Goal: Task Accomplishment & Management: Manage account settings

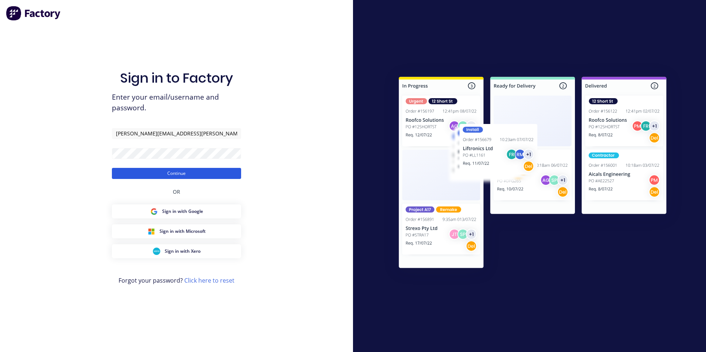
click at [180, 174] on button "Continue" at bounding box center [176, 173] width 129 height 11
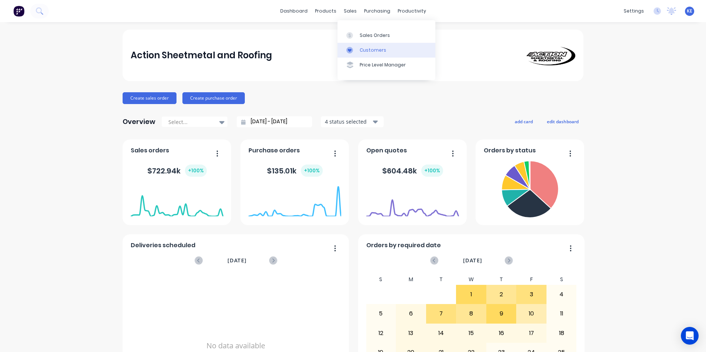
click at [367, 45] on link "Customers" at bounding box center [386, 50] width 98 height 15
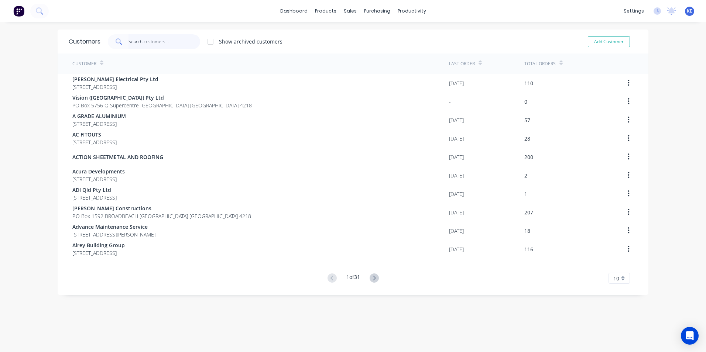
click at [138, 39] on input "text" at bounding box center [164, 41] width 72 height 15
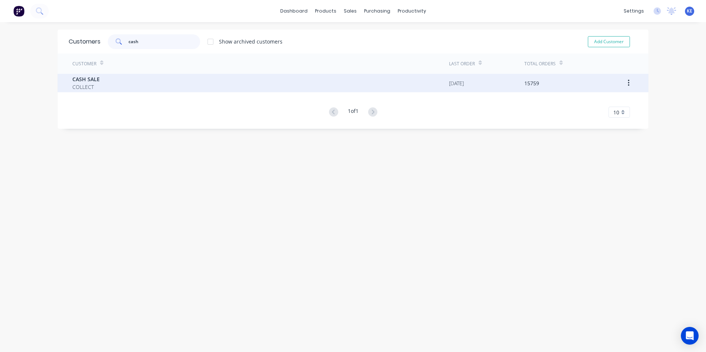
type input "cash"
click at [130, 83] on div "CASH SALE COLLECT" at bounding box center [260, 83] width 376 height 18
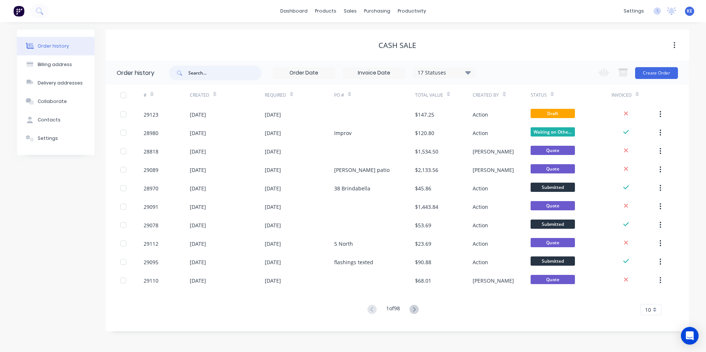
drag, startPoint x: 195, startPoint y: 70, endPoint x: 190, endPoint y: 14, distance: 56.3
click at [196, 70] on input "text" at bounding box center [224, 73] width 73 height 15
type input "29058"
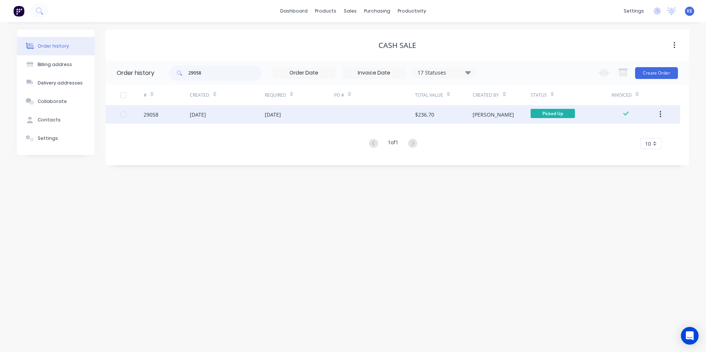
click at [165, 118] on div "29058" at bounding box center [167, 114] width 46 height 18
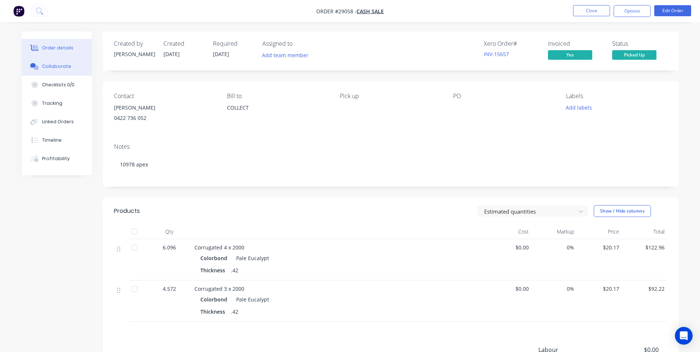
click at [47, 63] on div "Collaborate" at bounding box center [56, 66] width 29 height 7
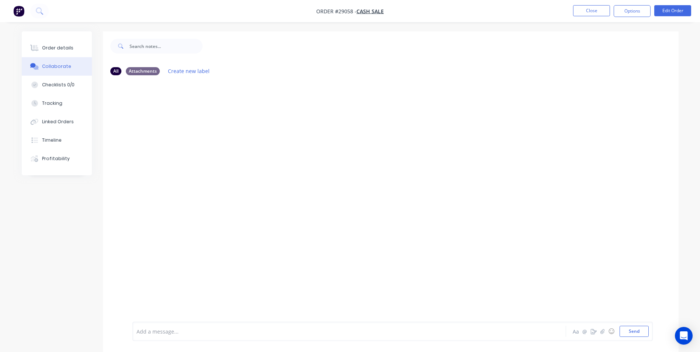
drag, startPoint x: 167, startPoint y: 331, endPoint x: 227, endPoint y: 265, distance: 89.1
click at [168, 330] on div at bounding box center [329, 332] width 384 height 8
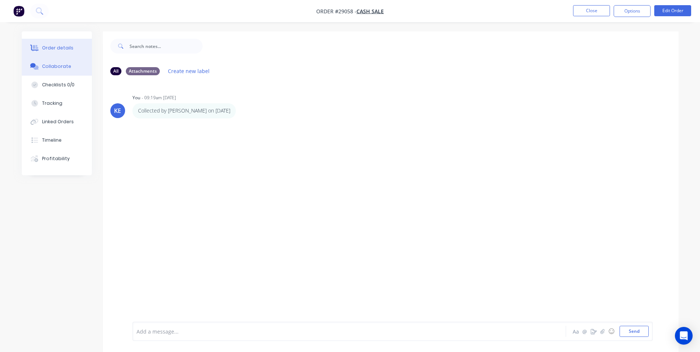
drag, startPoint x: 51, startPoint y: 44, endPoint x: 71, endPoint y: 42, distance: 20.4
click at [51, 43] on button "Order details" at bounding box center [57, 48] width 70 height 18
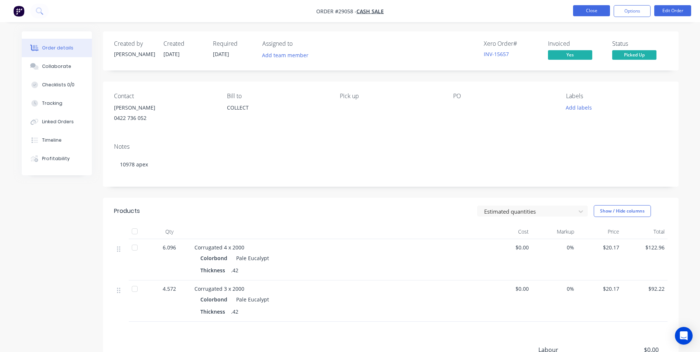
click at [590, 7] on button "Close" at bounding box center [591, 10] width 37 height 11
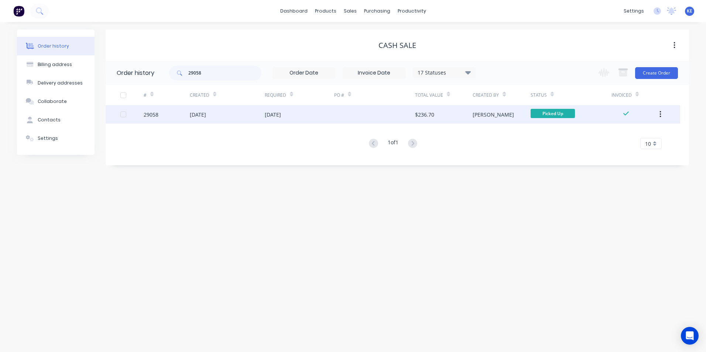
click at [660, 113] on icon "button" at bounding box center [660, 114] width 2 height 8
click at [622, 131] on div "Archive" at bounding box center [633, 133] width 57 height 11
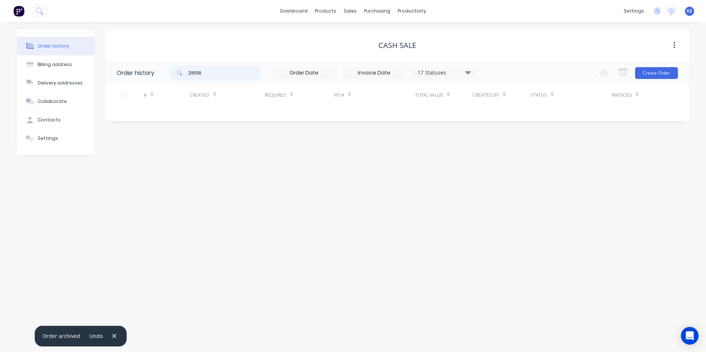
drag, startPoint x: 154, startPoint y: 68, endPoint x: 140, endPoint y: 68, distance: 14.4
click at [140, 68] on header "Order history 29058 17 Statuses Invoice Status Invoiced Not Invoiced Partial Or…" at bounding box center [397, 73] width 583 height 24
type input "29002"
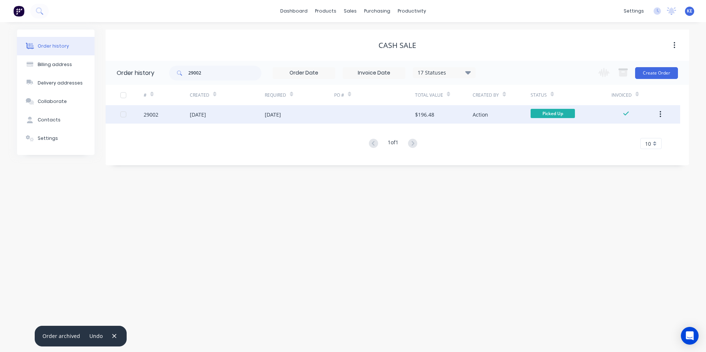
click at [165, 114] on div "29002" at bounding box center [167, 114] width 46 height 18
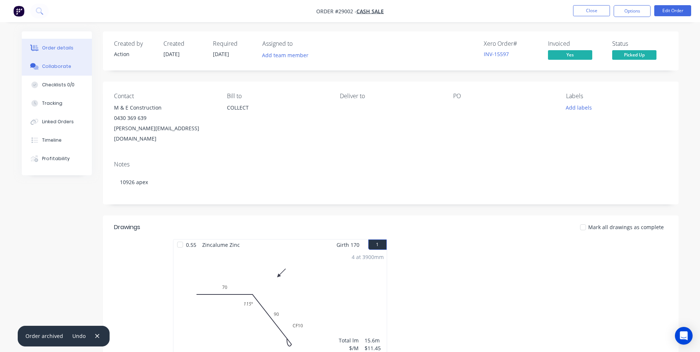
click at [51, 69] on div "Collaborate" at bounding box center [56, 66] width 29 height 7
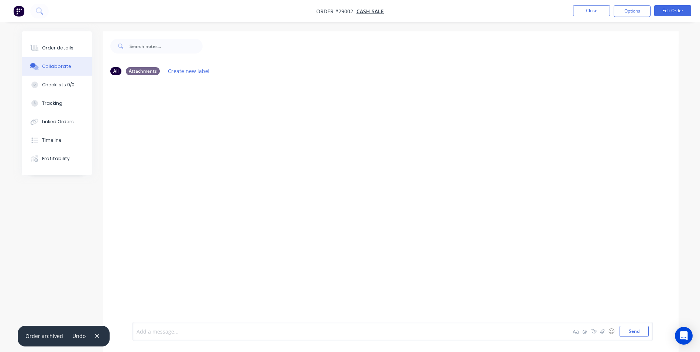
drag, startPoint x: 156, startPoint y: 333, endPoint x: 213, endPoint y: 170, distance: 172.4
click at [156, 332] on div at bounding box center [329, 332] width 384 height 8
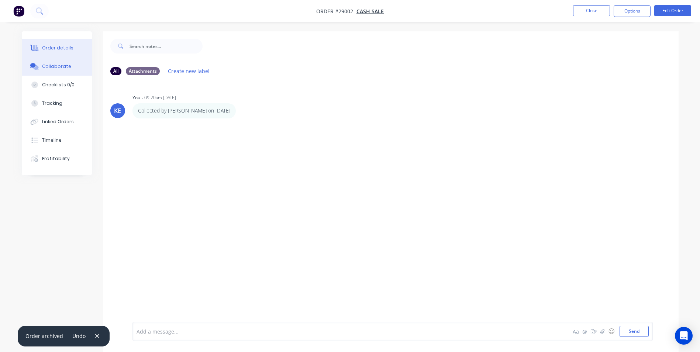
click at [56, 47] on div "Order details" at bounding box center [57, 48] width 31 height 7
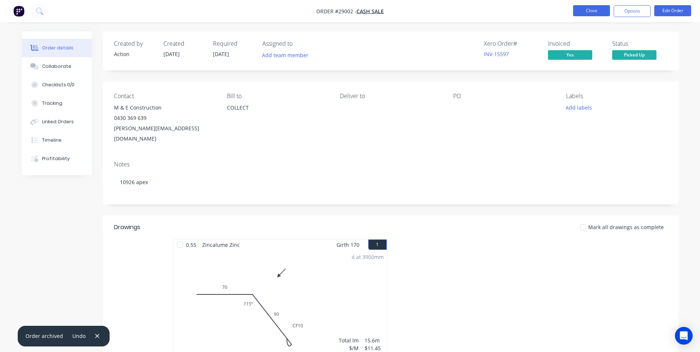
click at [592, 8] on button "Close" at bounding box center [591, 10] width 37 height 11
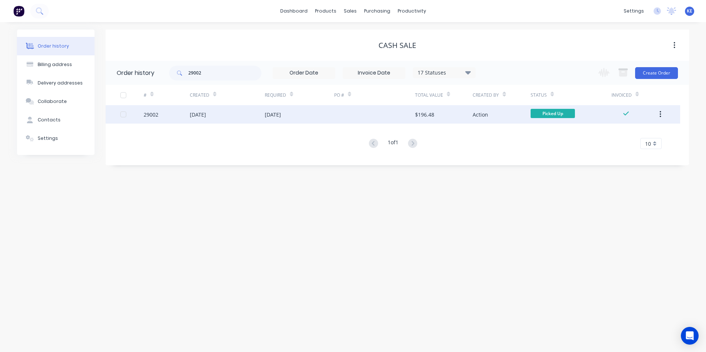
click at [662, 113] on button "button" at bounding box center [659, 114] width 17 height 13
click at [626, 134] on div "Archive" at bounding box center [633, 133] width 57 height 11
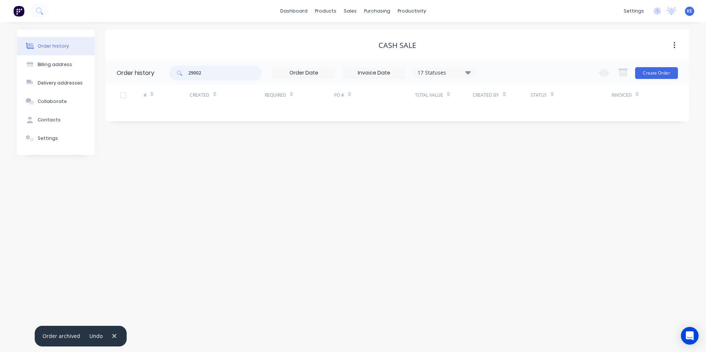
drag, startPoint x: 207, startPoint y: 79, endPoint x: 159, endPoint y: 80, distance: 48.3
click at [159, 80] on header "Order history 29002 17 Statuses Invoice Status Invoiced Not Invoiced Partial Or…" at bounding box center [397, 73] width 583 height 24
type input "28951"
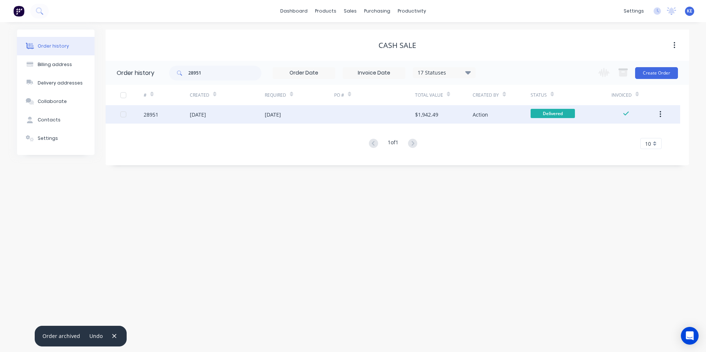
click at [171, 113] on div "28951" at bounding box center [167, 114] width 46 height 18
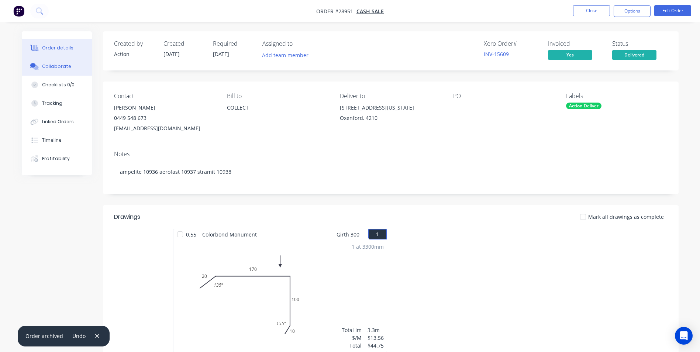
click at [51, 67] on div "Collaborate" at bounding box center [56, 66] width 29 height 7
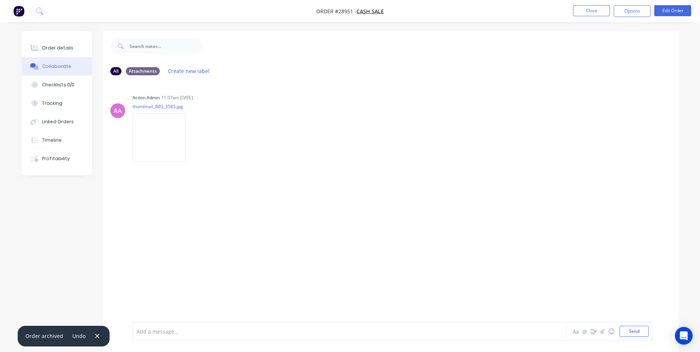
click at [163, 330] on div at bounding box center [329, 332] width 384 height 8
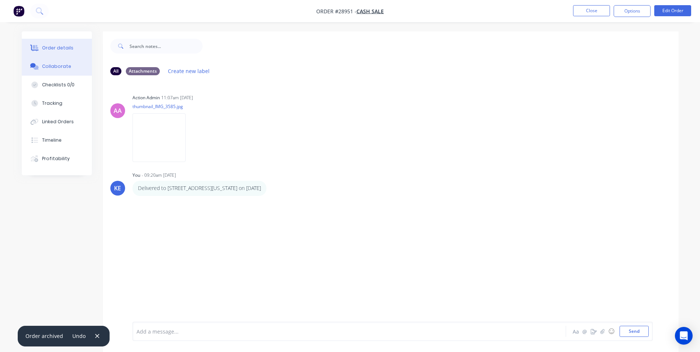
click at [67, 44] on button "Order details" at bounding box center [57, 48] width 70 height 18
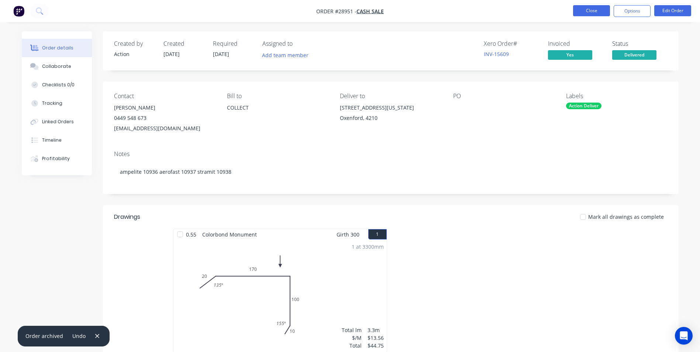
click at [589, 8] on button "Close" at bounding box center [591, 10] width 37 height 11
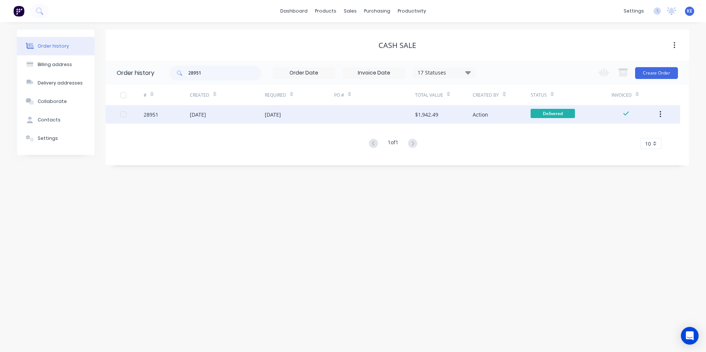
click at [660, 114] on icon "button" at bounding box center [659, 114] width 1 height 7
click at [621, 131] on div "Archive" at bounding box center [633, 133] width 57 height 11
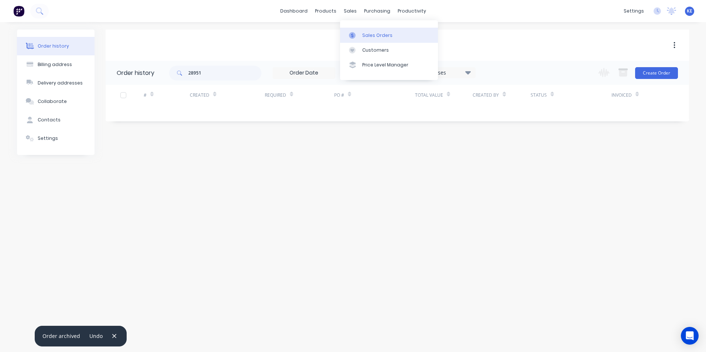
click at [365, 37] on div "Sales Orders" at bounding box center [377, 35] width 30 height 7
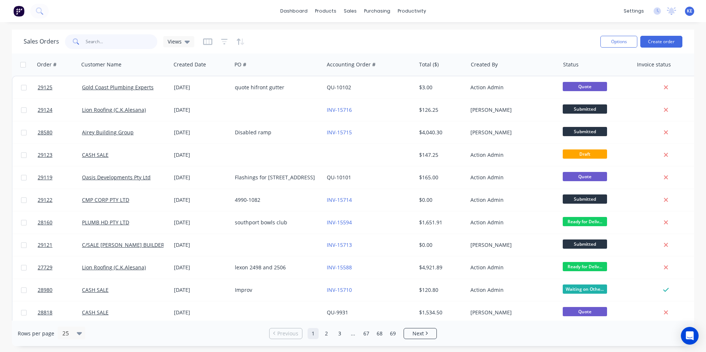
click at [113, 44] on input "text" at bounding box center [122, 41] width 72 height 15
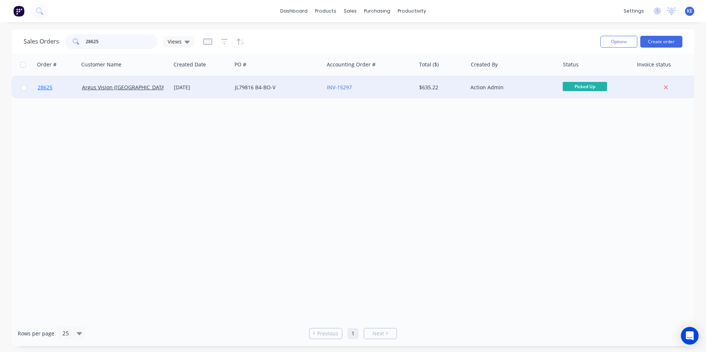
type input "28625"
click at [59, 91] on link "28625" at bounding box center [60, 87] width 44 height 22
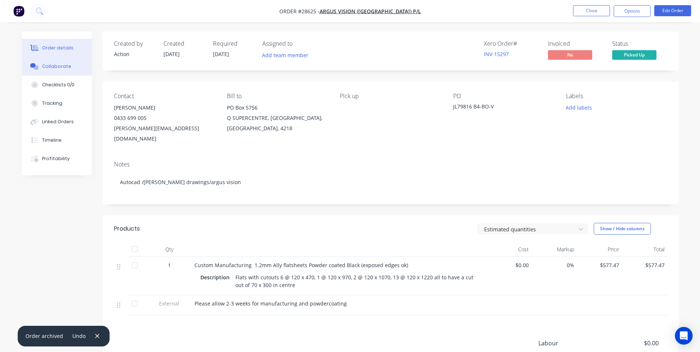
click at [48, 70] on button "Collaborate" at bounding box center [57, 66] width 70 height 18
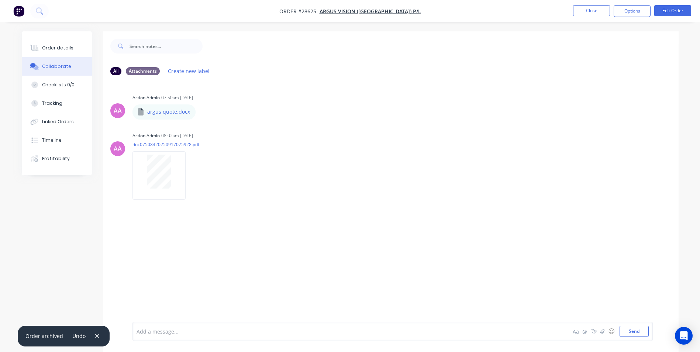
click at [178, 330] on div at bounding box center [329, 332] width 384 height 8
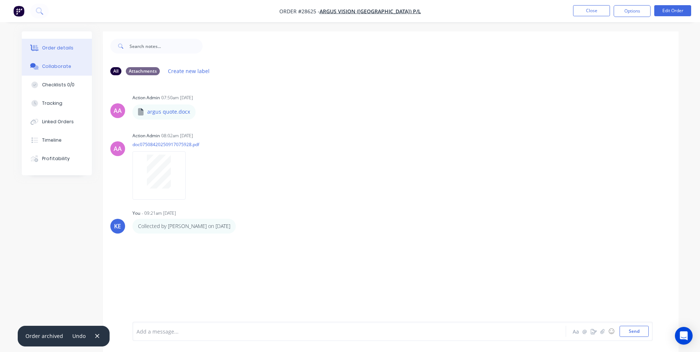
click at [51, 46] on div "Order details" at bounding box center [57, 48] width 31 height 7
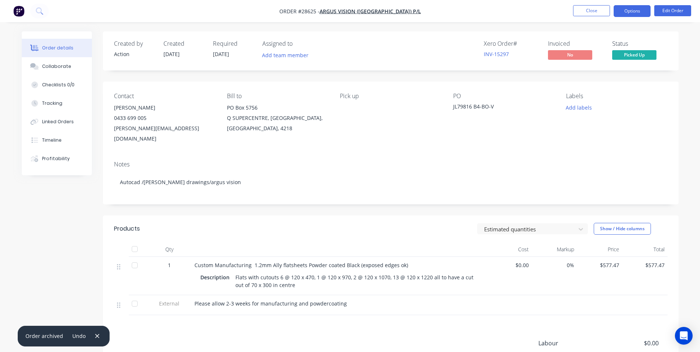
click at [629, 13] on button "Options" at bounding box center [632, 11] width 37 height 12
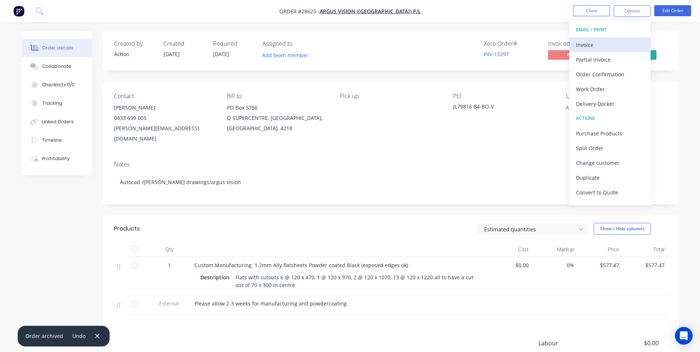
click at [596, 49] on div "Invoice" at bounding box center [610, 44] width 68 height 11
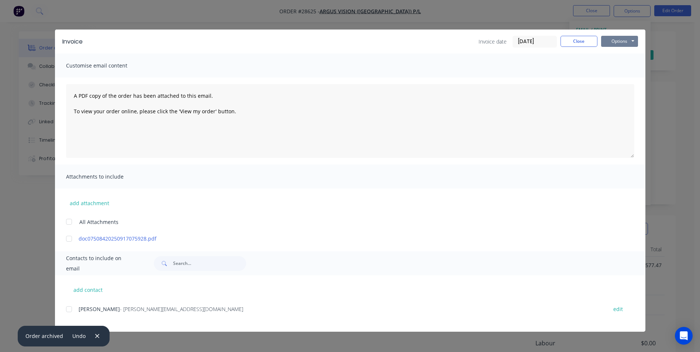
click at [618, 40] on button "Options" at bounding box center [619, 41] width 37 height 11
click at [621, 68] on button "Print" at bounding box center [624, 67] width 47 height 12
click at [573, 38] on button "Close" at bounding box center [579, 41] width 37 height 11
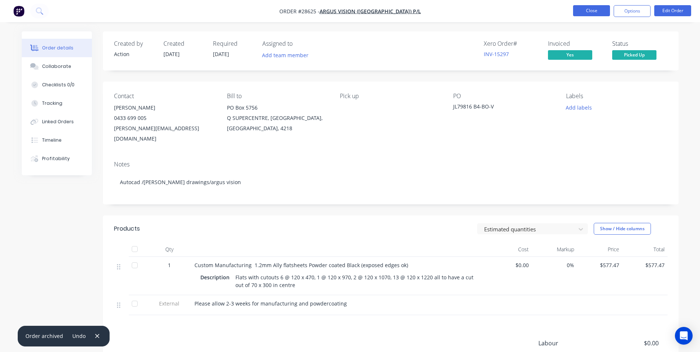
click at [589, 11] on button "Close" at bounding box center [591, 10] width 37 height 11
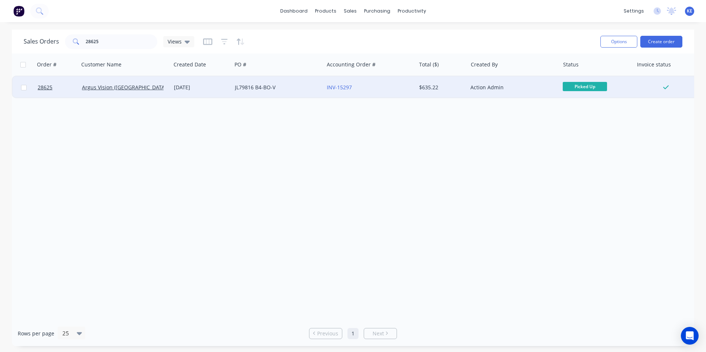
click at [22, 87] on input "checkbox" at bounding box center [24, 88] width 6 height 6
checkbox input "true"
click at [616, 41] on button "Options" at bounding box center [618, 42] width 37 height 12
click at [583, 76] on div "Archive" at bounding box center [596, 75] width 68 height 11
checkbox input "false"
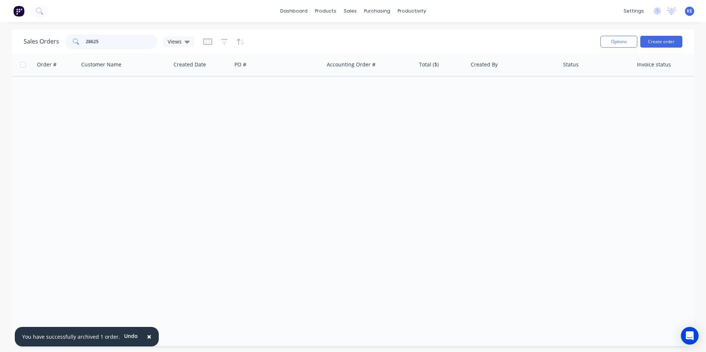
drag, startPoint x: 111, startPoint y: 44, endPoint x: -1, endPoint y: 43, distance: 112.2
click at [0, 43] on html "× You have successfully archived 1 order. Undo dashboard products sales purchas…" at bounding box center [353, 176] width 706 height 352
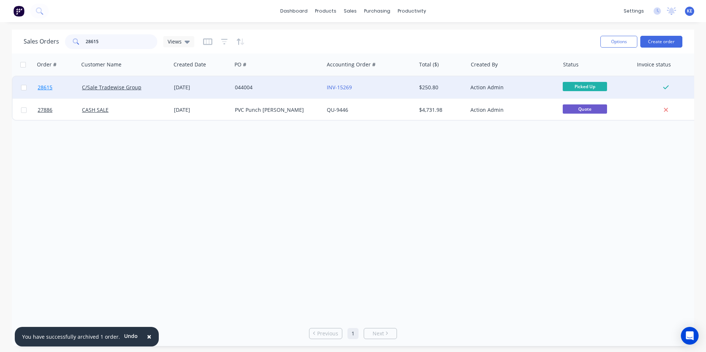
type input "28615"
click at [65, 83] on link "28615" at bounding box center [60, 87] width 44 height 22
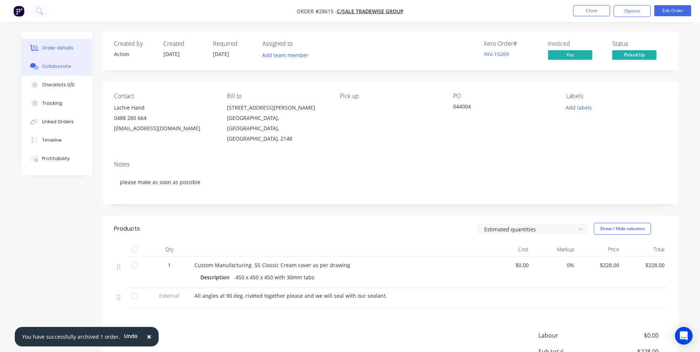
click at [53, 65] on div "Collaborate" at bounding box center [56, 66] width 29 height 7
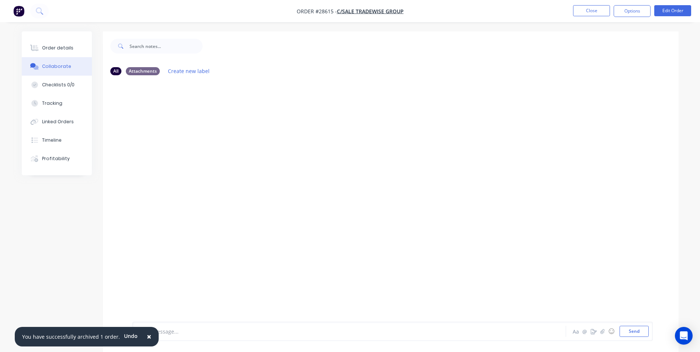
click at [147, 334] on span "×" at bounding box center [149, 336] width 4 height 10
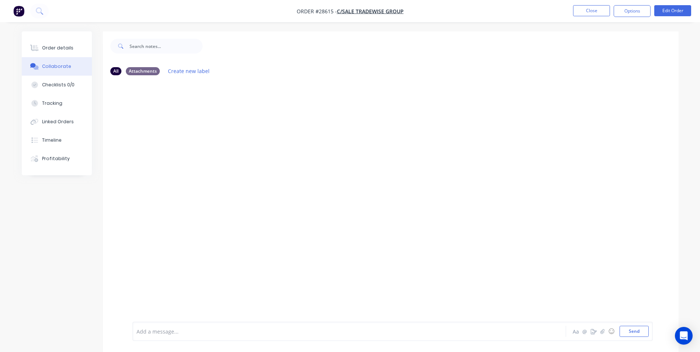
click at [167, 339] on div "Add a message... Aa @ ☺ Send" at bounding box center [392, 331] width 520 height 19
click at [157, 337] on div "Add a message..." at bounding box center [329, 331] width 384 height 11
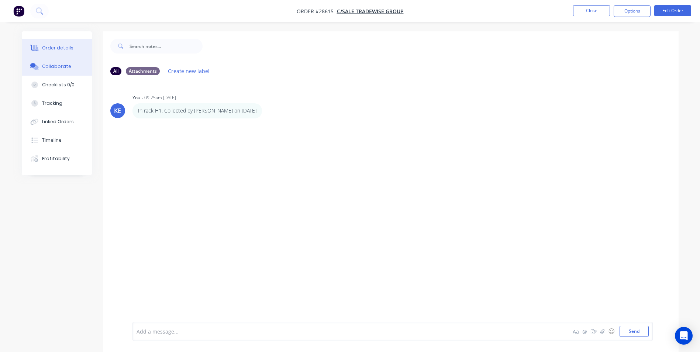
drag, startPoint x: 46, startPoint y: 49, endPoint x: 54, endPoint y: 49, distance: 7.8
click at [47, 49] on div "Order details" at bounding box center [57, 48] width 31 height 7
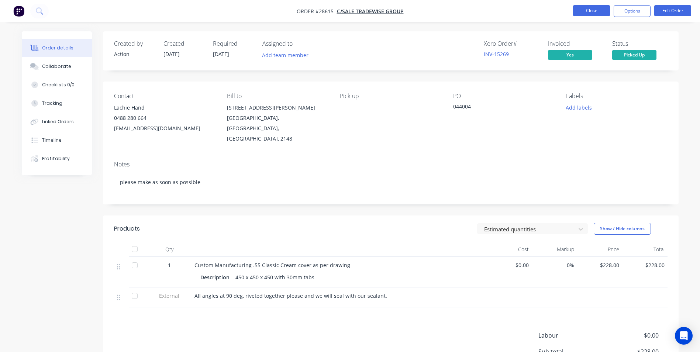
click at [586, 11] on button "Close" at bounding box center [591, 10] width 37 height 11
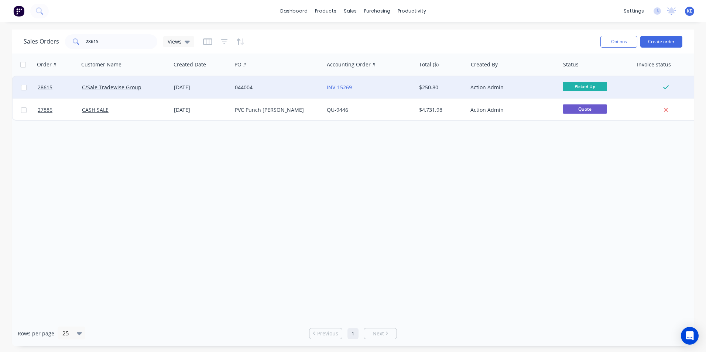
click at [23, 89] on input "checkbox" at bounding box center [24, 88] width 6 height 6
checkbox input "true"
click at [611, 39] on button "Options" at bounding box center [618, 42] width 37 height 12
click at [572, 76] on div "Archive" at bounding box center [596, 75] width 68 height 11
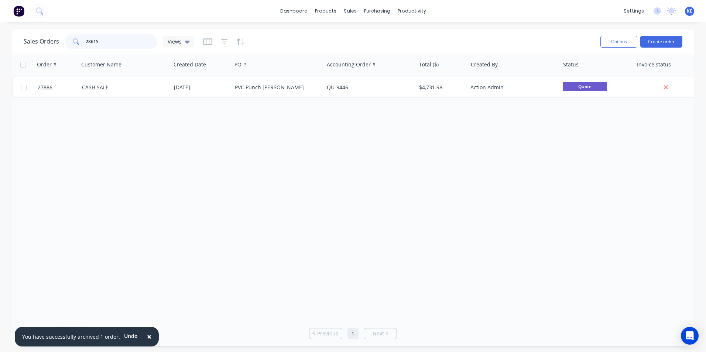
drag, startPoint x: 61, startPoint y: 47, endPoint x: 38, endPoint y: 47, distance: 22.1
click at [38, 47] on div "Sales Orders 28615 Views" at bounding box center [109, 41] width 171 height 15
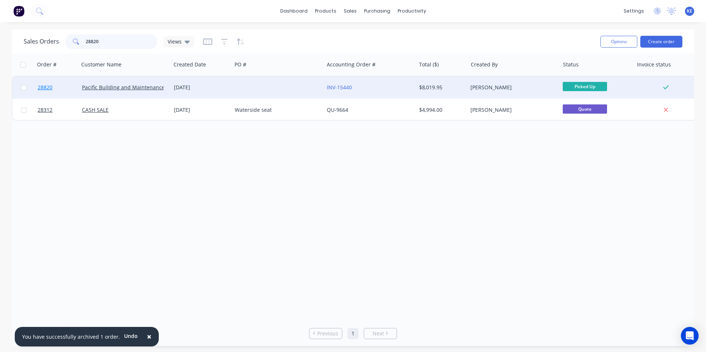
type input "28820"
click at [65, 87] on link "28820" at bounding box center [60, 87] width 44 height 22
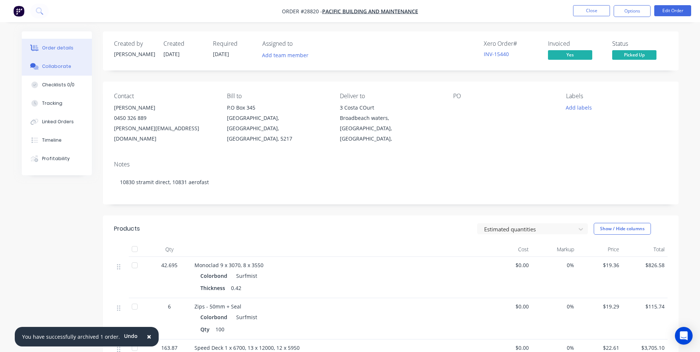
click at [49, 69] on div "Collaborate" at bounding box center [56, 66] width 29 height 7
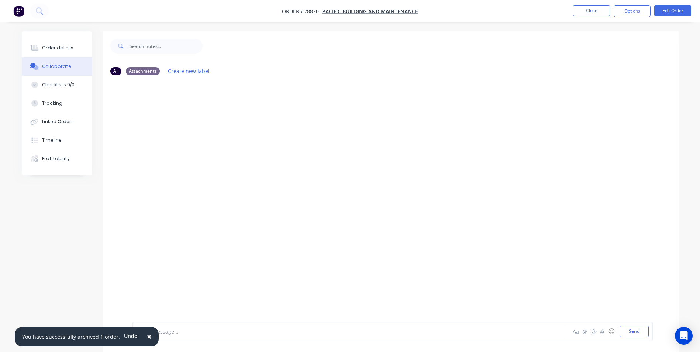
drag, startPoint x: 144, startPoint y: 337, endPoint x: 157, endPoint y: 335, distance: 13.0
click at [147, 336] on span "×" at bounding box center [149, 336] width 4 height 10
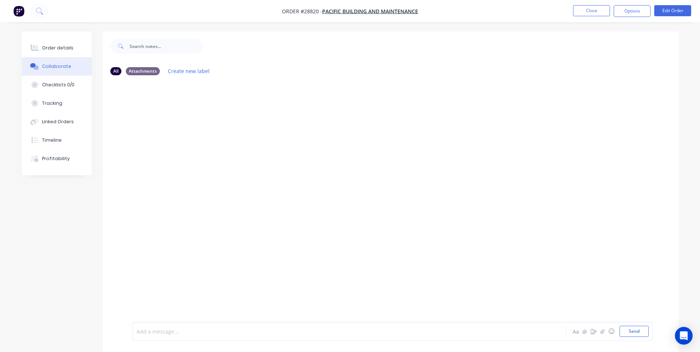
click at [157, 335] on div at bounding box center [329, 332] width 384 height 8
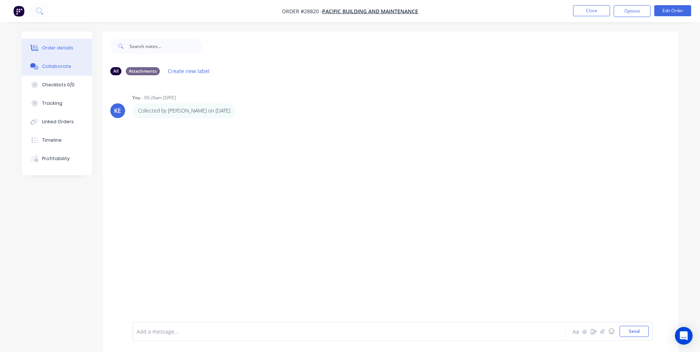
click at [50, 51] on div "Order details" at bounding box center [57, 48] width 31 height 7
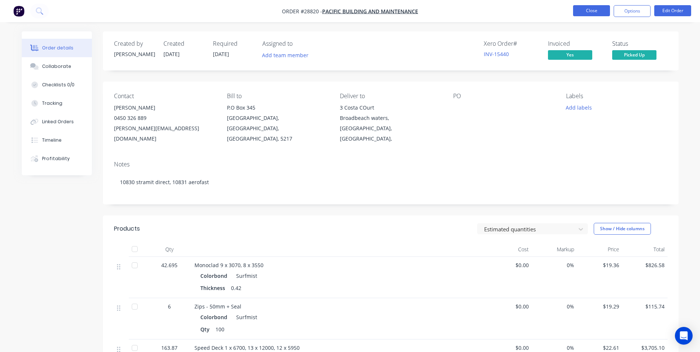
click at [589, 7] on button "Close" at bounding box center [591, 10] width 37 height 11
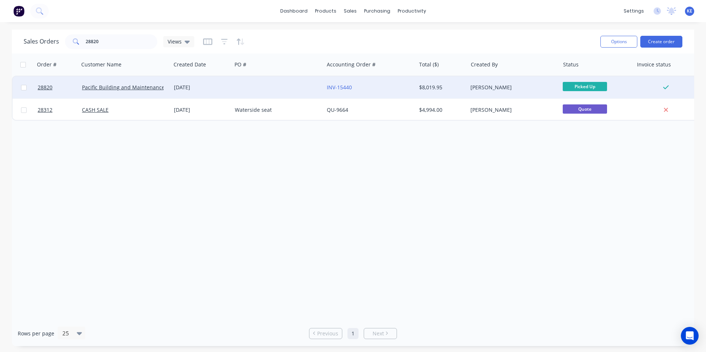
click at [25, 87] on input "checkbox" at bounding box center [24, 88] width 6 height 6
checkbox input "true"
click at [616, 40] on button "Options" at bounding box center [618, 42] width 37 height 12
click at [577, 78] on div "Archive" at bounding box center [596, 75] width 68 height 11
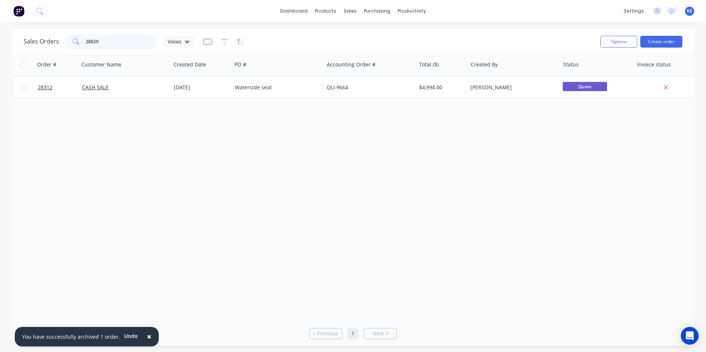
drag, startPoint x: 119, startPoint y: 44, endPoint x: 77, endPoint y: 44, distance: 41.7
click at [77, 44] on div "28820" at bounding box center [111, 41] width 92 height 15
drag, startPoint x: 111, startPoint y: 42, endPoint x: 48, endPoint y: 45, distance: 62.4
click at [48, 45] on div "Sales Orders 28979 Views" at bounding box center [109, 41] width 171 height 15
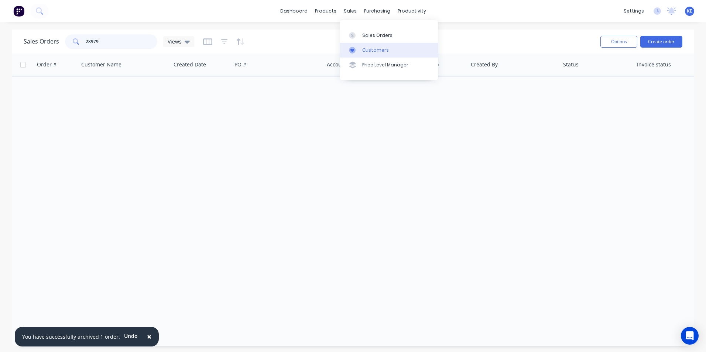
type input "28979"
click at [375, 45] on link "Customers" at bounding box center [389, 50] width 98 height 15
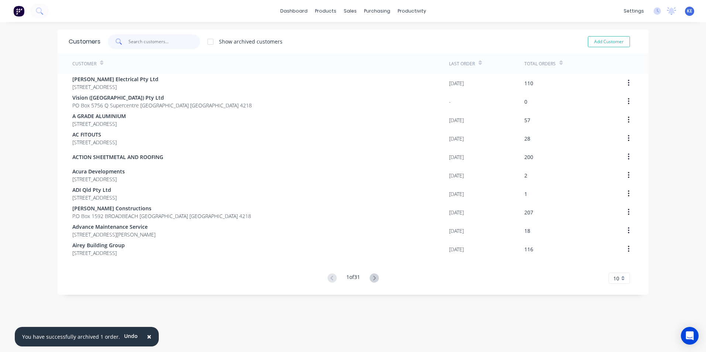
click at [142, 42] on input "text" at bounding box center [164, 41] width 72 height 15
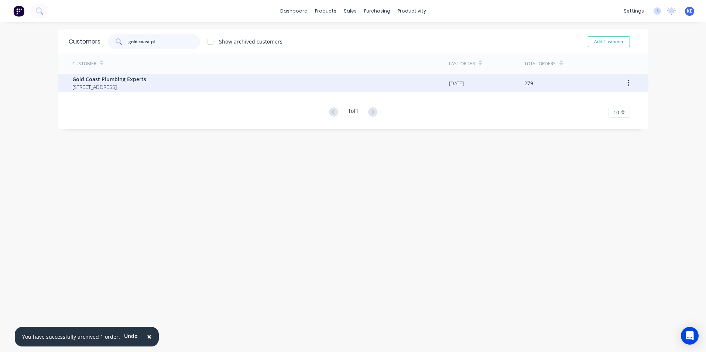
type input "gold coast pl"
click at [121, 77] on span "Gold Coast Plumbing Experts" at bounding box center [109, 79] width 74 height 8
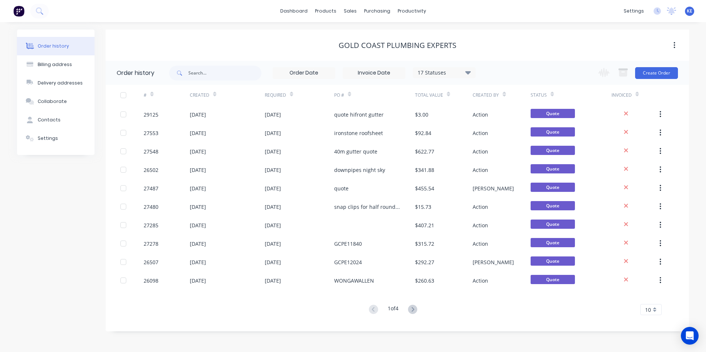
click at [461, 73] on div "17 Statuses" at bounding box center [444, 73] width 62 height 8
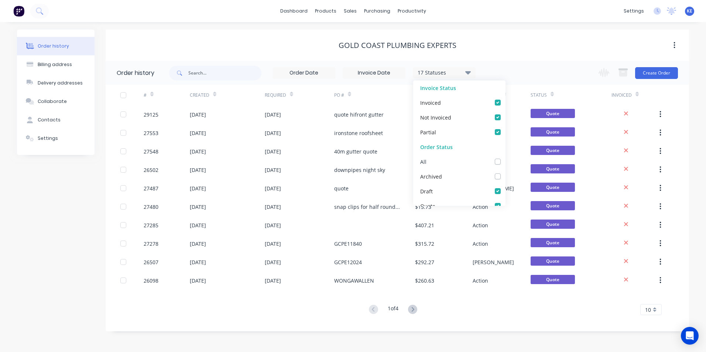
drag, startPoint x: 490, startPoint y: 161, endPoint x: 496, endPoint y: 162, distance: 5.4
click at [505, 158] on label at bounding box center [505, 158] width 0 height 0
click at [505, 161] on input "checkbox" at bounding box center [508, 161] width 6 height 7
checkbox input "true"
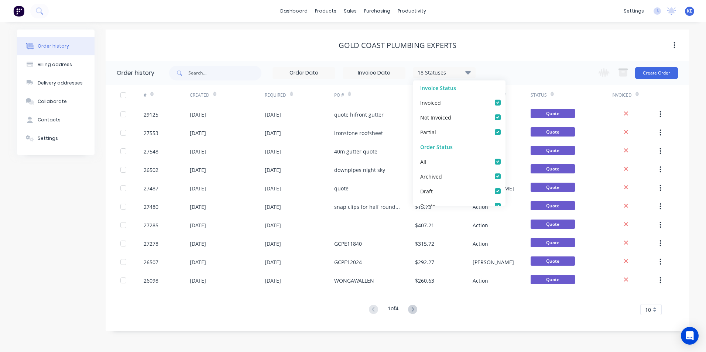
click at [534, 63] on div "18 Statuses Invoice Status Invoiced Not Invoiced Partial Order Status All Archi…" at bounding box center [429, 73] width 520 height 24
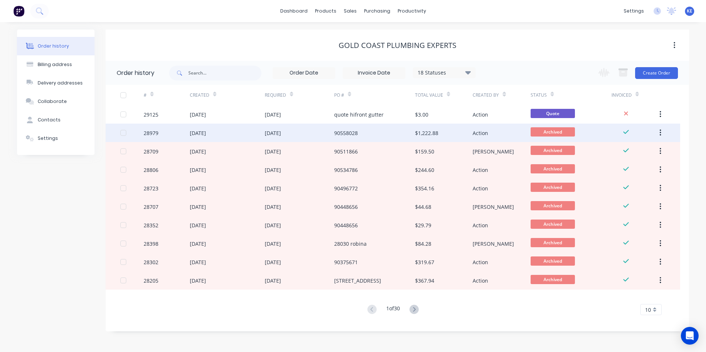
click at [168, 136] on div "28979" at bounding box center [167, 133] width 46 height 18
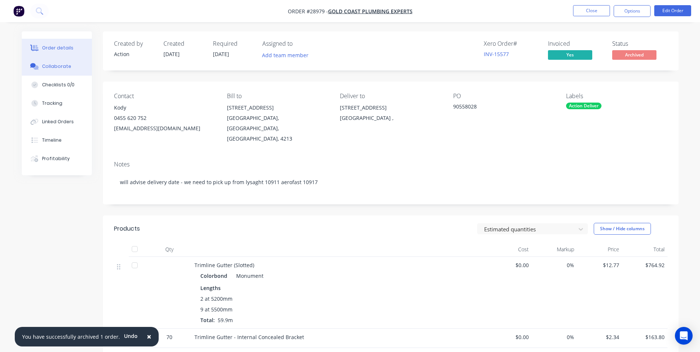
click at [47, 70] on button "Collaborate" at bounding box center [57, 66] width 70 height 18
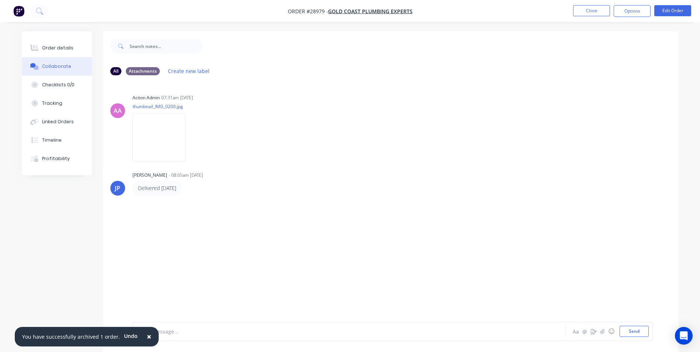
click at [147, 338] on span "×" at bounding box center [149, 336] width 4 height 10
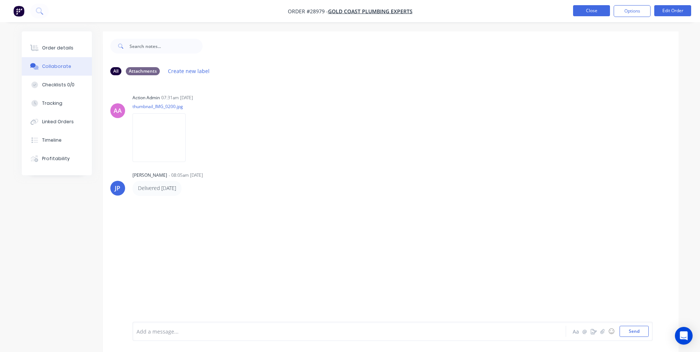
click at [581, 13] on button "Close" at bounding box center [591, 10] width 37 height 11
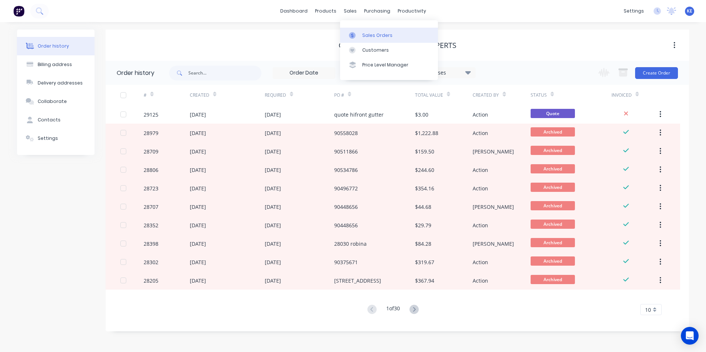
click at [371, 35] on div "Sales Orders" at bounding box center [377, 35] width 30 height 7
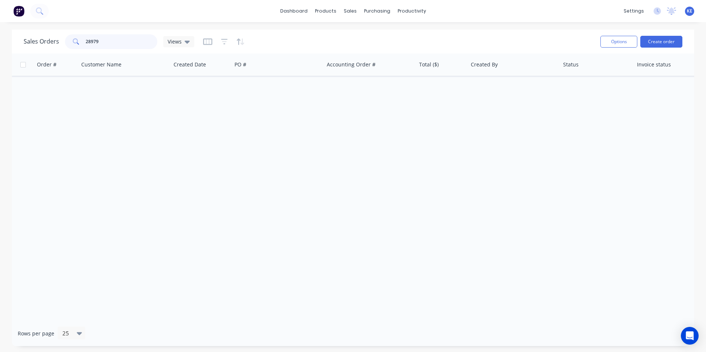
drag, startPoint x: 106, startPoint y: 40, endPoint x: 54, endPoint y: 37, distance: 52.1
click at [54, 37] on div "Sales Orders 28979 Views" at bounding box center [109, 41] width 171 height 15
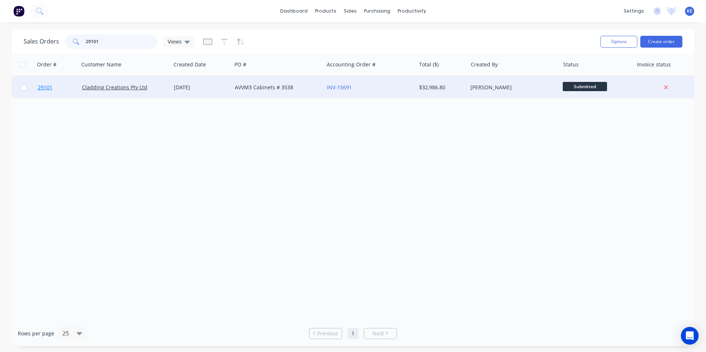
type input "29101"
click at [69, 90] on link "29101" at bounding box center [60, 87] width 44 height 22
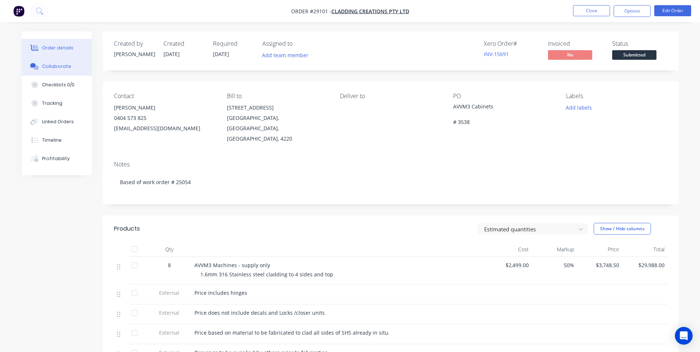
click at [66, 66] on div "Collaborate" at bounding box center [56, 66] width 29 height 7
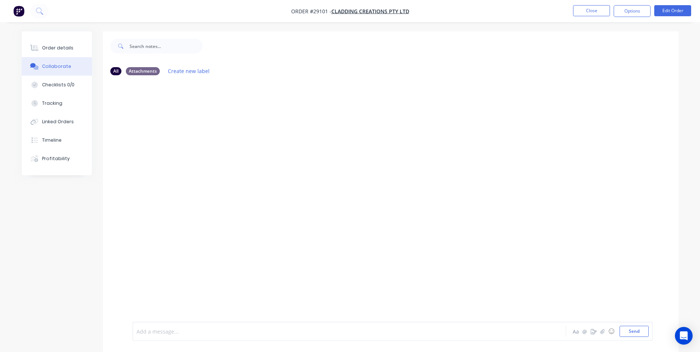
click at [186, 334] on div at bounding box center [329, 332] width 384 height 8
click at [59, 52] on button "Order details" at bounding box center [57, 48] width 70 height 18
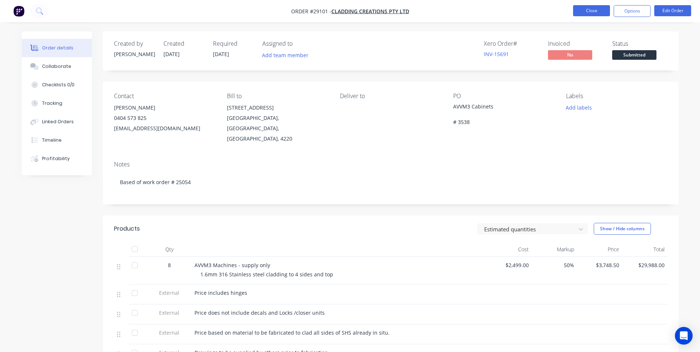
click at [593, 8] on button "Close" at bounding box center [591, 10] width 37 height 11
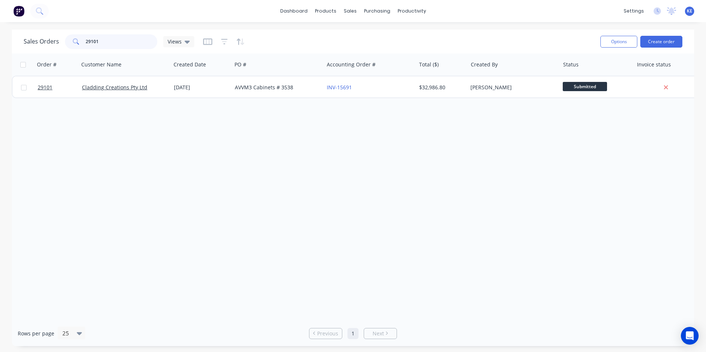
drag, startPoint x: 102, startPoint y: 42, endPoint x: 37, endPoint y: 47, distance: 65.1
click at [37, 47] on div "Sales Orders 29101 Views" at bounding box center [109, 41] width 171 height 15
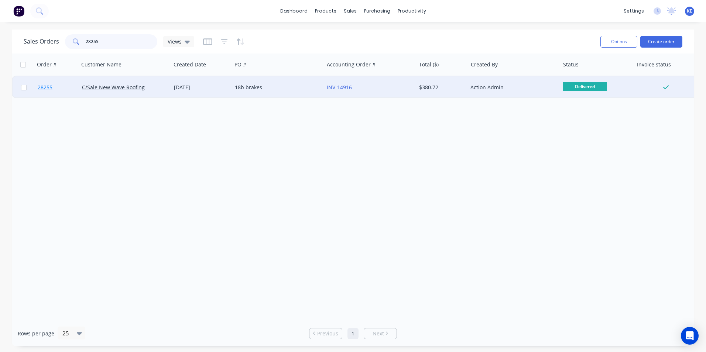
type input "28255"
click at [65, 85] on link "28255" at bounding box center [60, 87] width 44 height 22
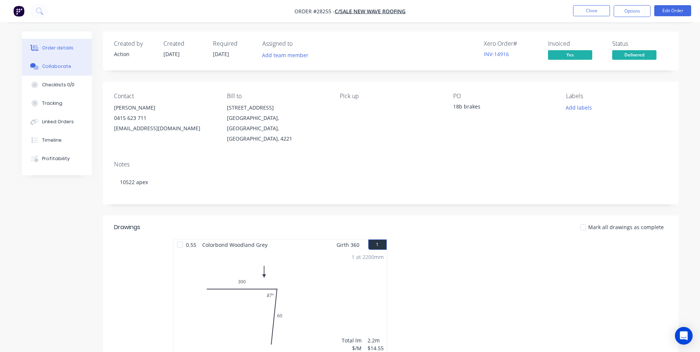
click at [43, 66] on div "Collaborate" at bounding box center [56, 66] width 29 height 7
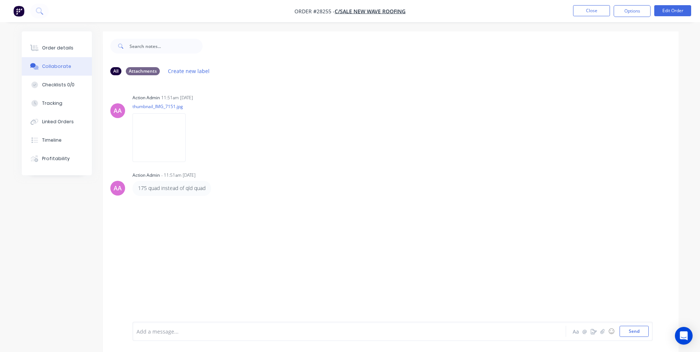
click at [159, 332] on div at bounding box center [329, 332] width 384 height 8
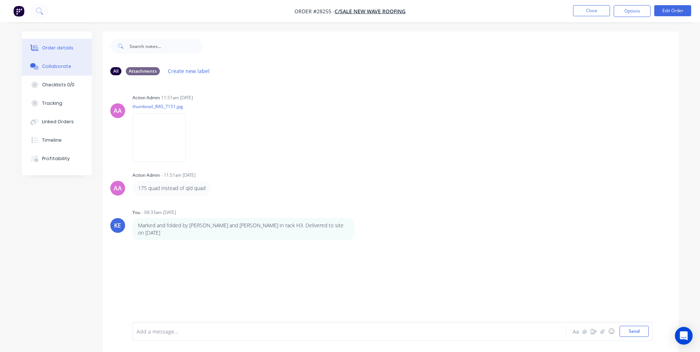
click at [55, 51] on button "Order details" at bounding box center [57, 48] width 70 height 18
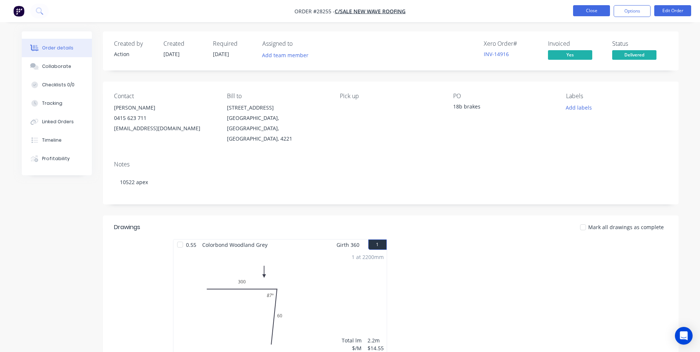
click at [582, 7] on button "Close" at bounding box center [591, 10] width 37 height 11
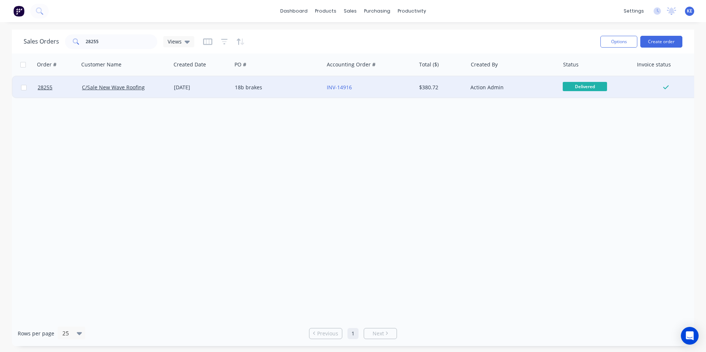
click at [22, 89] on input "checkbox" at bounding box center [24, 88] width 6 height 6
checkbox input "true"
click at [611, 43] on button "Options" at bounding box center [618, 42] width 37 height 12
click at [578, 74] on div "Archive" at bounding box center [596, 75] width 68 height 11
checkbox input "false"
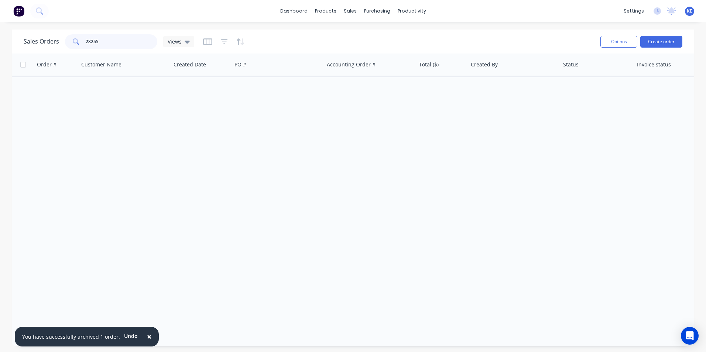
drag, startPoint x: 103, startPoint y: 43, endPoint x: 58, endPoint y: 51, distance: 45.7
click at [58, 51] on div "Sales Orders 28255 Views Options Create order" at bounding box center [353, 42] width 682 height 24
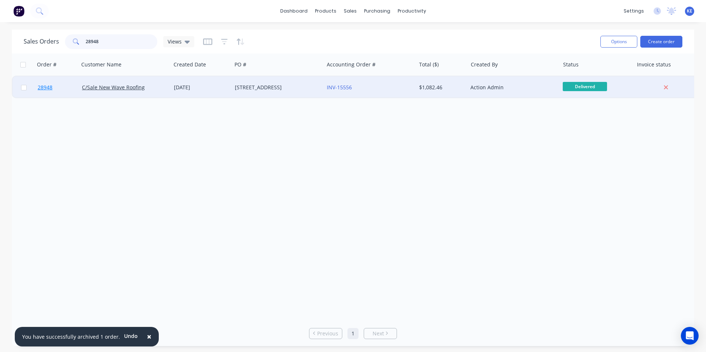
type input "28948"
click at [60, 83] on link "28948" at bounding box center [60, 87] width 44 height 22
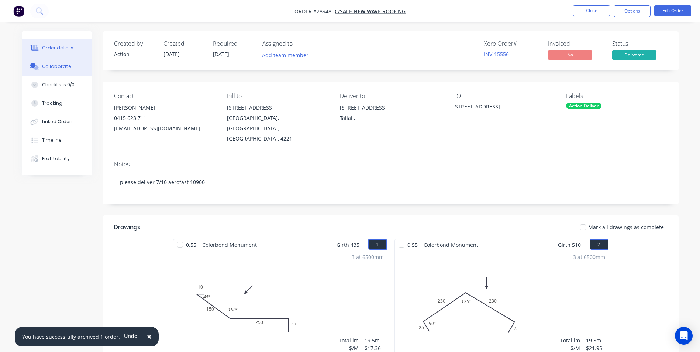
click at [48, 66] on div "Collaborate" at bounding box center [56, 66] width 29 height 7
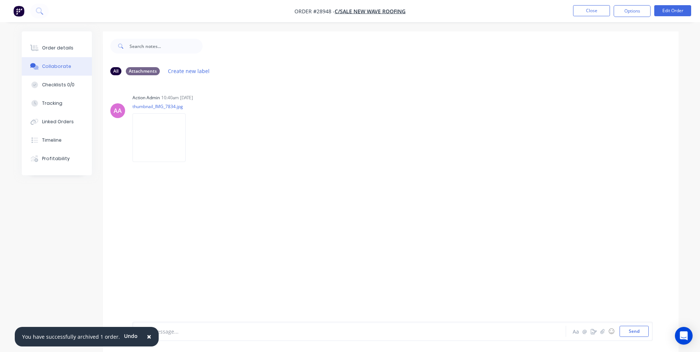
click at [231, 333] on div at bounding box center [329, 332] width 384 height 8
drag, startPoint x: 146, startPoint y: 337, endPoint x: 149, endPoint y: 334, distance: 4.2
click at [148, 334] on button "×" at bounding box center [149, 337] width 19 height 18
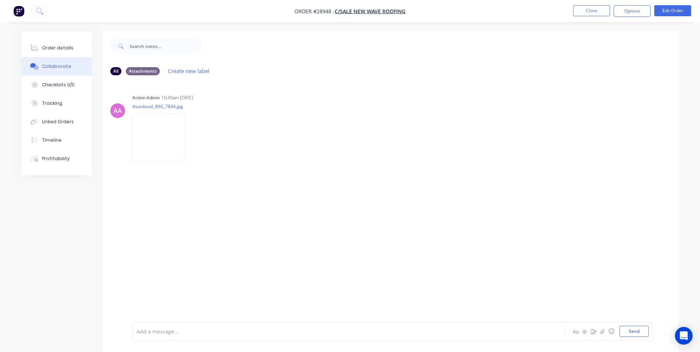
click at [173, 331] on div at bounding box center [329, 332] width 384 height 8
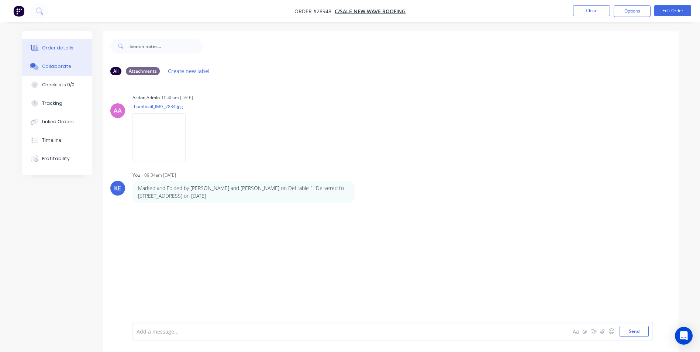
drag, startPoint x: 61, startPoint y: 48, endPoint x: 87, endPoint y: 56, distance: 27.5
click at [61, 48] on div "Order details" at bounding box center [57, 48] width 31 height 7
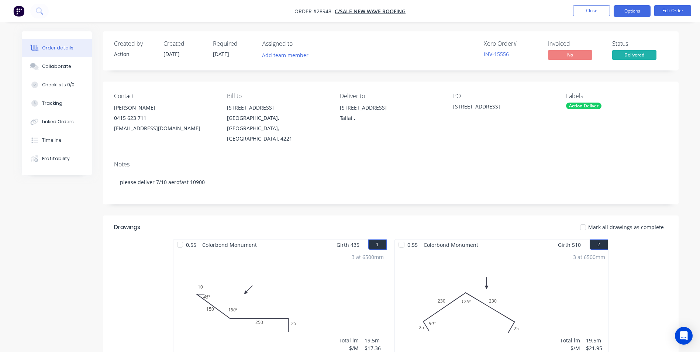
click at [629, 7] on button "Options" at bounding box center [632, 11] width 37 height 12
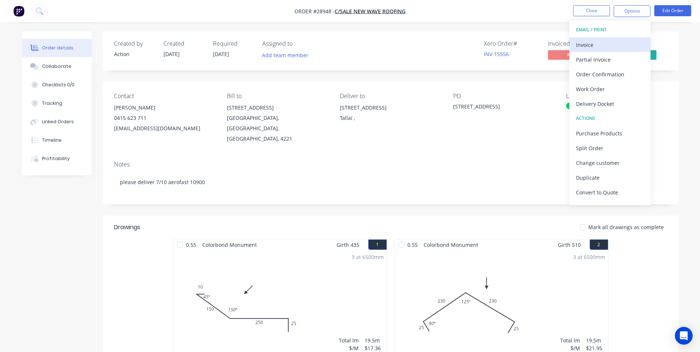
click at [590, 44] on div "Invoice" at bounding box center [610, 44] width 68 height 11
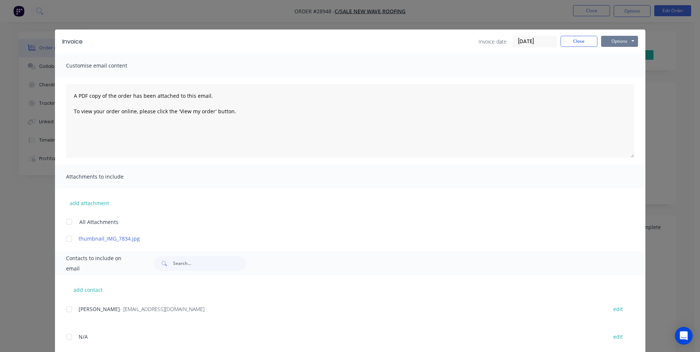
click at [613, 39] on button "Options" at bounding box center [619, 41] width 37 height 11
click at [605, 68] on button "Print" at bounding box center [624, 67] width 47 height 12
click at [571, 45] on button "Close" at bounding box center [579, 41] width 37 height 11
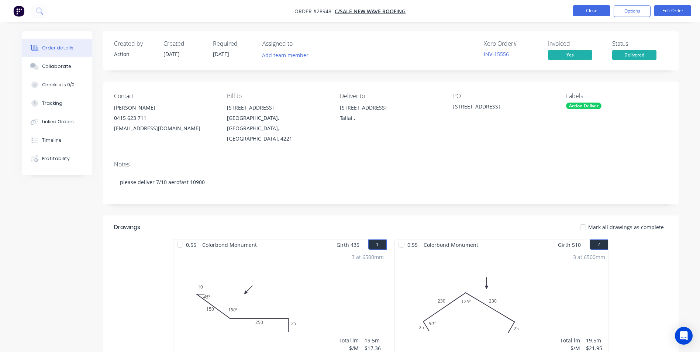
click at [588, 13] on button "Close" at bounding box center [591, 10] width 37 height 11
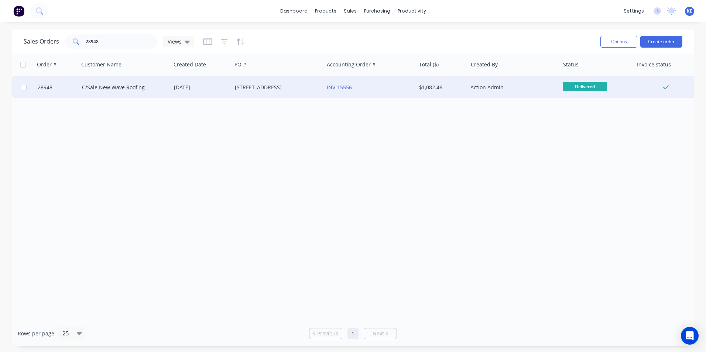
click at [24, 89] on input "checkbox" at bounding box center [24, 88] width 6 height 6
checkbox input "true"
click at [621, 41] on button "Options" at bounding box center [618, 42] width 37 height 12
click at [569, 77] on div "Archive" at bounding box center [596, 75] width 68 height 11
checkbox input "false"
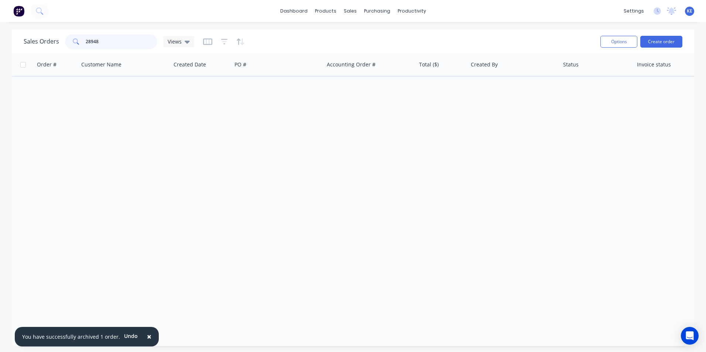
drag, startPoint x: 110, startPoint y: 42, endPoint x: 55, endPoint y: 47, distance: 55.2
click at [55, 47] on div "Sales Orders 28948 Views" at bounding box center [109, 41] width 171 height 15
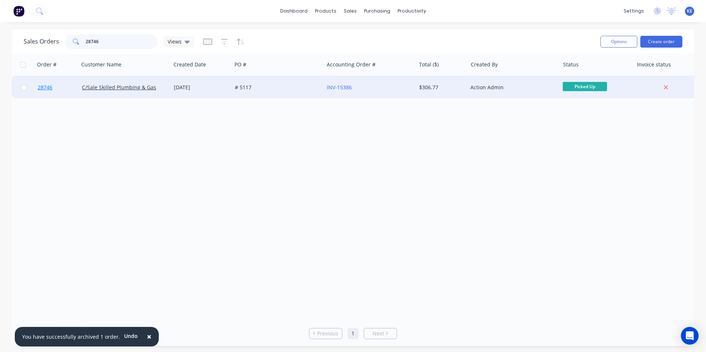
type input "28746"
click at [62, 89] on link "28746" at bounding box center [60, 87] width 44 height 22
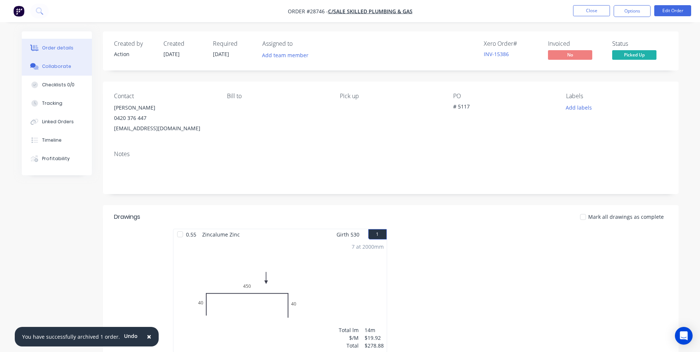
click at [51, 63] on button "Collaborate" at bounding box center [57, 66] width 70 height 18
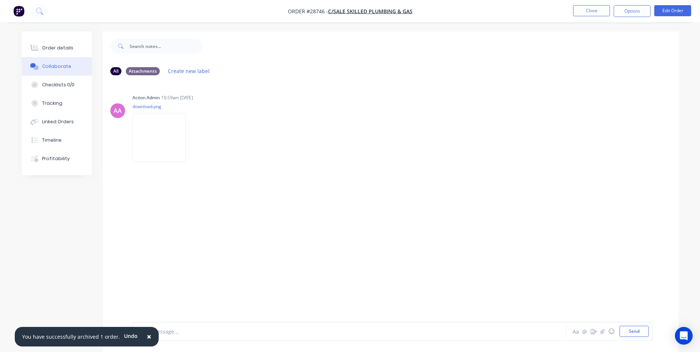
click at [147, 336] on span "×" at bounding box center [149, 336] width 4 height 10
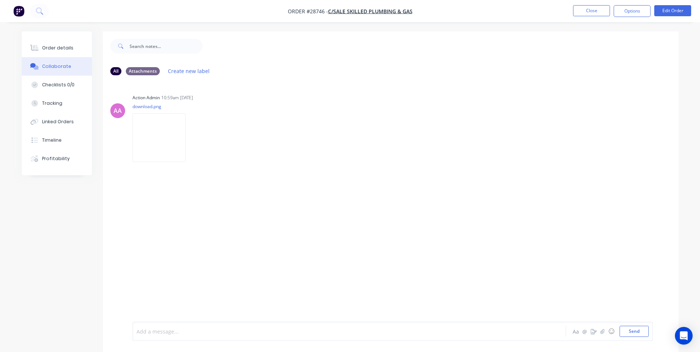
drag, startPoint x: 159, startPoint y: 332, endPoint x: 168, endPoint y: 289, distance: 43.9
click at [159, 331] on div at bounding box center [329, 332] width 384 height 8
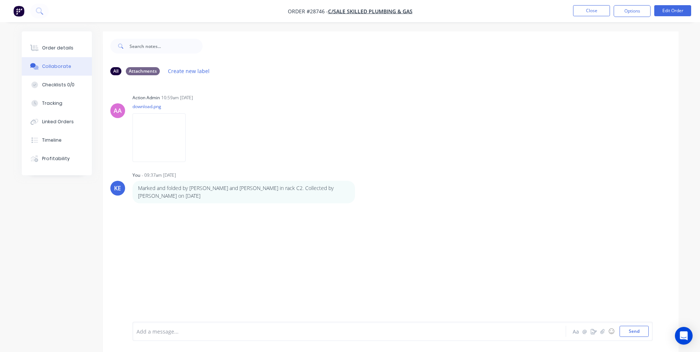
drag, startPoint x: 50, startPoint y: 44, endPoint x: 68, endPoint y: 61, distance: 24.6
click at [51, 43] on button "Order details" at bounding box center [57, 48] width 70 height 18
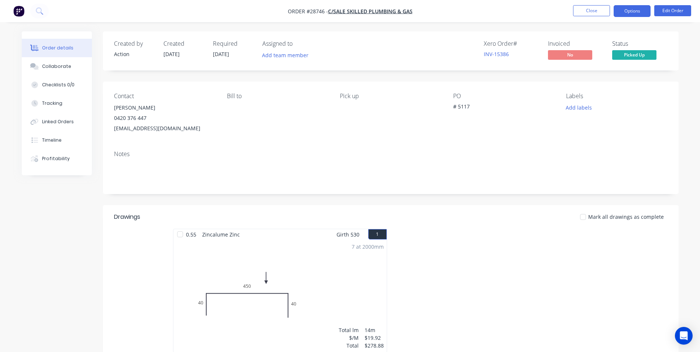
click at [629, 9] on button "Options" at bounding box center [632, 11] width 37 height 12
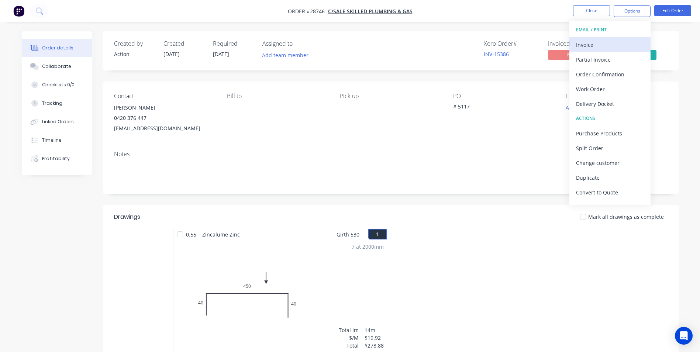
click at [588, 41] on div "Invoice" at bounding box center [610, 44] width 68 height 11
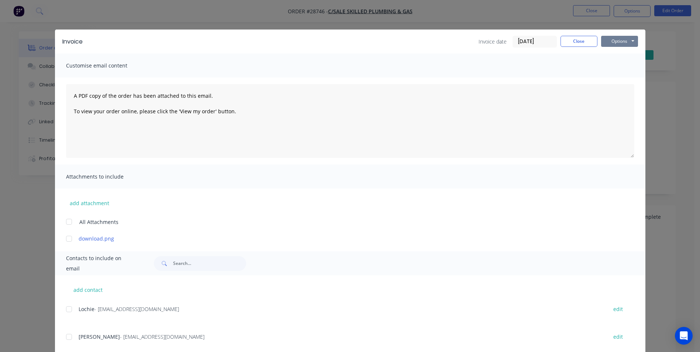
click at [615, 40] on button "Options" at bounding box center [619, 41] width 37 height 11
click at [610, 66] on button "Print" at bounding box center [624, 67] width 47 height 12
click at [574, 40] on button "Close" at bounding box center [579, 41] width 37 height 11
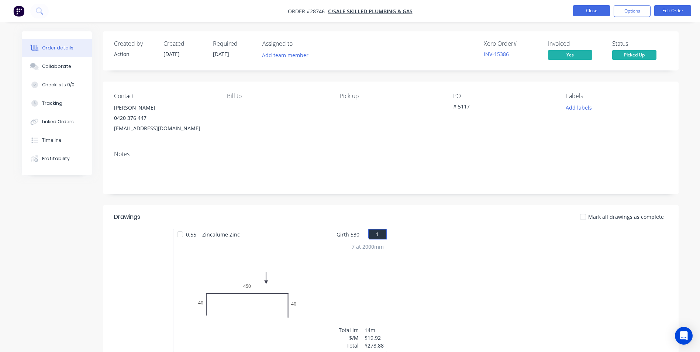
click at [594, 7] on button "Close" at bounding box center [591, 10] width 37 height 11
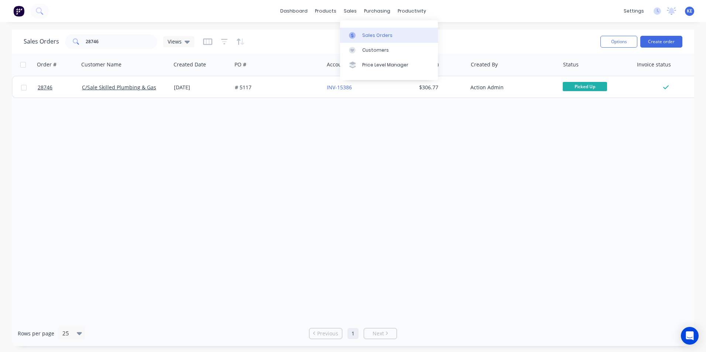
drag, startPoint x: 368, startPoint y: 30, endPoint x: 362, endPoint y: 32, distance: 6.3
click at [368, 30] on link "Sales Orders" at bounding box center [389, 35] width 98 height 15
click at [377, 36] on div "Sales Orders" at bounding box center [377, 35] width 30 height 7
drag, startPoint x: 102, startPoint y: 43, endPoint x: 56, endPoint y: 43, distance: 45.8
click at [56, 43] on div "Sales Orders 28746 Views" at bounding box center [109, 41] width 171 height 15
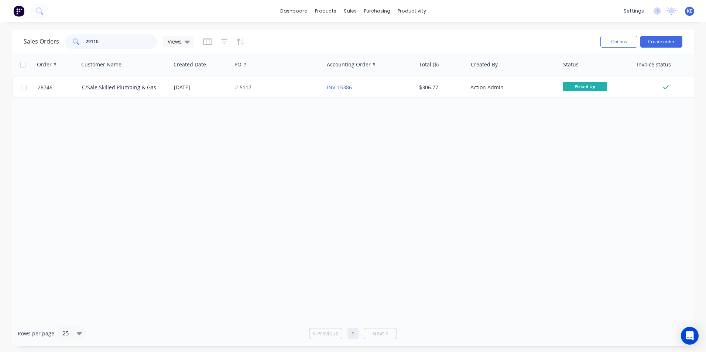
type input "29110"
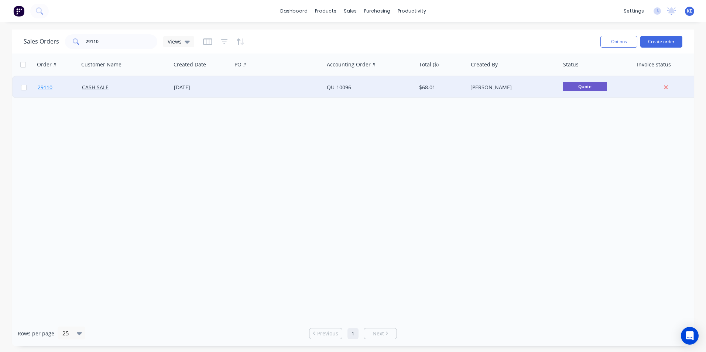
click at [57, 86] on link "29110" at bounding box center [60, 87] width 44 height 22
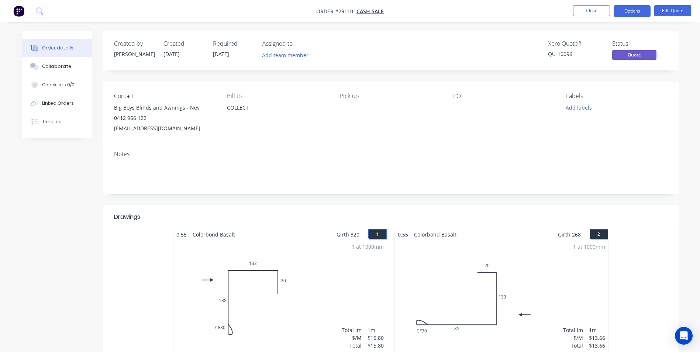
drag, startPoint x: 114, startPoint y: 129, endPoint x: 205, endPoint y: 133, distance: 91.2
click at [205, 133] on div "[EMAIL_ADDRESS][DOMAIN_NAME]" at bounding box center [164, 128] width 101 height 10
click at [589, 10] on button "Close" at bounding box center [591, 10] width 37 height 11
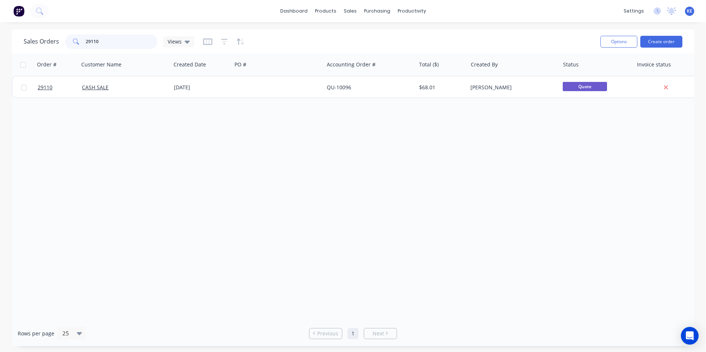
drag, startPoint x: 108, startPoint y: 42, endPoint x: 40, endPoint y: 38, distance: 68.0
click at [40, 38] on div "Sales Orders 29110 Views" at bounding box center [109, 41] width 171 height 15
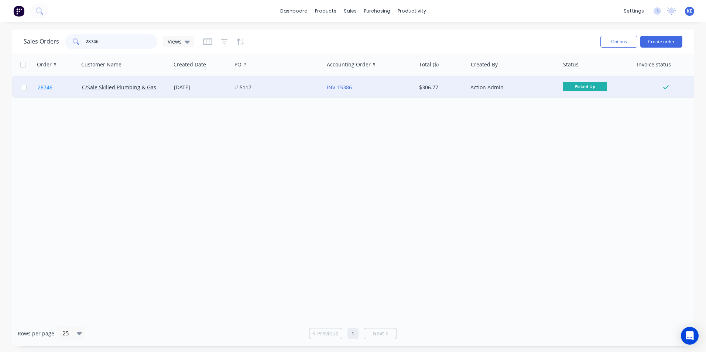
type input "28746"
click at [67, 91] on link "28746" at bounding box center [60, 87] width 44 height 22
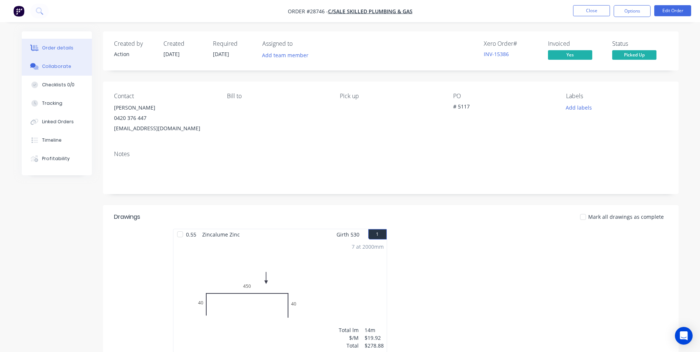
click at [52, 66] on div "Collaborate" at bounding box center [56, 66] width 29 height 7
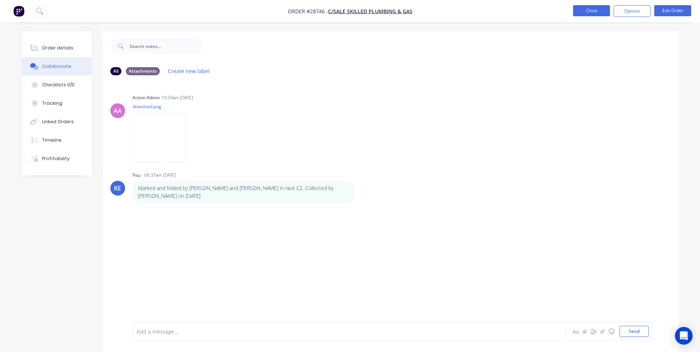
click at [585, 9] on button "Close" at bounding box center [591, 10] width 37 height 11
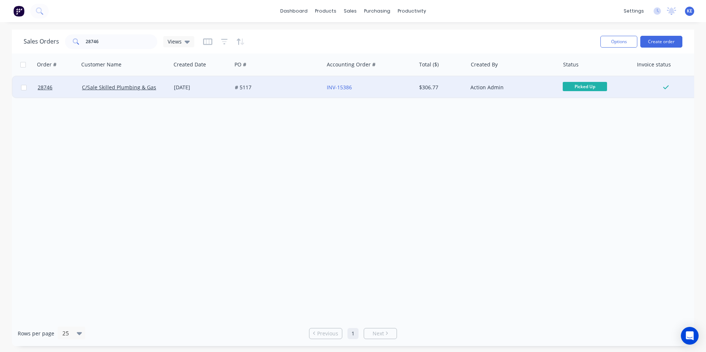
click at [22, 88] on input "checkbox" at bounding box center [24, 88] width 6 height 6
checkbox input "true"
click at [612, 39] on button "Options" at bounding box center [618, 42] width 37 height 12
click at [593, 79] on div "Archive" at bounding box center [596, 75] width 68 height 11
checkbox input "false"
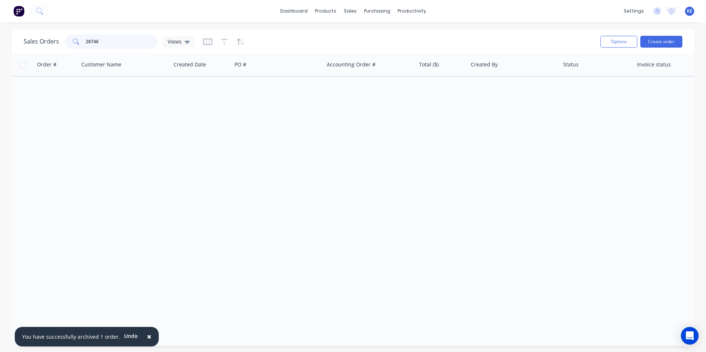
drag, startPoint x: 111, startPoint y: 42, endPoint x: 34, endPoint y: 42, distance: 77.1
click at [34, 42] on div "Sales Orders 28746 Views" at bounding box center [109, 41] width 171 height 15
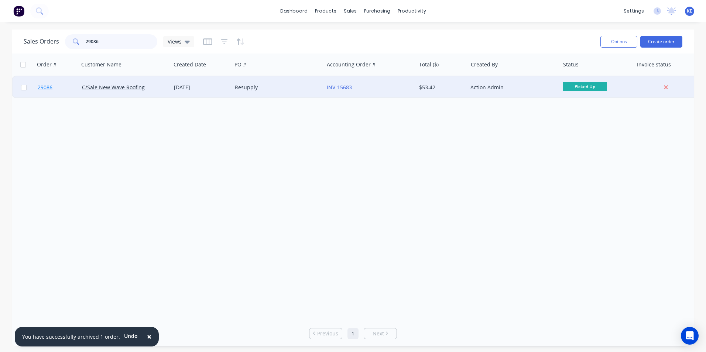
type input "29086"
click at [65, 87] on link "29086" at bounding box center [60, 87] width 44 height 22
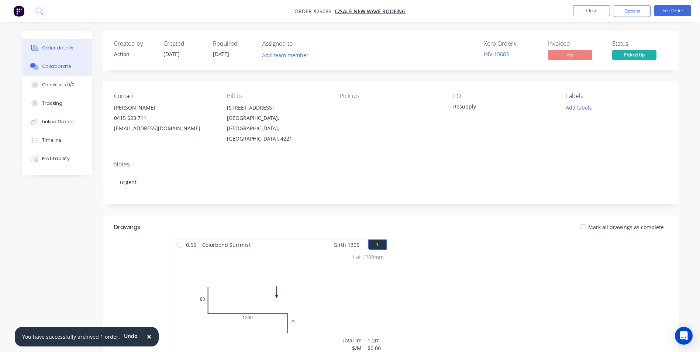
click at [56, 62] on button "Collaborate" at bounding box center [57, 66] width 70 height 18
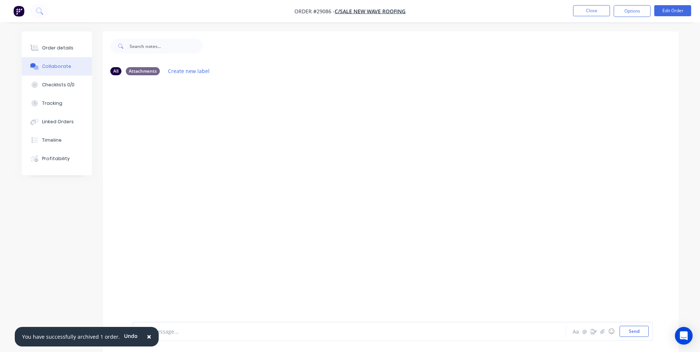
click at [147, 336] on span "×" at bounding box center [149, 336] width 4 height 10
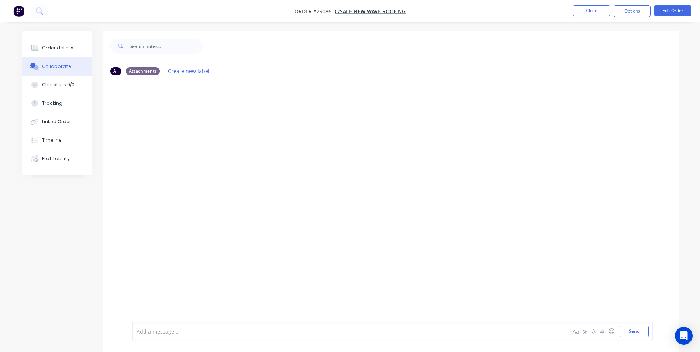
click at [155, 334] on div at bounding box center [329, 332] width 384 height 8
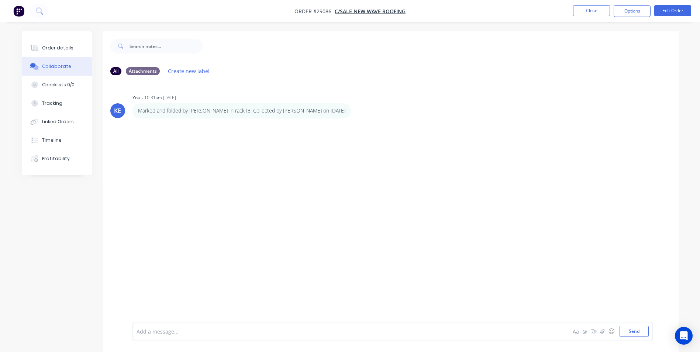
drag, startPoint x: 42, startPoint y: 51, endPoint x: 75, endPoint y: 57, distance: 33.1
click at [42, 51] on div "Order details" at bounding box center [57, 48] width 31 height 7
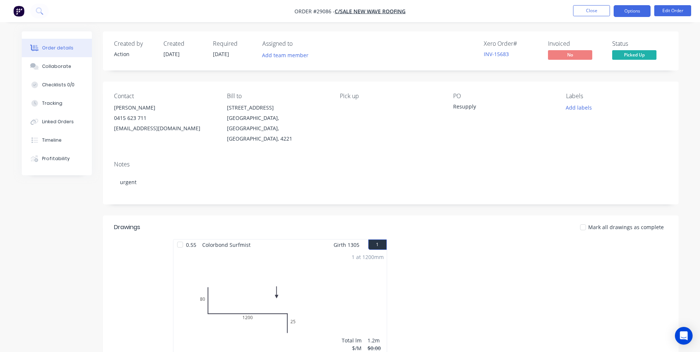
click at [636, 10] on button "Options" at bounding box center [632, 11] width 37 height 12
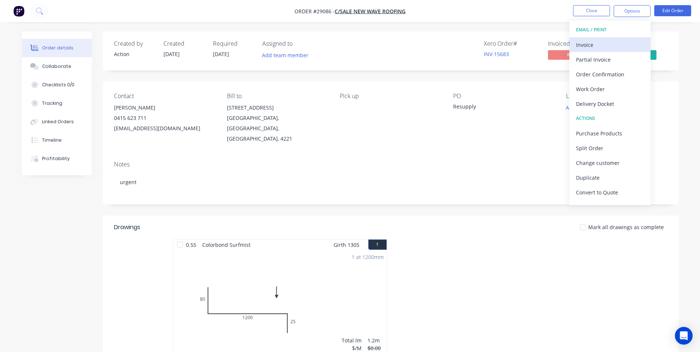
click at [595, 44] on div "Invoice" at bounding box center [610, 44] width 68 height 11
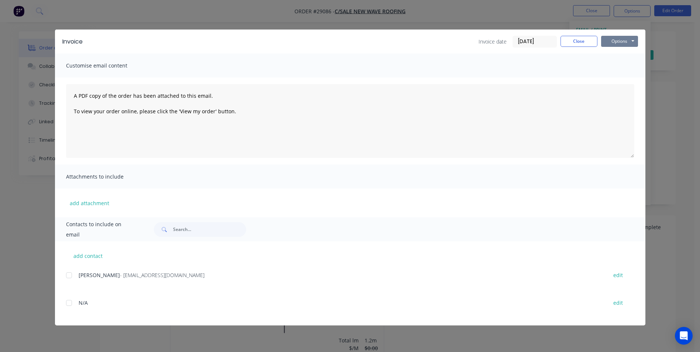
click at [615, 39] on button "Options" at bounding box center [619, 41] width 37 height 11
click at [614, 65] on button "Print" at bounding box center [624, 67] width 47 height 12
click at [576, 42] on button "Close" at bounding box center [579, 41] width 37 height 11
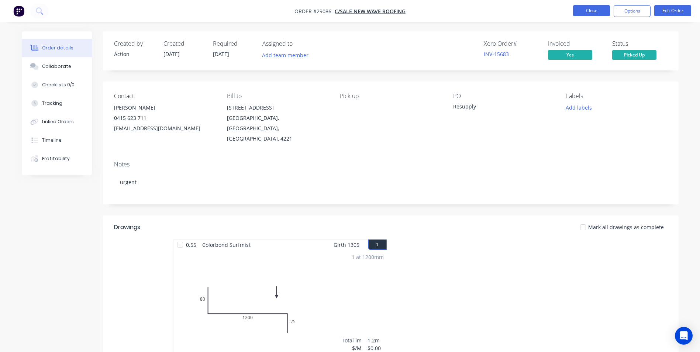
click at [592, 7] on button "Close" at bounding box center [591, 10] width 37 height 11
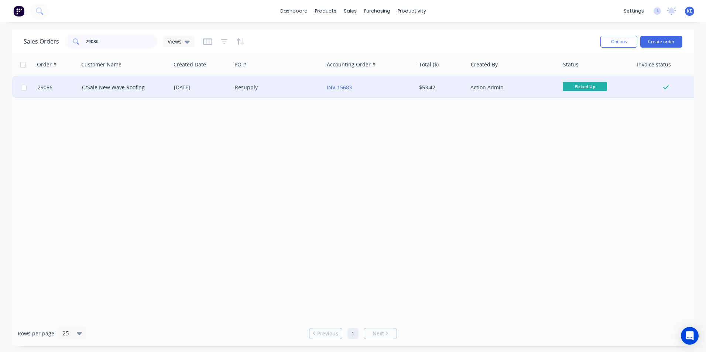
click at [30, 87] on div at bounding box center [24, 87] width 22 height 22
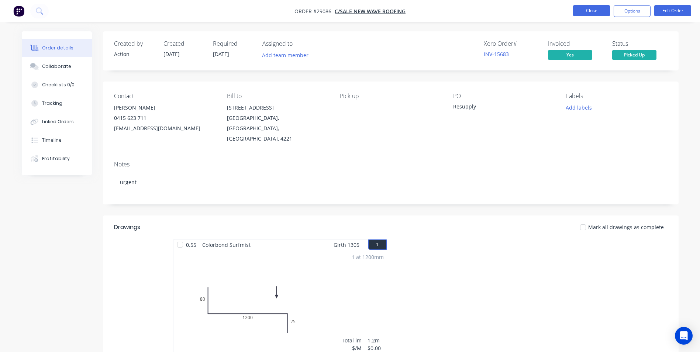
click at [582, 11] on button "Close" at bounding box center [591, 10] width 37 height 11
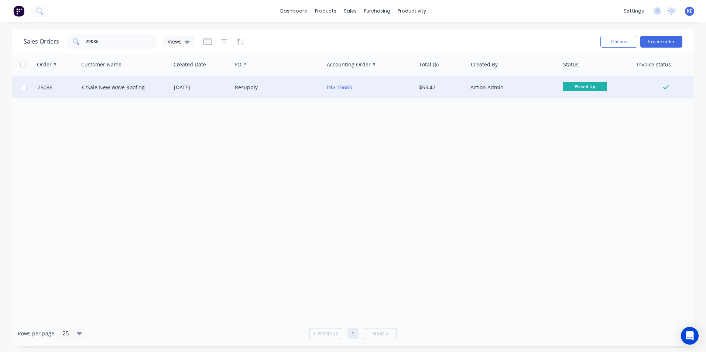
click at [24, 89] on input "checkbox" at bounding box center [24, 88] width 6 height 6
checkbox input "true"
click at [611, 41] on button "Options" at bounding box center [618, 42] width 37 height 12
click at [588, 76] on div "Archive" at bounding box center [596, 75] width 68 height 11
checkbox input "false"
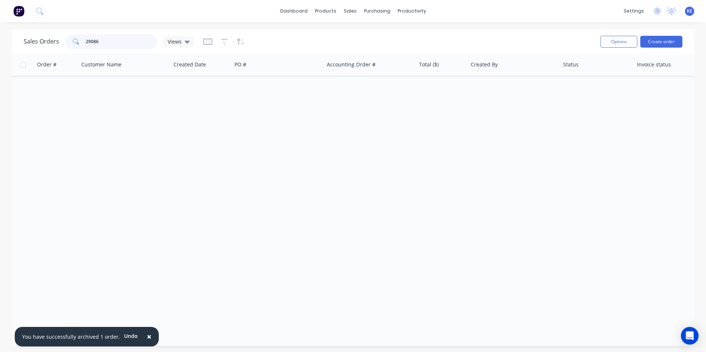
drag, startPoint x: 117, startPoint y: 44, endPoint x: 60, endPoint y: 48, distance: 56.6
click at [60, 48] on div "Sales Orders 29086 Views" at bounding box center [109, 41] width 171 height 15
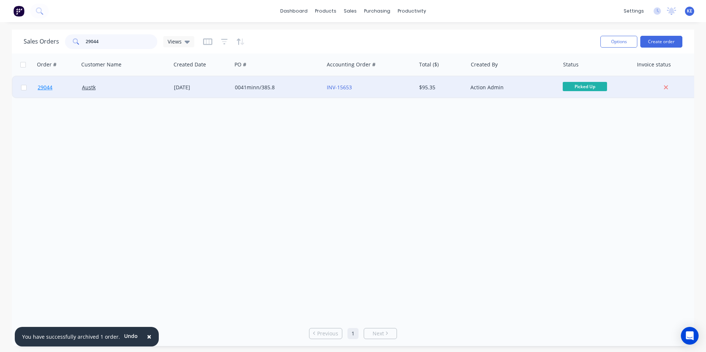
type input "29044"
click at [72, 95] on link "29044" at bounding box center [60, 87] width 44 height 22
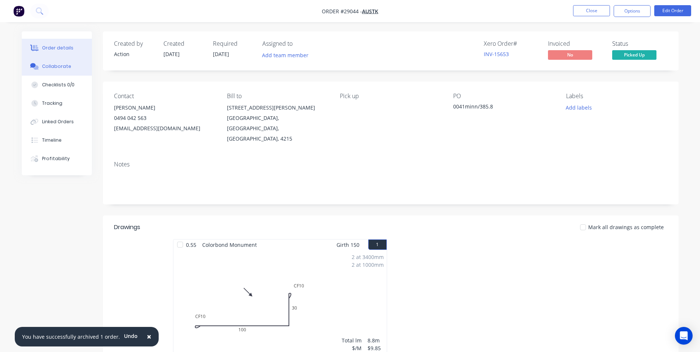
click at [41, 65] on button "Collaborate" at bounding box center [57, 66] width 70 height 18
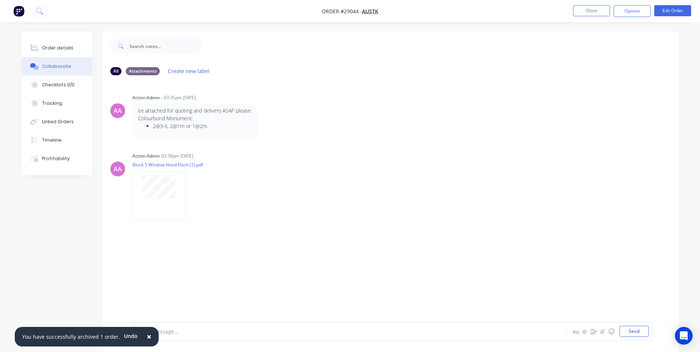
click at [147, 337] on span "×" at bounding box center [149, 336] width 4 height 10
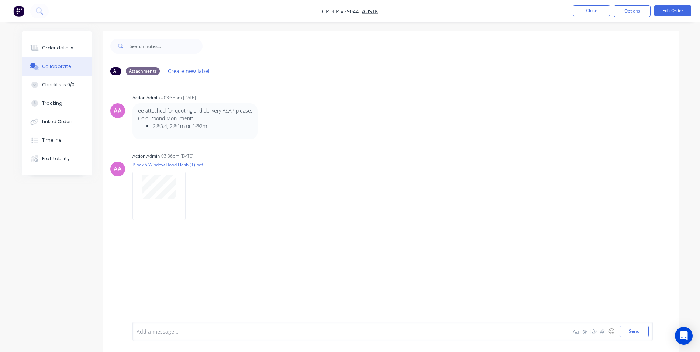
drag, startPoint x: 158, startPoint y: 336, endPoint x: 168, endPoint y: 282, distance: 54.9
click at [158, 334] on div "Add a message..." at bounding box center [329, 331] width 384 height 11
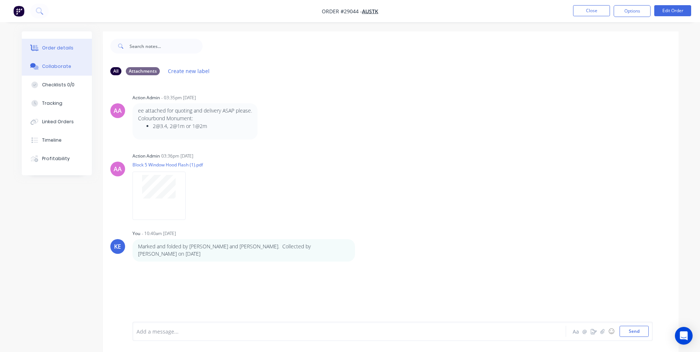
click at [56, 44] on button "Order details" at bounding box center [57, 48] width 70 height 18
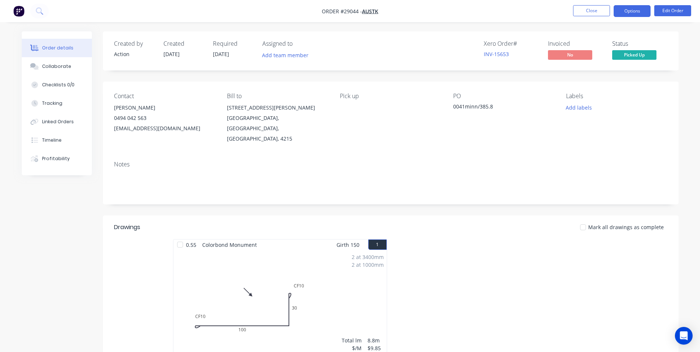
click at [634, 7] on button "Options" at bounding box center [632, 11] width 37 height 12
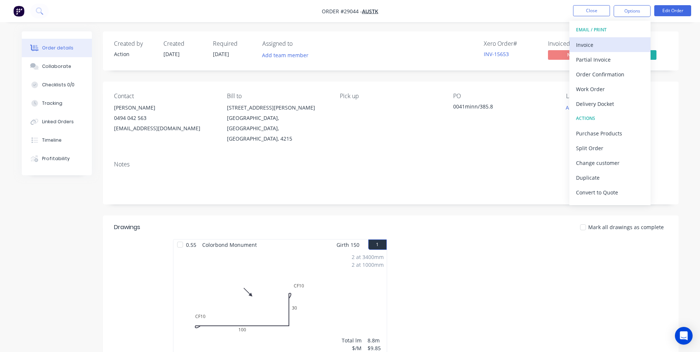
click at [617, 43] on div "Invoice" at bounding box center [610, 44] width 68 height 11
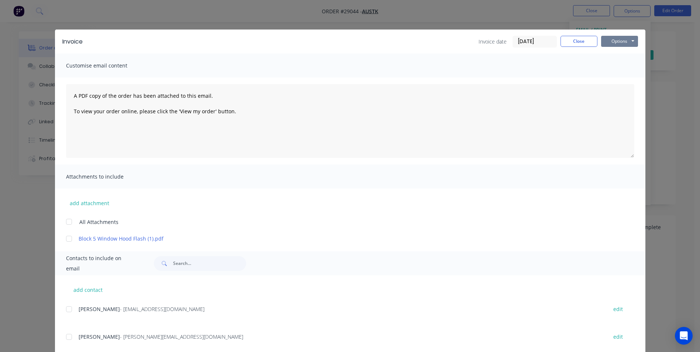
click at [620, 39] on button "Options" at bounding box center [619, 41] width 37 height 11
click at [609, 72] on button "Print" at bounding box center [624, 67] width 47 height 12
click at [574, 43] on button "Close" at bounding box center [579, 41] width 37 height 11
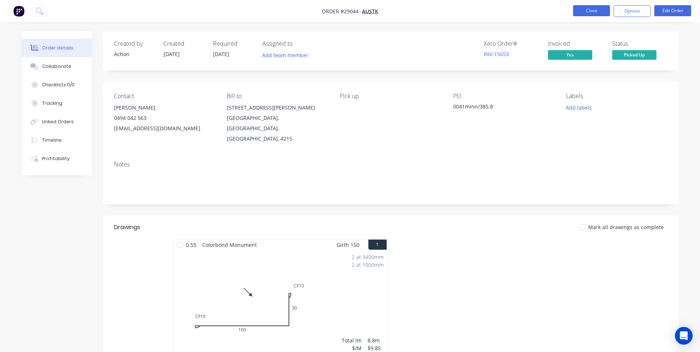
click at [588, 15] on button "Close" at bounding box center [591, 10] width 37 height 11
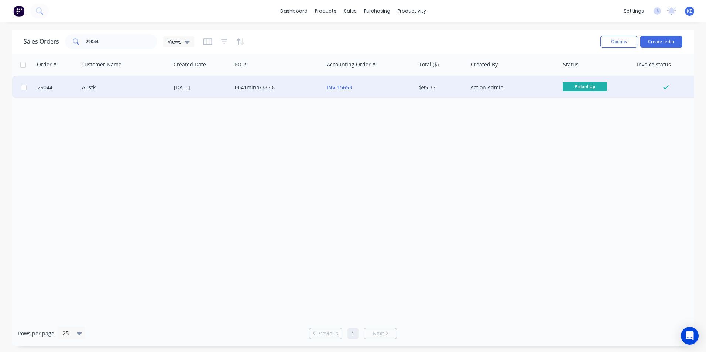
click at [22, 89] on input "checkbox" at bounding box center [24, 88] width 6 height 6
checkbox input "true"
click at [612, 44] on button "Options" at bounding box center [618, 42] width 37 height 12
click at [586, 74] on div "Archive" at bounding box center [596, 75] width 68 height 11
checkbox input "false"
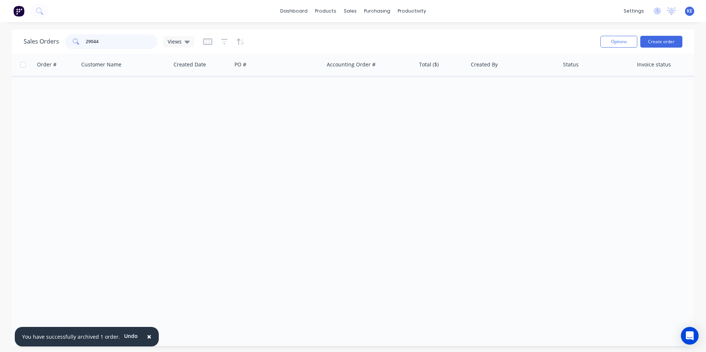
drag, startPoint x: 117, startPoint y: 45, endPoint x: 65, endPoint y: 48, distance: 52.1
click at [65, 48] on div "29044" at bounding box center [111, 41] width 92 height 15
drag, startPoint x: 110, startPoint y: 41, endPoint x: 41, endPoint y: 74, distance: 76.4
click at [46, 45] on div "Sales Orders 28311 Views" at bounding box center [109, 41] width 171 height 15
type input "28311"
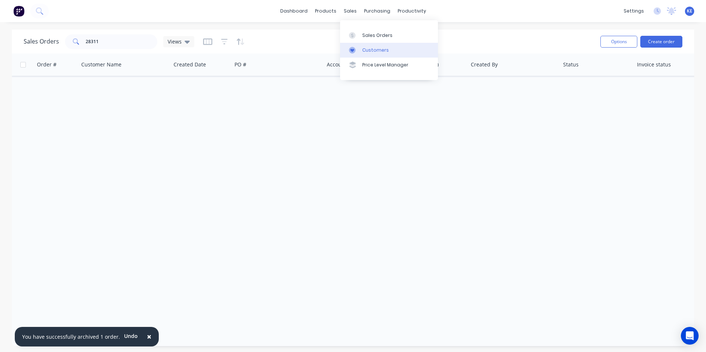
click at [369, 47] on div "Customers" at bounding box center [375, 50] width 27 height 7
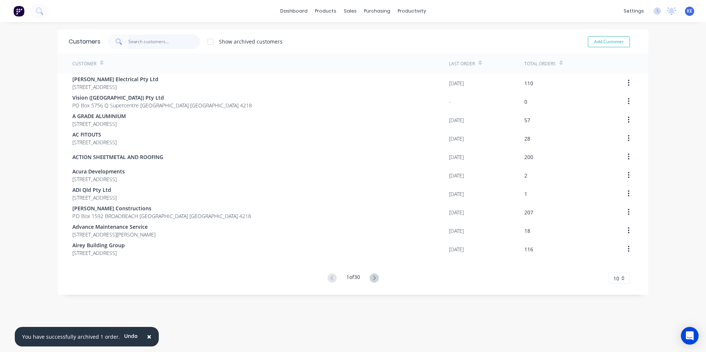
click at [141, 38] on input "text" at bounding box center [164, 41] width 72 height 15
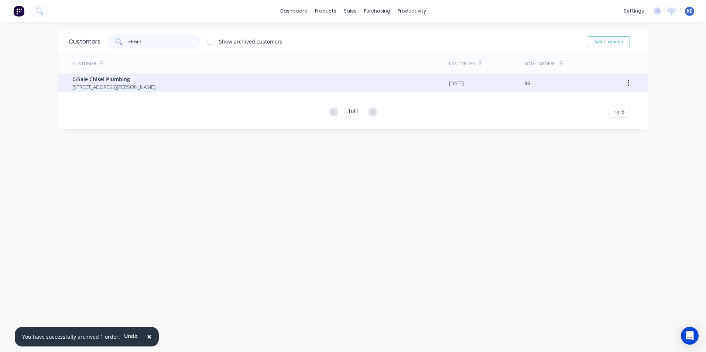
type input "chisel"
click at [213, 87] on div "C/Sale Chisel Plumbing [STREET_ADDRESS][PERSON_NAME]" at bounding box center [260, 83] width 376 height 18
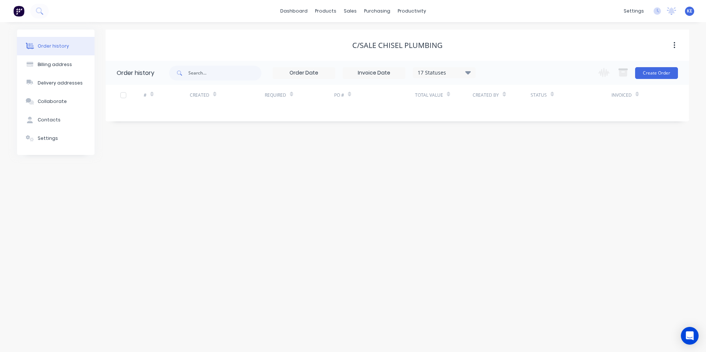
click at [449, 75] on div "17 Statuses" at bounding box center [444, 73] width 62 height 8
click at [505, 158] on label at bounding box center [505, 158] width 0 height 0
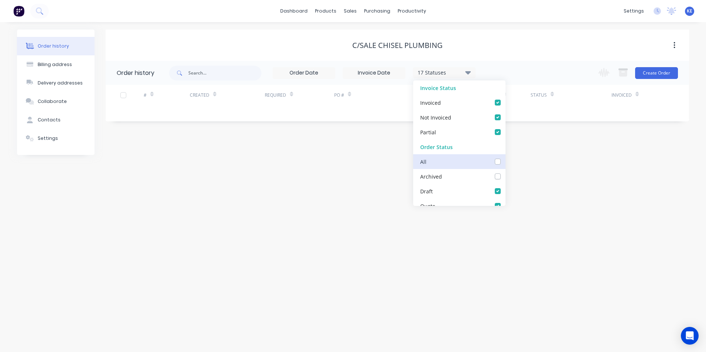
click at [505, 161] on input "checkbox" at bounding box center [508, 161] width 6 height 7
checkbox input "true"
click at [298, 178] on div "Order history Billing address Delivery addresses Collaborate Contacts Settings …" at bounding box center [353, 187] width 706 height 330
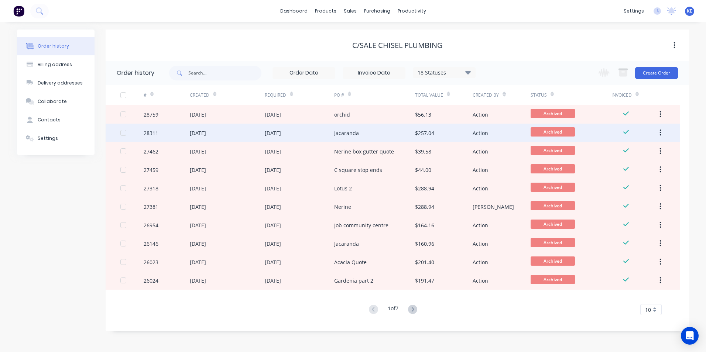
click at [159, 135] on div "28311" at bounding box center [167, 133] width 46 height 18
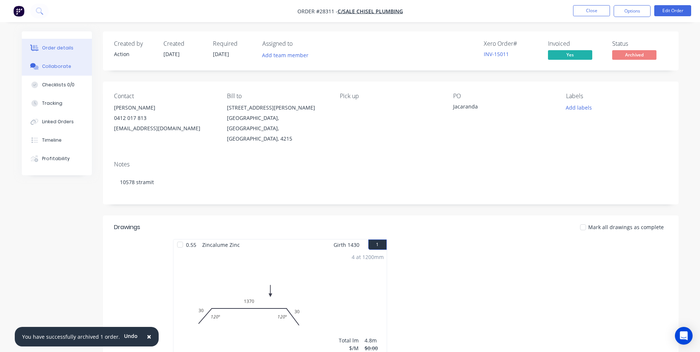
click at [51, 66] on div "Collaborate" at bounding box center [56, 66] width 29 height 7
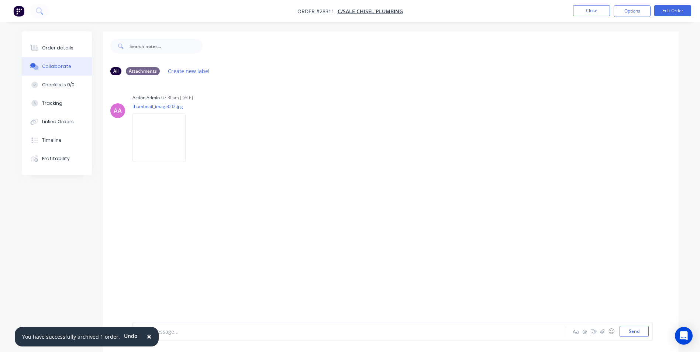
click at [147, 335] on span "×" at bounding box center [149, 336] width 4 height 10
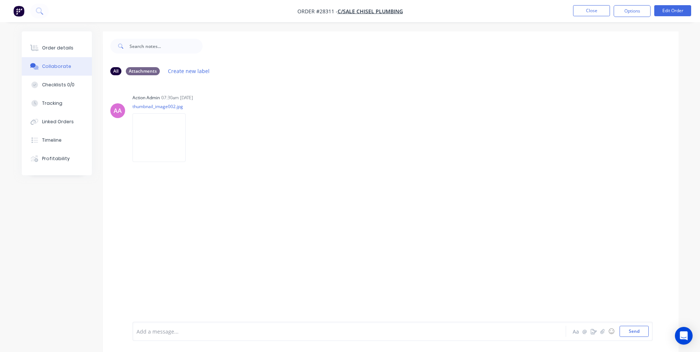
drag, startPoint x: 161, startPoint y: 331, endPoint x: 161, endPoint y: 327, distance: 4.1
click at [161, 328] on div at bounding box center [329, 332] width 384 height 8
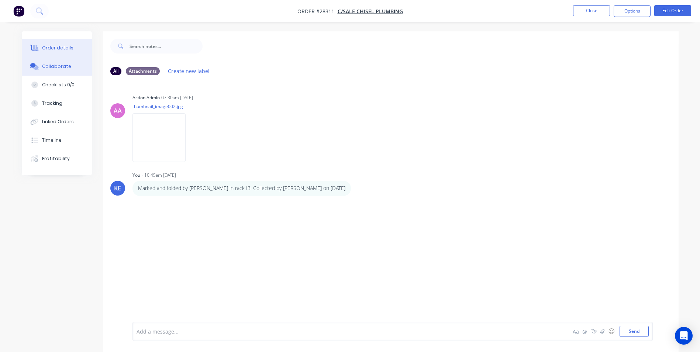
click at [54, 45] on div "Order details" at bounding box center [57, 48] width 31 height 7
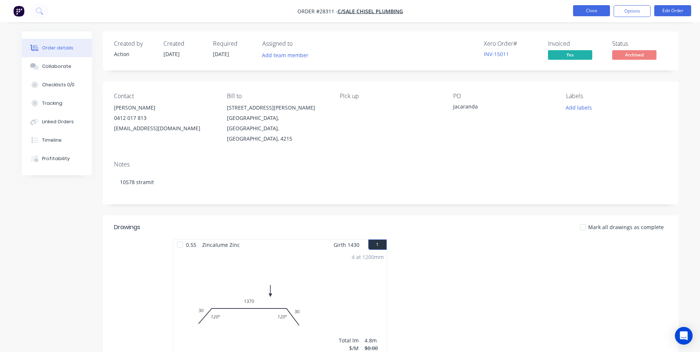
click at [586, 9] on button "Close" at bounding box center [591, 10] width 37 height 11
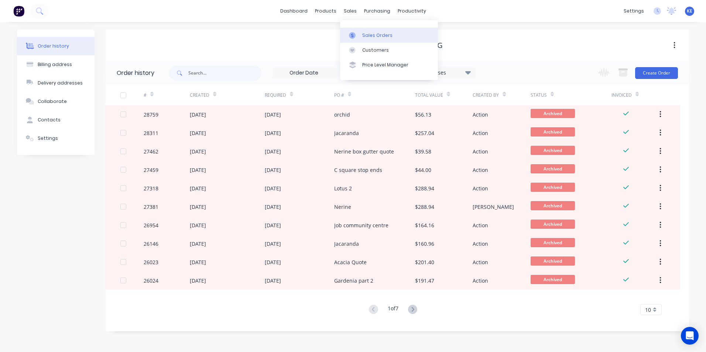
click at [382, 34] on div "Sales Orders" at bounding box center [377, 35] width 30 height 7
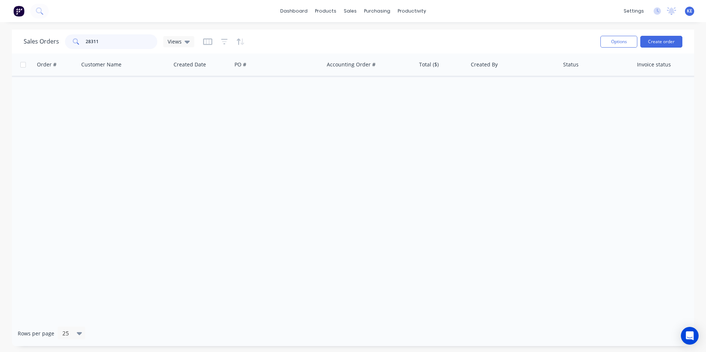
drag, startPoint x: 118, startPoint y: 46, endPoint x: 55, endPoint y: 37, distance: 63.4
click at [55, 37] on div "Sales Orders 28311 Views" at bounding box center [109, 41] width 171 height 15
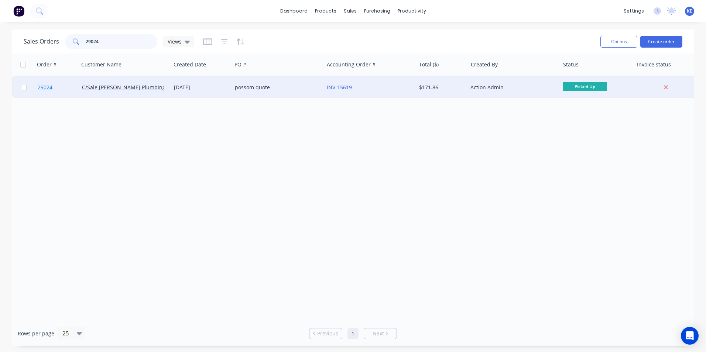
type input "29024"
click at [62, 90] on link "29024" at bounding box center [60, 87] width 44 height 22
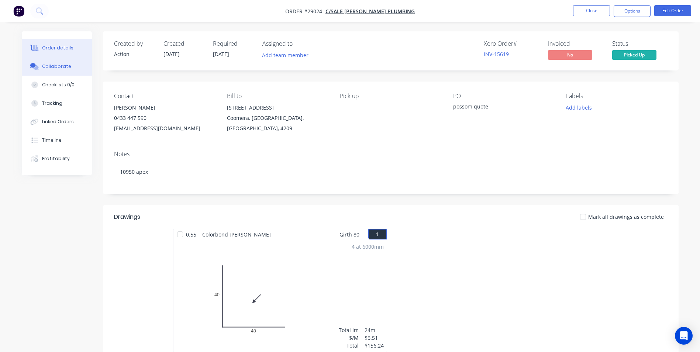
click at [51, 72] on button "Collaborate" at bounding box center [57, 66] width 70 height 18
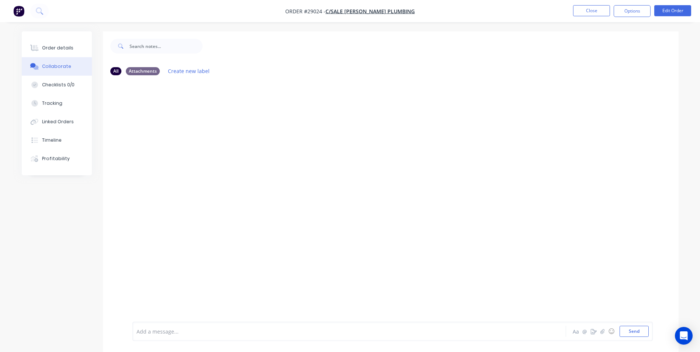
drag, startPoint x: 179, startPoint y: 331, endPoint x: 203, endPoint y: 232, distance: 102.2
click at [179, 331] on div at bounding box center [329, 332] width 384 height 8
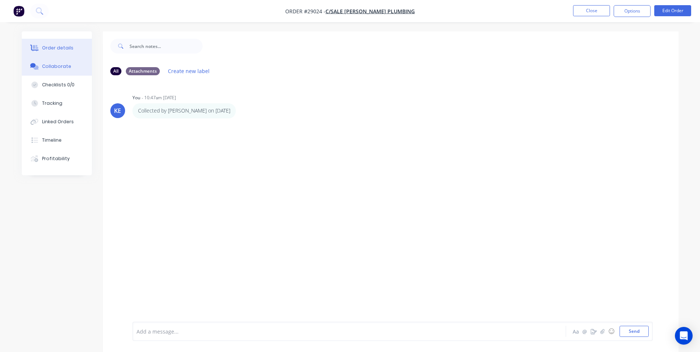
click at [51, 49] on div "Order details" at bounding box center [57, 48] width 31 height 7
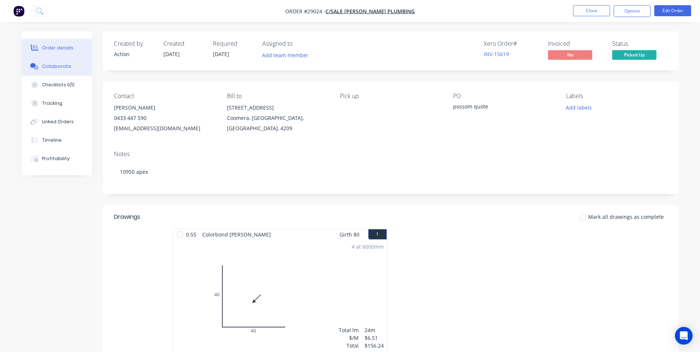
click at [53, 66] on div "Collaborate" at bounding box center [56, 66] width 29 height 7
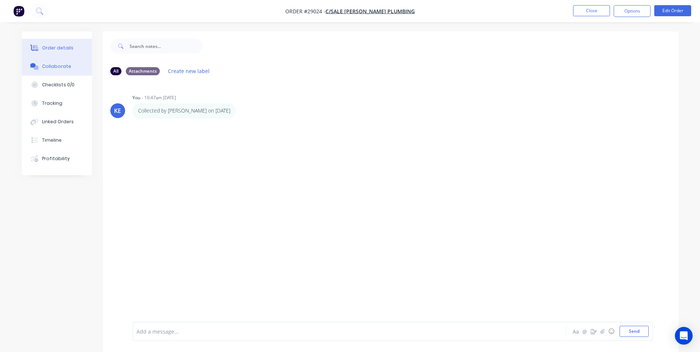
click at [55, 47] on div "Order details" at bounding box center [57, 48] width 31 height 7
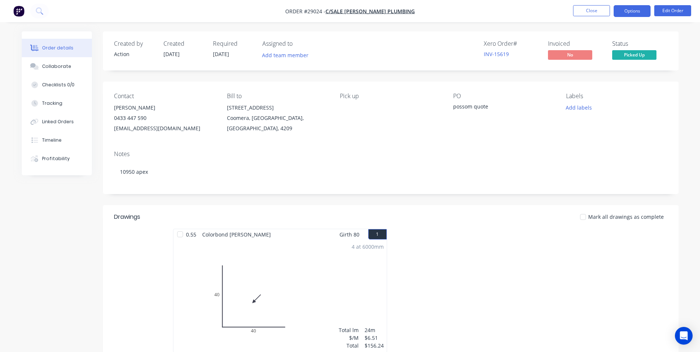
click at [626, 12] on button "Options" at bounding box center [632, 11] width 37 height 12
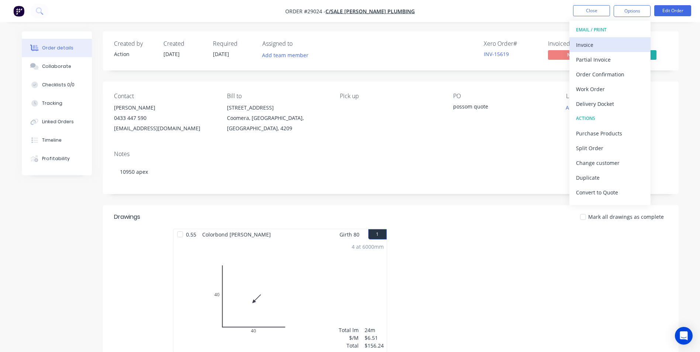
click at [587, 42] on div "Invoice" at bounding box center [610, 44] width 68 height 11
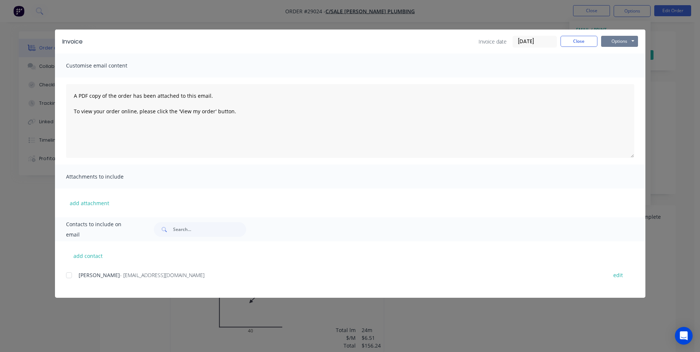
click at [623, 42] on button "Options" at bounding box center [619, 41] width 37 height 11
click at [622, 67] on button "Print" at bounding box center [624, 67] width 47 height 12
drag, startPoint x: 578, startPoint y: 41, endPoint x: 524, endPoint y: 46, distance: 53.8
click at [578, 41] on button "Close" at bounding box center [579, 41] width 37 height 11
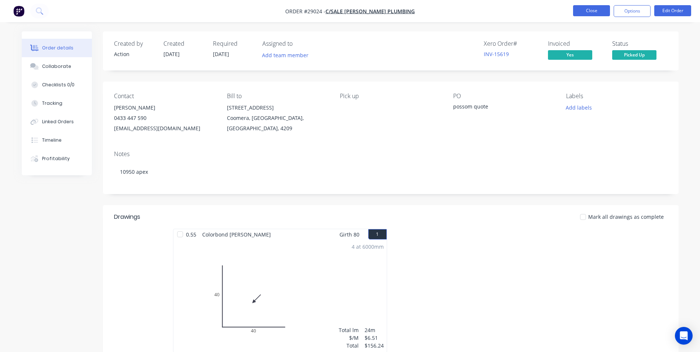
click at [593, 14] on button "Close" at bounding box center [591, 10] width 37 height 11
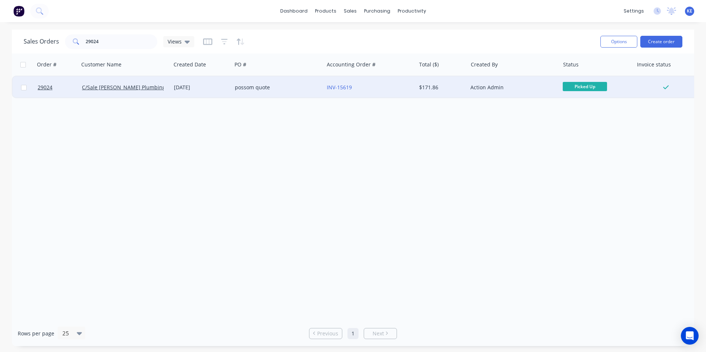
click at [25, 89] on input "checkbox" at bounding box center [24, 88] width 6 height 6
checkbox input "true"
click at [611, 43] on button "Options" at bounding box center [618, 42] width 37 height 12
click at [576, 76] on div "Archive" at bounding box center [596, 75] width 68 height 11
checkbox input "false"
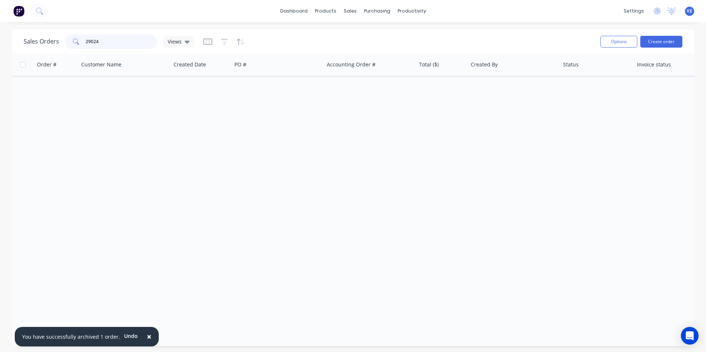
drag, startPoint x: 101, startPoint y: 39, endPoint x: 62, endPoint y: 41, distance: 38.8
click at [62, 41] on div "Sales Orders 29024 Views" at bounding box center [109, 41] width 171 height 15
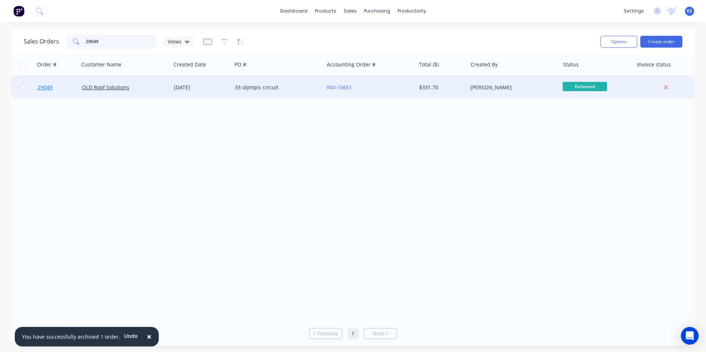
type input "29049"
click at [68, 87] on link "29049" at bounding box center [60, 87] width 44 height 22
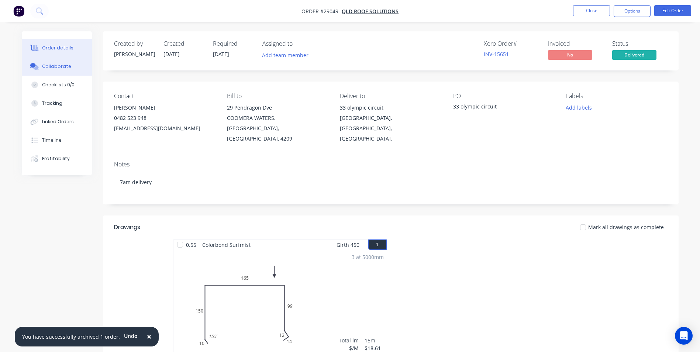
click at [53, 68] on div "Collaborate" at bounding box center [56, 66] width 29 height 7
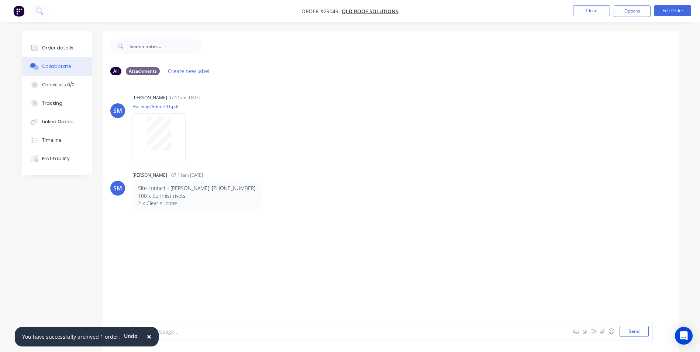
click at [148, 336] on button "×" at bounding box center [149, 337] width 19 height 18
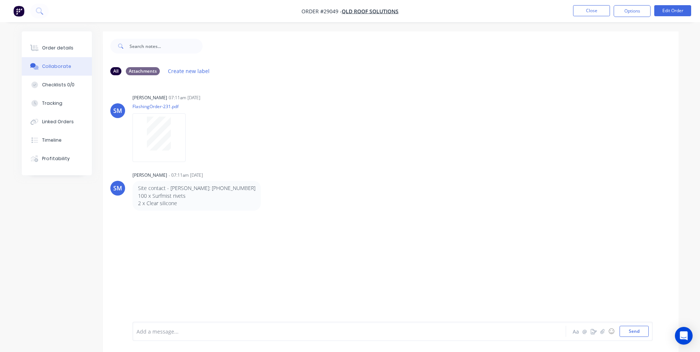
drag, startPoint x: 162, startPoint y: 334, endPoint x: 183, endPoint y: 303, distance: 37.2
click at [163, 333] on div at bounding box center [329, 332] width 384 height 8
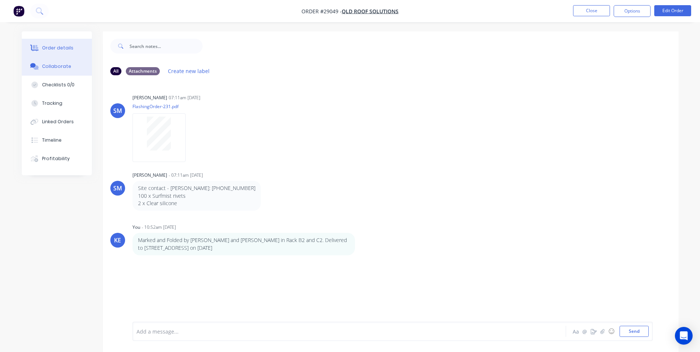
click at [45, 45] on div "Order details" at bounding box center [57, 48] width 31 height 7
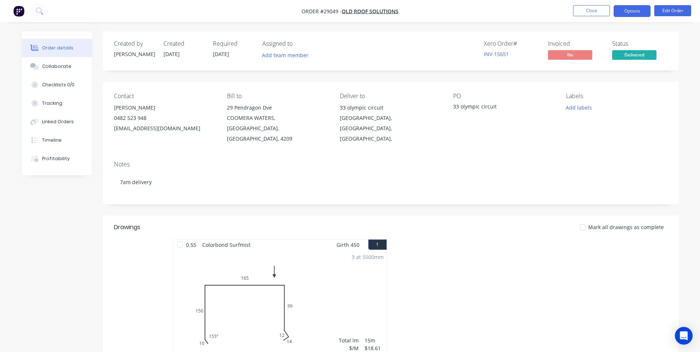
click at [631, 13] on button "Options" at bounding box center [632, 11] width 37 height 12
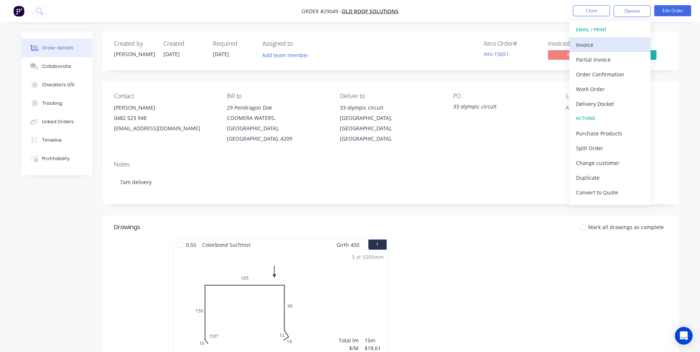
click at [609, 38] on button "Invoice" at bounding box center [609, 44] width 81 height 15
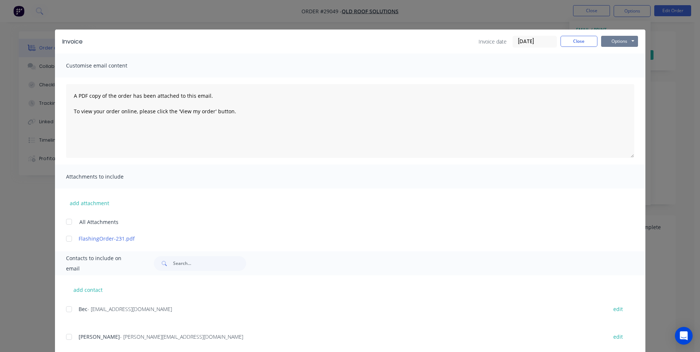
click at [617, 40] on button "Options" at bounding box center [619, 41] width 37 height 11
click at [614, 65] on button "Print" at bounding box center [624, 67] width 47 height 12
click at [566, 42] on button "Close" at bounding box center [579, 41] width 37 height 11
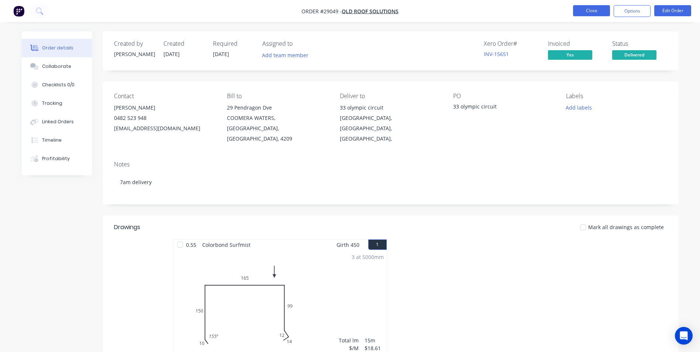
click at [594, 7] on button "Close" at bounding box center [591, 10] width 37 height 11
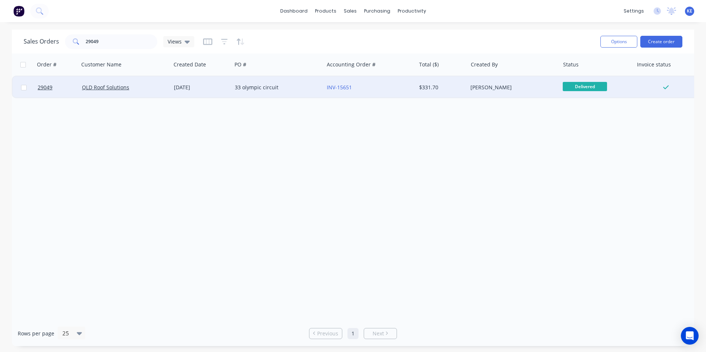
click at [23, 88] on input "checkbox" at bounding box center [24, 88] width 6 height 6
checkbox input "true"
click at [614, 42] on button "Options" at bounding box center [618, 42] width 37 height 12
click at [573, 75] on div "Archive" at bounding box center [596, 75] width 68 height 11
checkbox input "false"
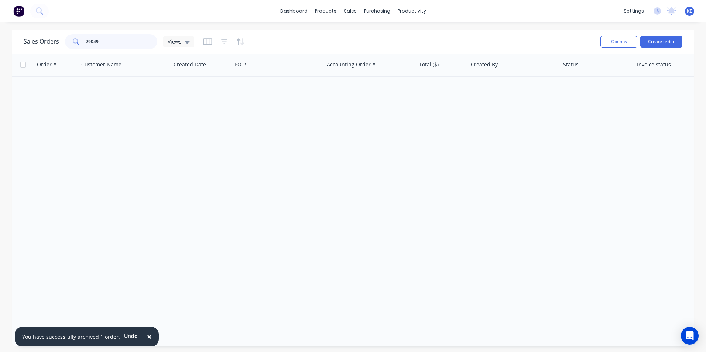
drag, startPoint x: 109, startPoint y: 45, endPoint x: 41, endPoint y: 47, distance: 67.9
click at [41, 47] on div "Sales Orders 29049 Views" at bounding box center [109, 41] width 171 height 15
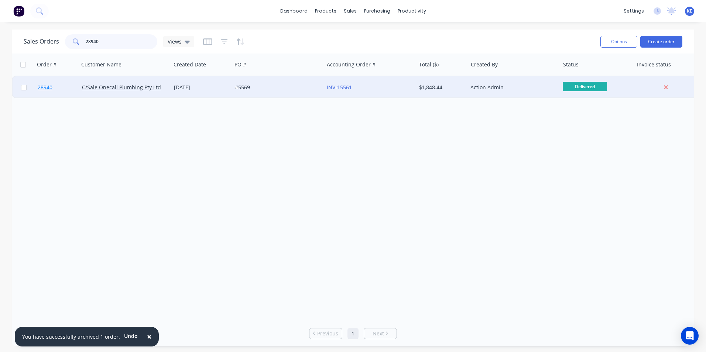
type input "28940"
click at [58, 87] on link "28940" at bounding box center [60, 87] width 44 height 22
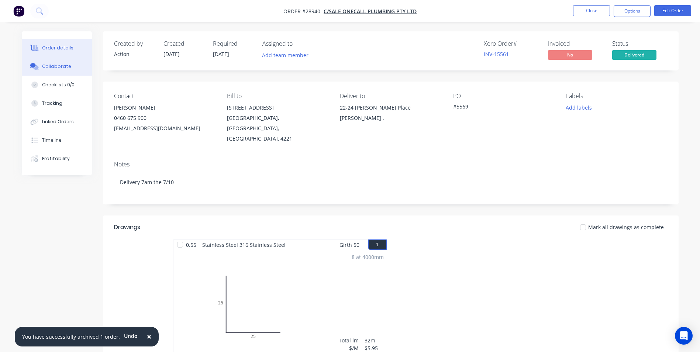
click at [55, 70] on button "Collaborate" at bounding box center [57, 66] width 70 height 18
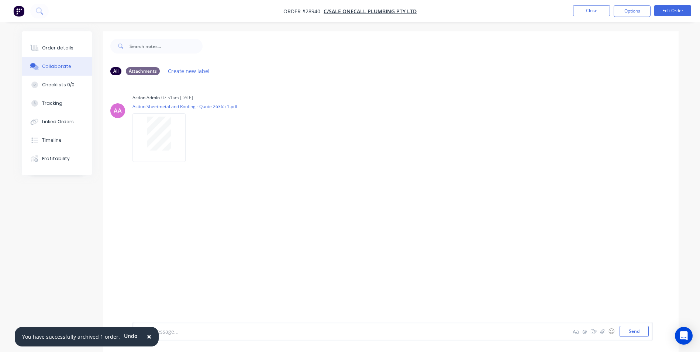
click at [147, 337] on span "×" at bounding box center [149, 336] width 4 height 10
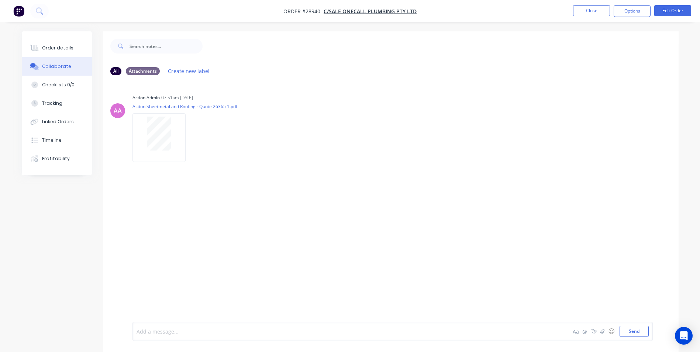
drag, startPoint x: 162, startPoint y: 331, endPoint x: 216, endPoint y: 238, distance: 107.4
click at [162, 330] on div at bounding box center [329, 332] width 384 height 8
click at [53, 47] on div "Order details" at bounding box center [57, 48] width 31 height 7
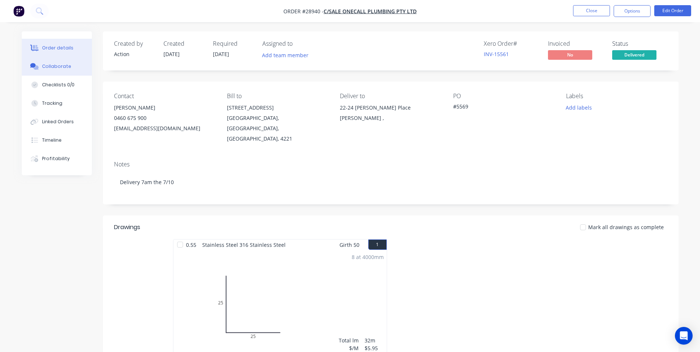
click at [50, 70] on button "Collaborate" at bounding box center [57, 66] width 70 height 18
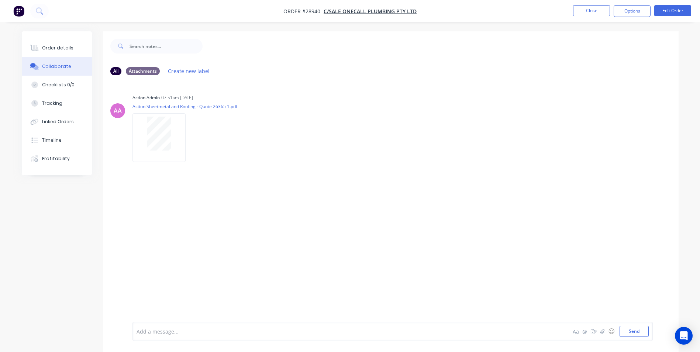
click at [160, 335] on div at bounding box center [329, 332] width 384 height 8
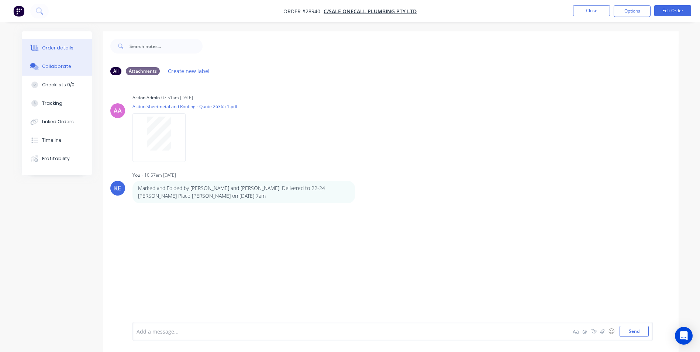
click at [41, 44] on button "Order details" at bounding box center [57, 48] width 70 height 18
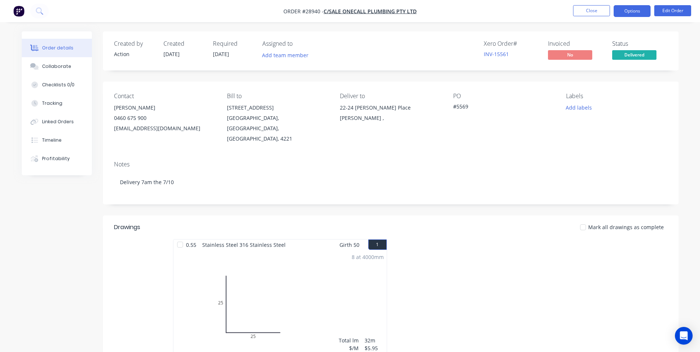
click at [632, 14] on button "Options" at bounding box center [632, 11] width 37 height 12
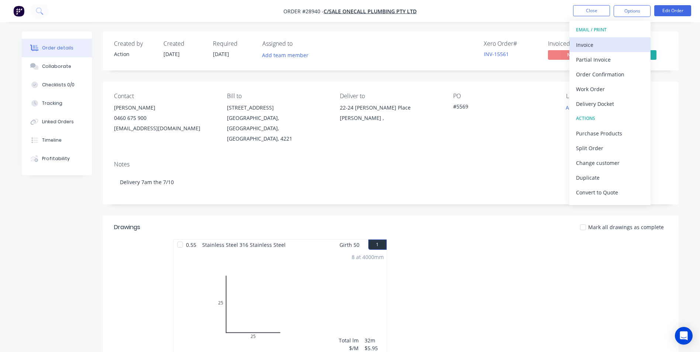
click at [606, 46] on div "Invoice" at bounding box center [610, 44] width 68 height 11
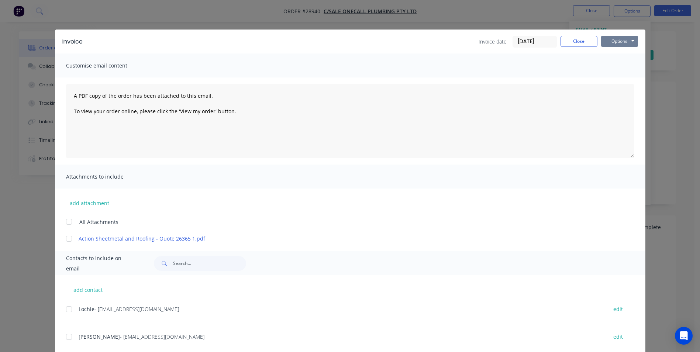
click at [624, 43] on button "Options" at bounding box center [619, 41] width 37 height 11
click at [618, 69] on button "Print" at bounding box center [624, 67] width 47 height 12
click at [577, 40] on button "Close" at bounding box center [579, 41] width 37 height 11
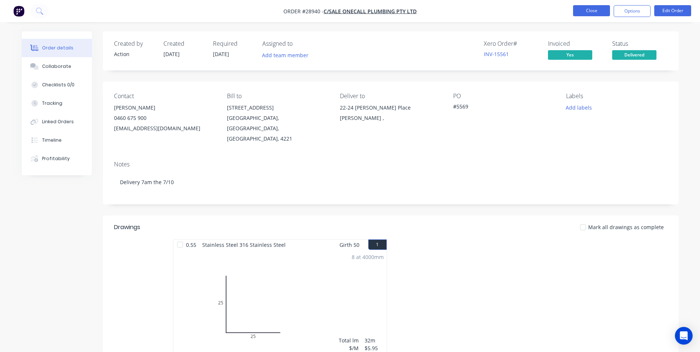
click at [603, 9] on button "Close" at bounding box center [591, 10] width 37 height 11
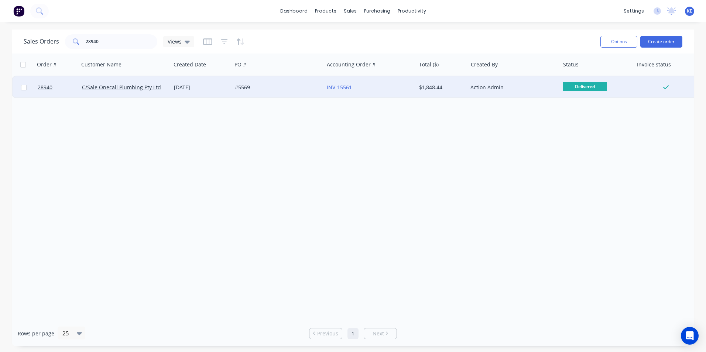
click at [23, 91] on div at bounding box center [24, 87] width 22 height 22
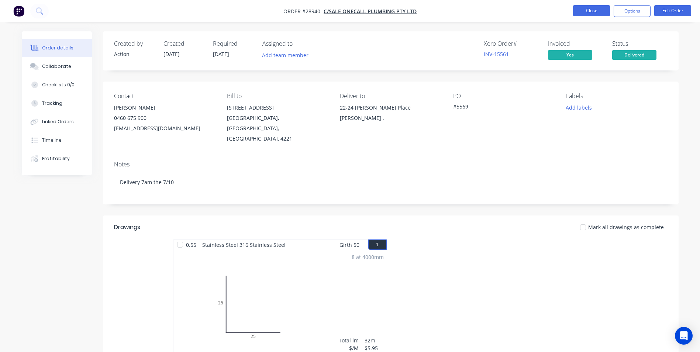
click at [589, 13] on button "Close" at bounding box center [591, 10] width 37 height 11
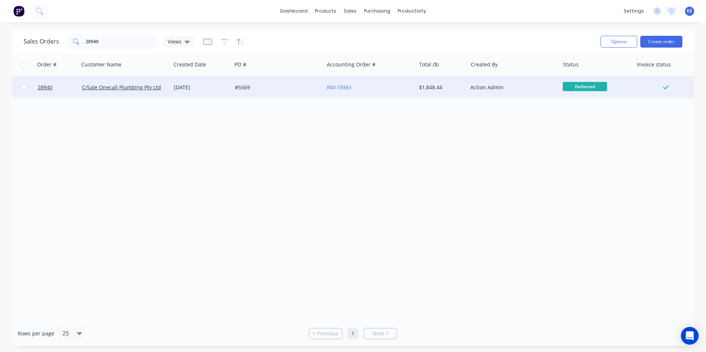
click at [24, 88] on input "checkbox" at bounding box center [24, 88] width 6 height 6
checkbox input "true"
click at [607, 42] on button "Options" at bounding box center [618, 42] width 37 height 12
click at [595, 76] on div "Archive" at bounding box center [596, 75] width 68 height 11
checkbox input "false"
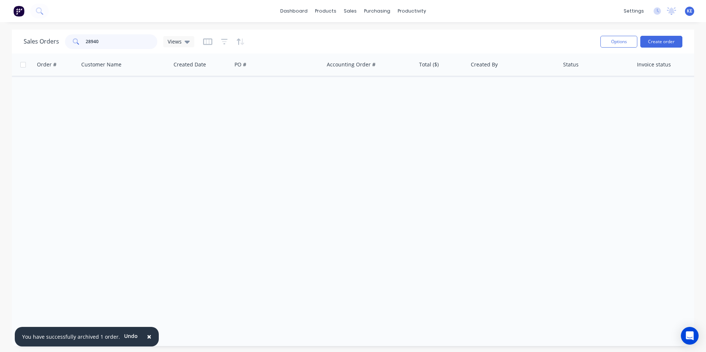
drag, startPoint x: 108, startPoint y: 38, endPoint x: 41, endPoint y: 51, distance: 68.8
click at [41, 51] on div "Sales Orders 28940 Views Options Create order" at bounding box center [353, 42] width 682 height 24
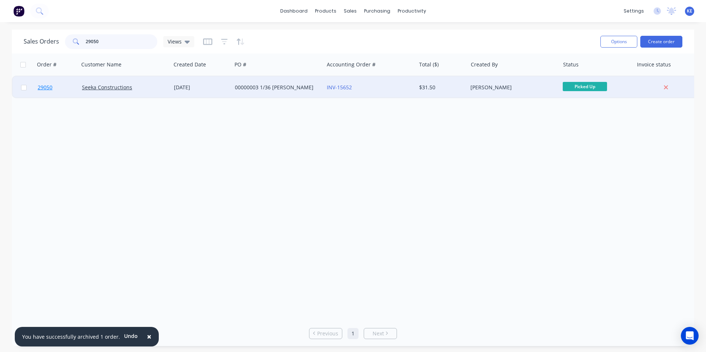
type input "29050"
click at [60, 90] on link "29050" at bounding box center [60, 87] width 44 height 22
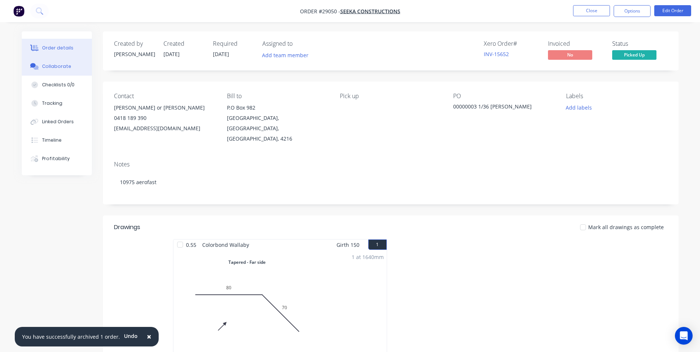
click at [51, 63] on div "Collaborate" at bounding box center [56, 66] width 29 height 7
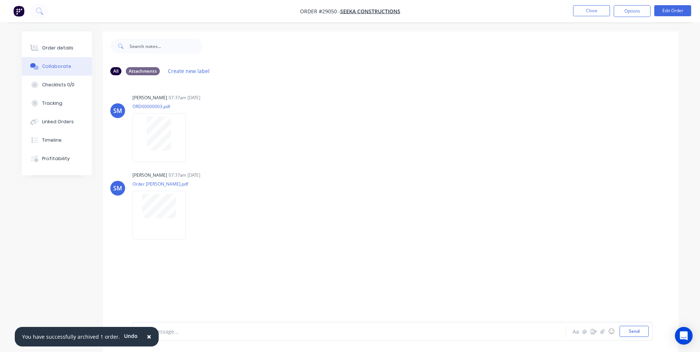
click at [147, 337] on span "×" at bounding box center [149, 336] width 4 height 10
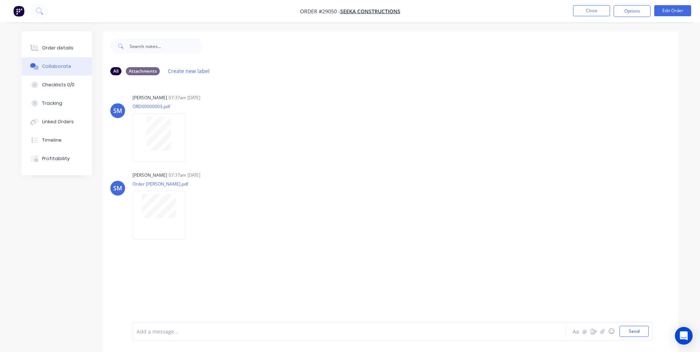
drag, startPoint x: 168, startPoint y: 338, endPoint x: 176, endPoint y: 323, distance: 17.3
click at [168, 338] on div "Add a message... Aa @ ☺ Send" at bounding box center [392, 331] width 520 height 19
click at [157, 335] on div at bounding box center [329, 332] width 384 height 8
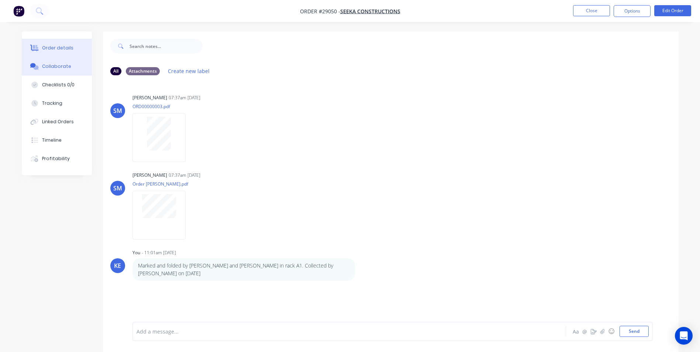
click at [62, 47] on div "Order details" at bounding box center [57, 48] width 31 height 7
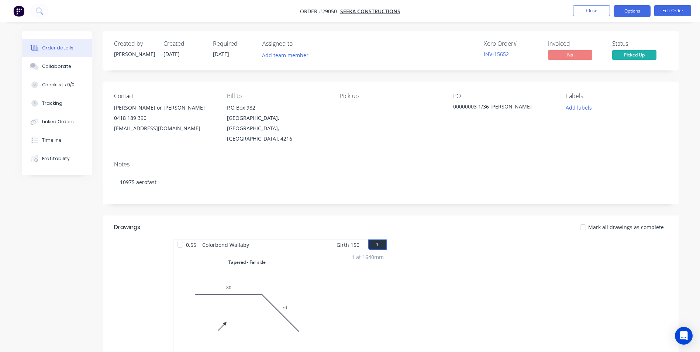
click at [620, 13] on button "Options" at bounding box center [632, 11] width 37 height 12
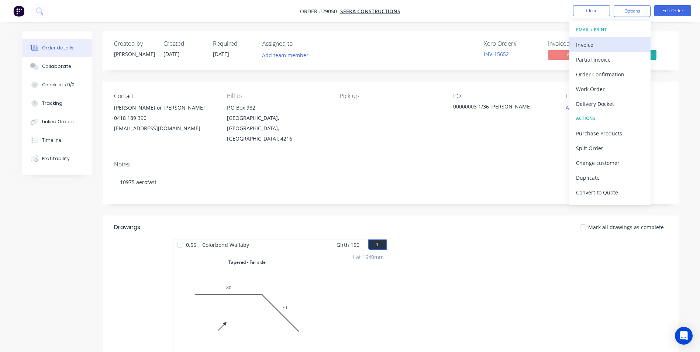
click at [598, 42] on div "Invoice" at bounding box center [610, 44] width 68 height 11
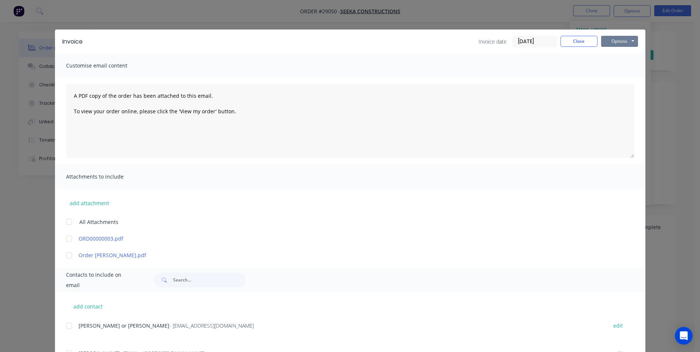
click at [616, 39] on button "Options" at bounding box center [619, 41] width 37 height 11
click at [613, 67] on button "Print" at bounding box center [624, 67] width 47 height 12
click at [582, 41] on button "Close" at bounding box center [579, 41] width 37 height 11
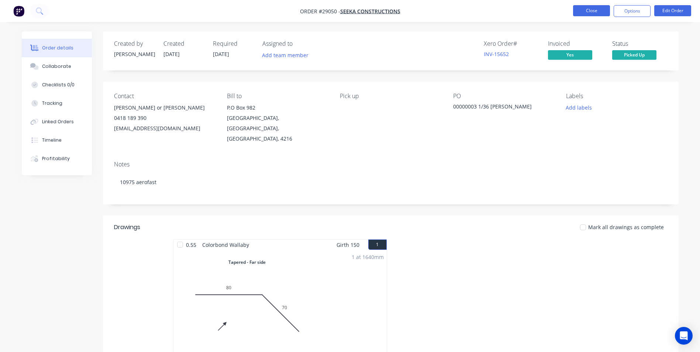
click at [582, 9] on button "Close" at bounding box center [591, 10] width 37 height 11
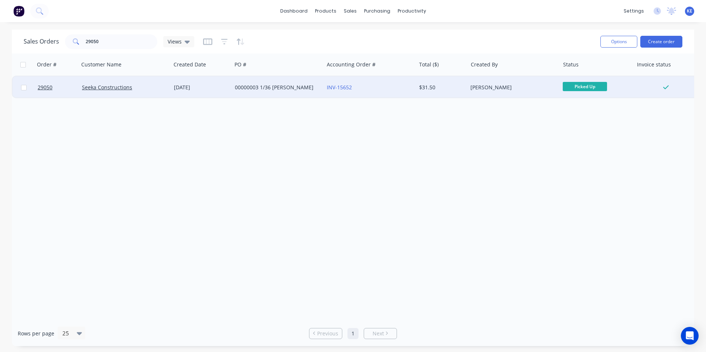
click at [21, 89] on input "checkbox" at bounding box center [24, 88] width 6 height 6
checkbox input "true"
click at [613, 43] on button "Options" at bounding box center [618, 42] width 37 height 12
click at [574, 80] on div "Archive" at bounding box center [596, 75] width 68 height 11
checkbox input "false"
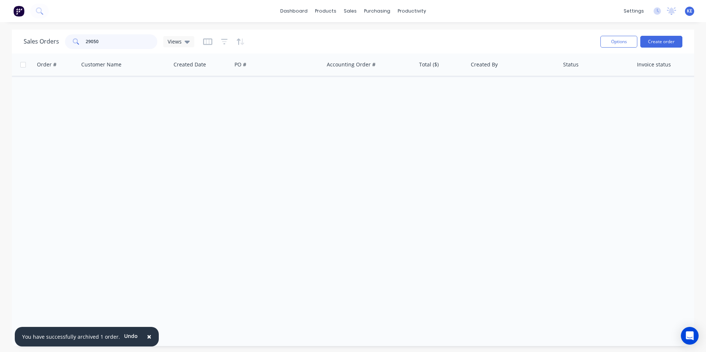
drag, startPoint x: 78, startPoint y: 46, endPoint x: 70, endPoint y: 46, distance: 7.0
click at [70, 46] on div "29050" at bounding box center [111, 41] width 92 height 15
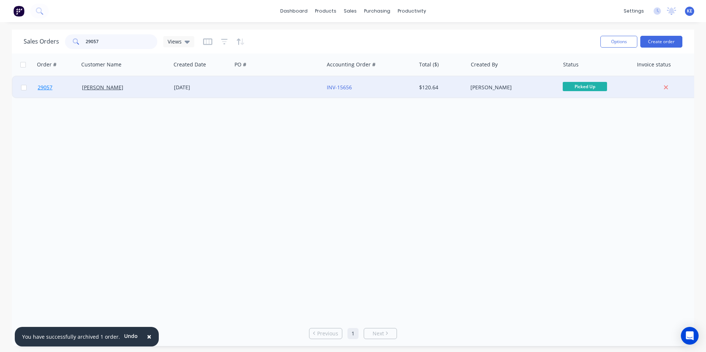
type input "29057"
click at [63, 80] on link "29057" at bounding box center [60, 87] width 44 height 22
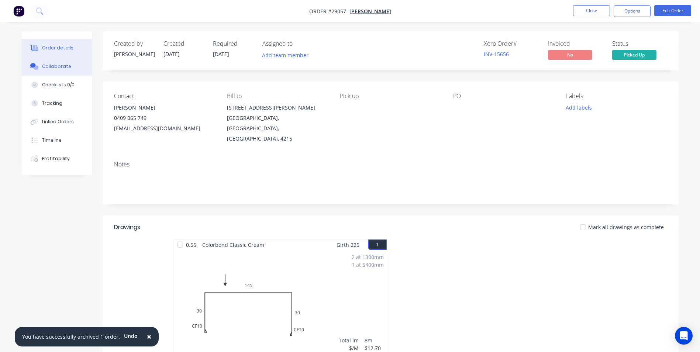
click at [56, 68] on div "Collaborate" at bounding box center [56, 66] width 29 height 7
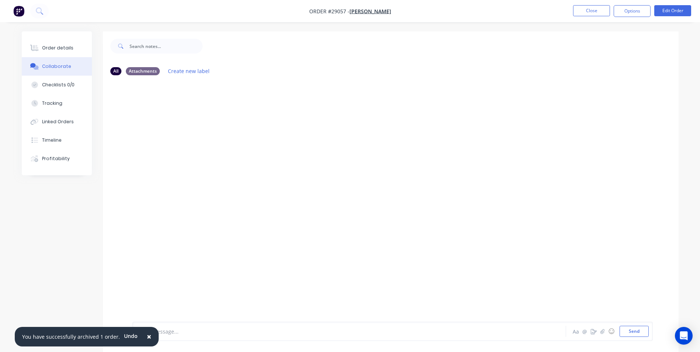
click at [147, 336] on span "×" at bounding box center [149, 336] width 4 height 10
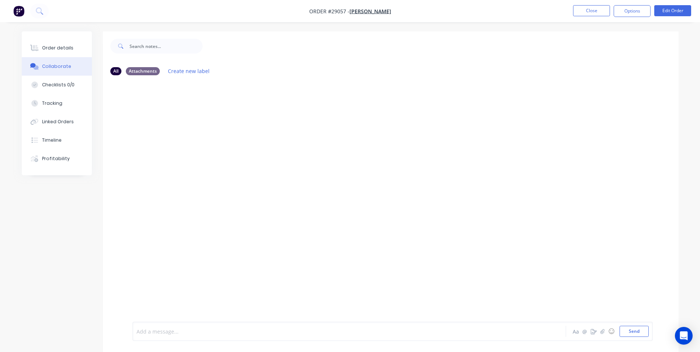
click at [163, 328] on div at bounding box center [329, 332] width 384 height 8
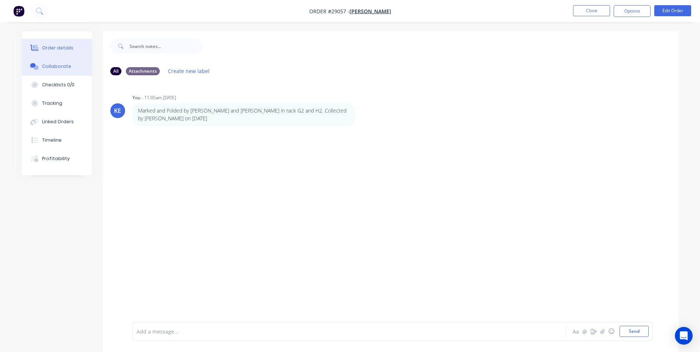
click at [58, 48] on div "Order details" at bounding box center [57, 48] width 31 height 7
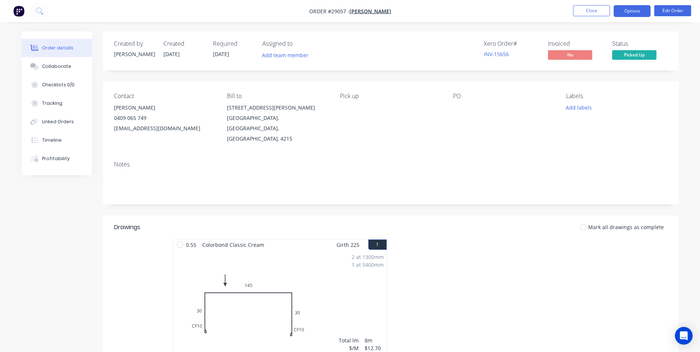
click at [636, 9] on button "Options" at bounding box center [632, 11] width 37 height 12
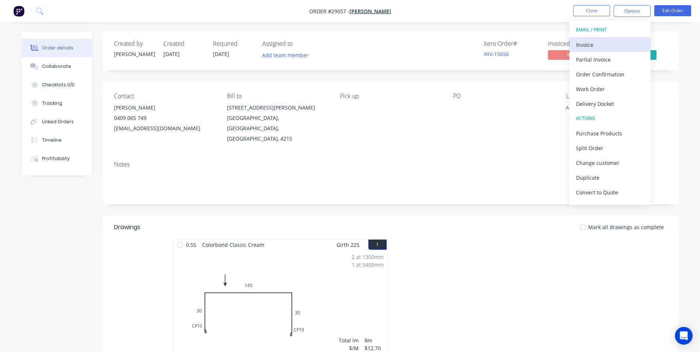
click at [606, 49] on div "Invoice" at bounding box center [610, 44] width 68 height 11
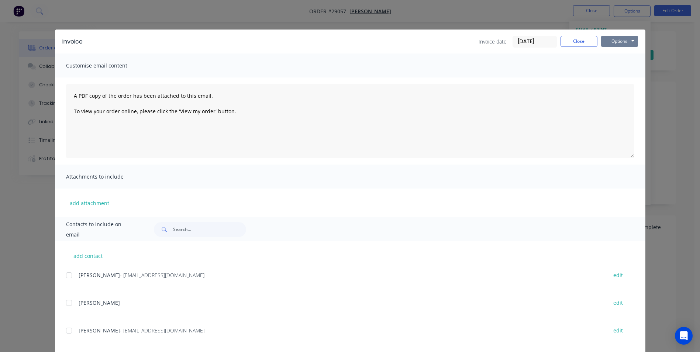
click at [616, 42] on button "Options" at bounding box center [619, 41] width 37 height 11
click at [622, 64] on button "Print" at bounding box center [624, 67] width 47 height 12
click at [585, 46] on button "Close" at bounding box center [579, 41] width 37 height 11
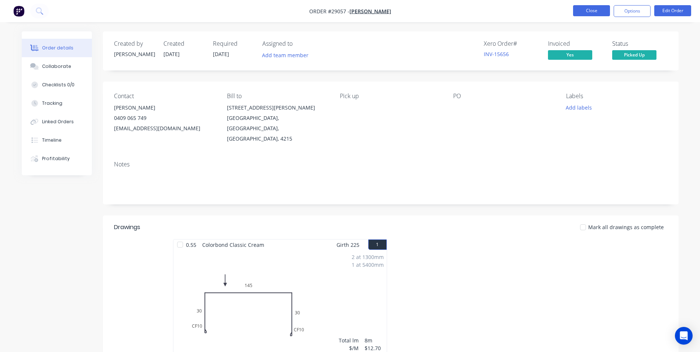
click at [596, 7] on button "Close" at bounding box center [591, 10] width 37 height 11
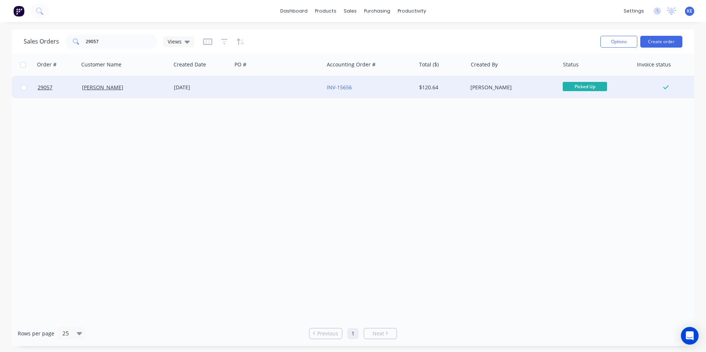
click at [24, 87] on input "checkbox" at bounding box center [24, 88] width 6 height 6
checkbox input "true"
click at [613, 38] on button "Options" at bounding box center [618, 42] width 37 height 12
click at [569, 70] on div "Archive" at bounding box center [596, 75] width 68 height 11
checkbox input "false"
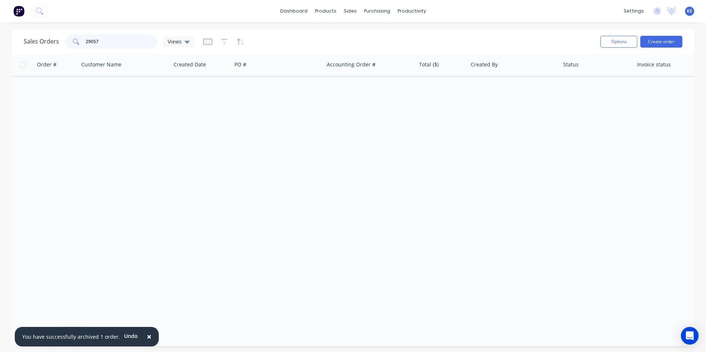
drag, startPoint x: 113, startPoint y: 42, endPoint x: 51, endPoint y: 47, distance: 62.5
click at [51, 47] on div "Sales Orders 29057 Views" at bounding box center [109, 41] width 171 height 15
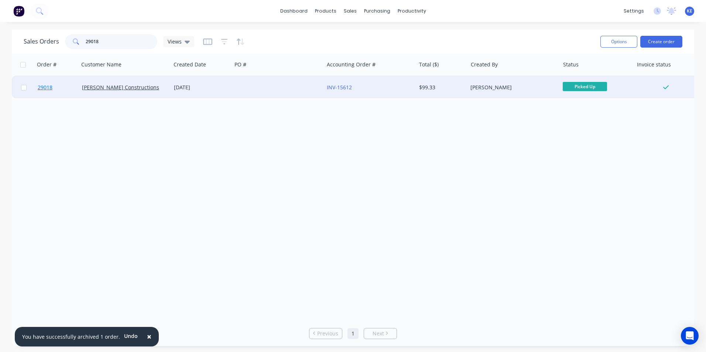
type input "29018"
click at [68, 85] on link "29018" at bounding box center [60, 87] width 44 height 22
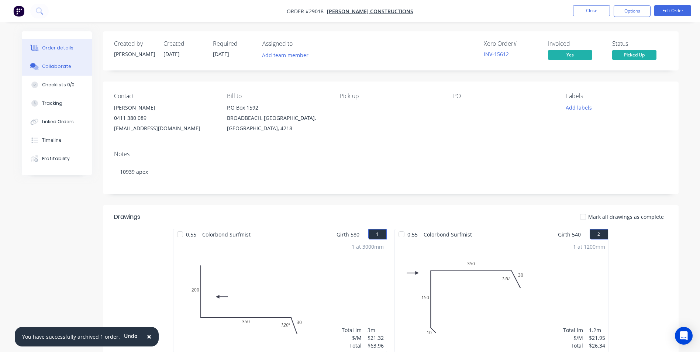
click at [61, 66] on div "Collaborate" at bounding box center [56, 66] width 29 height 7
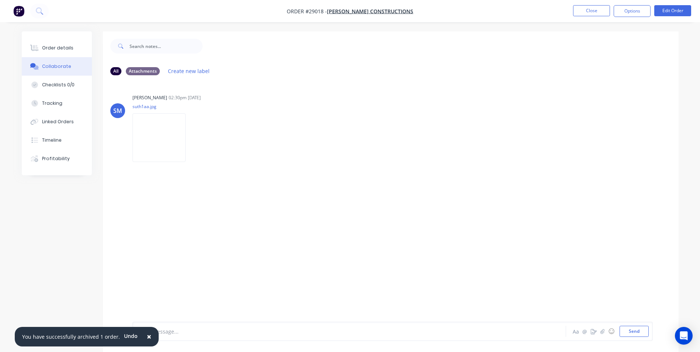
click at [147, 337] on span "×" at bounding box center [149, 336] width 4 height 10
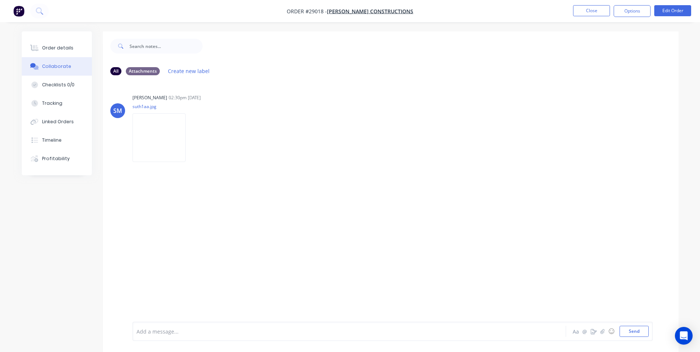
drag, startPoint x: 168, startPoint y: 331, endPoint x: 176, endPoint y: 305, distance: 27.0
click at [168, 328] on div at bounding box center [329, 332] width 384 height 8
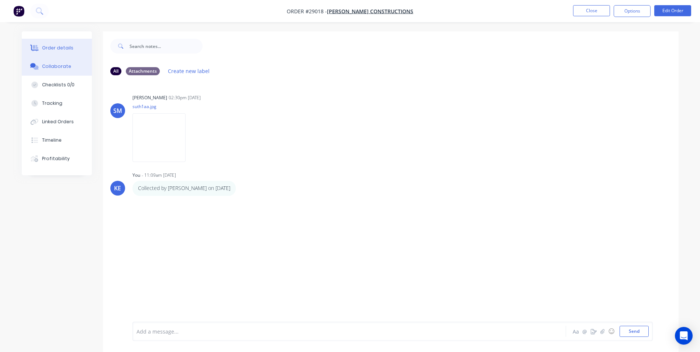
click at [49, 47] on div "Order details" at bounding box center [57, 48] width 31 height 7
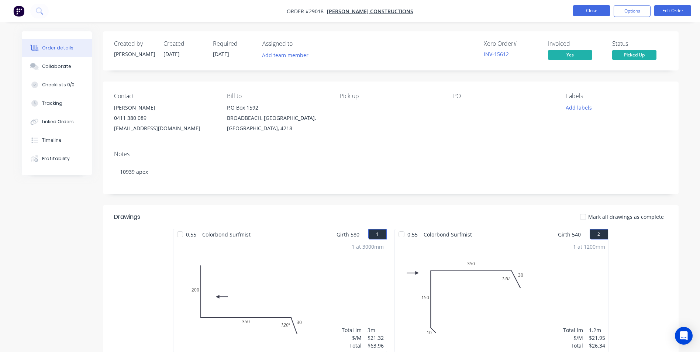
click at [585, 12] on button "Close" at bounding box center [591, 10] width 37 height 11
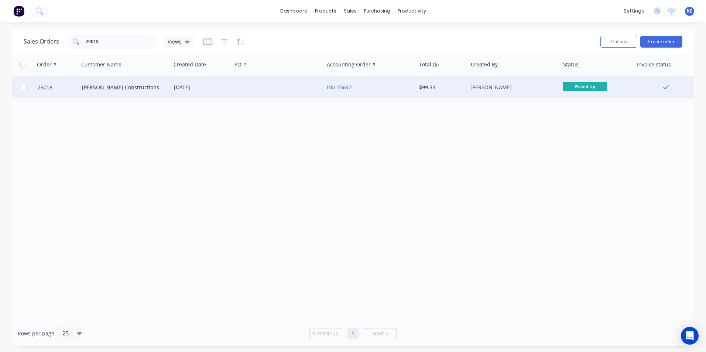
click at [23, 88] on input "checkbox" at bounding box center [24, 88] width 6 height 6
checkbox input "true"
click at [616, 43] on button "Options" at bounding box center [618, 42] width 37 height 12
click at [589, 72] on div "Archive" at bounding box center [596, 75] width 68 height 11
checkbox input "false"
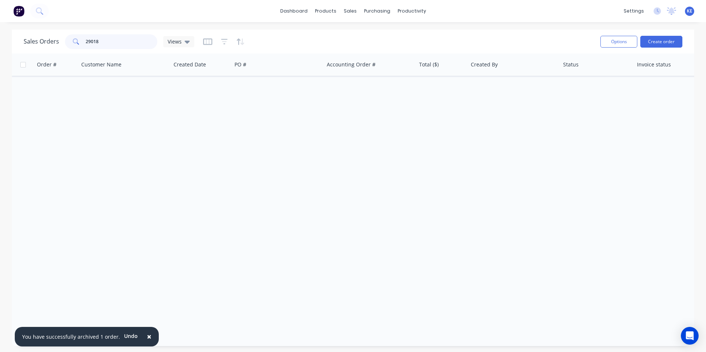
drag, startPoint x: 106, startPoint y: 44, endPoint x: 28, endPoint y: 47, distance: 77.9
click at [28, 47] on div "Sales Orders 29018 Views" at bounding box center [109, 41] width 171 height 15
type input "28847"
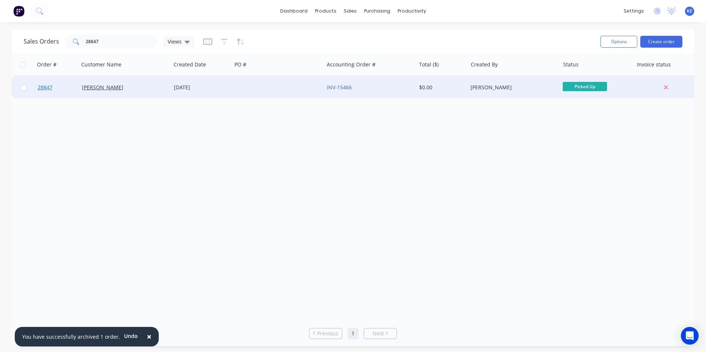
click at [70, 89] on link "28847" at bounding box center [60, 87] width 44 height 22
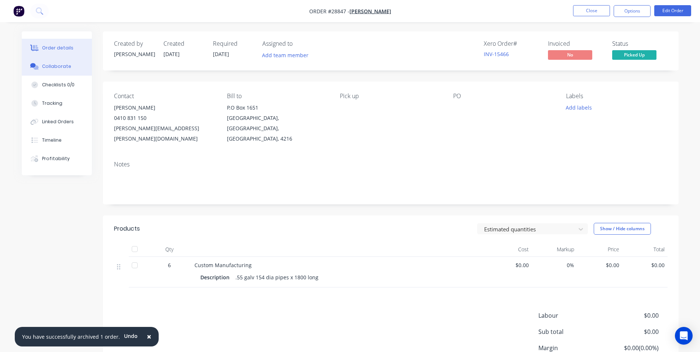
click at [64, 68] on div "Collaborate" at bounding box center [56, 66] width 29 height 7
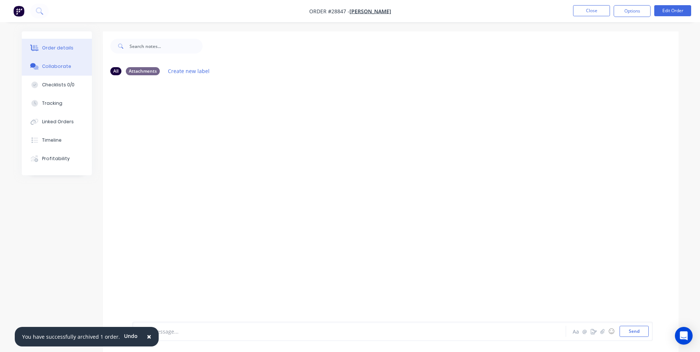
click at [41, 47] on button "Order details" at bounding box center [57, 48] width 70 height 18
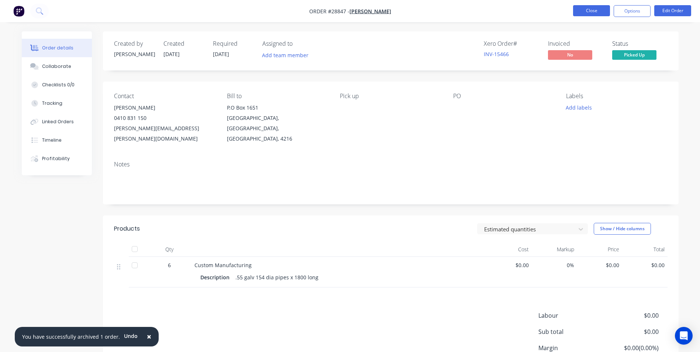
click at [583, 14] on button "Close" at bounding box center [591, 10] width 37 height 11
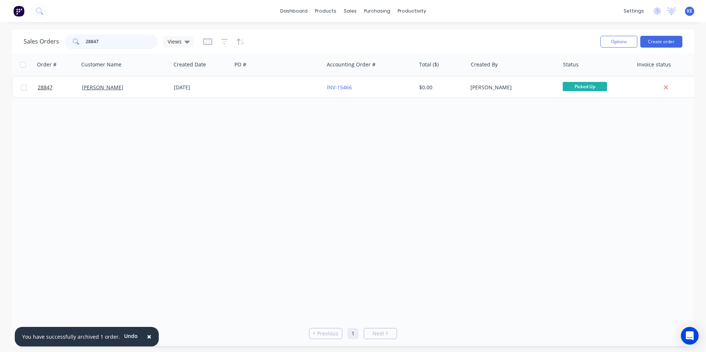
drag, startPoint x: 111, startPoint y: 43, endPoint x: 13, endPoint y: 43, distance: 97.8
click at [13, 43] on div "Sales Orders 28847 Views Options Create order" at bounding box center [353, 42] width 682 height 24
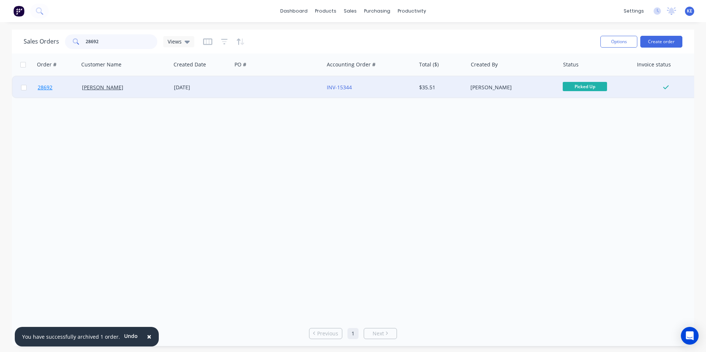
type input "28692"
click at [67, 88] on link "28692" at bounding box center [60, 87] width 44 height 22
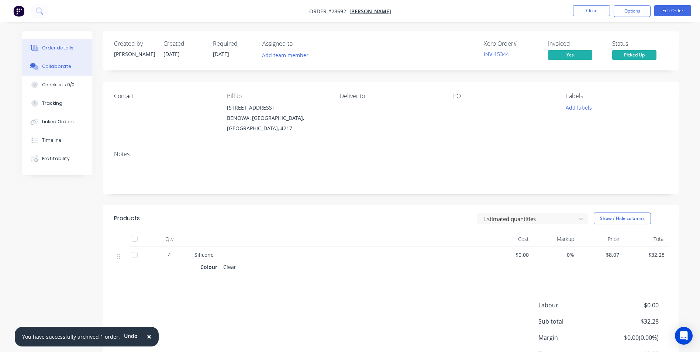
click at [52, 66] on div "Collaborate" at bounding box center [56, 66] width 29 height 7
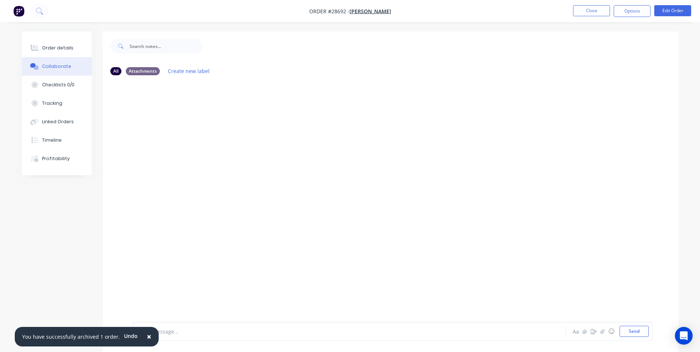
click at [147, 334] on span "×" at bounding box center [149, 336] width 4 height 10
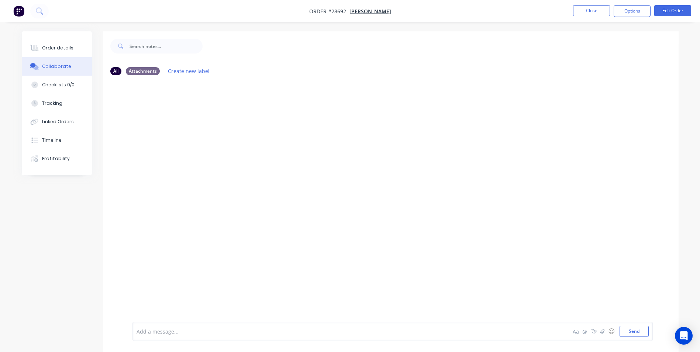
click at [156, 333] on div at bounding box center [329, 332] width 384 height 8
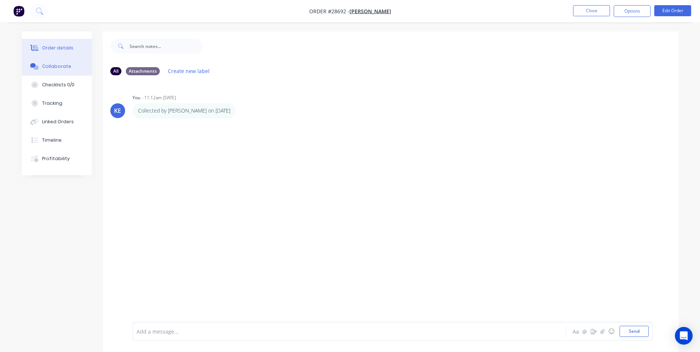
click at [51, 52] on button "Order details" at bounding box center [57, 48] width 70 height 18
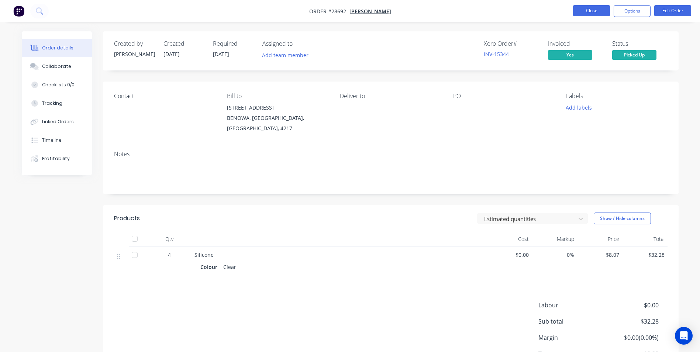
click at [582, 9] on button "Close" at bounding box center [591, 10] width 37 height 11
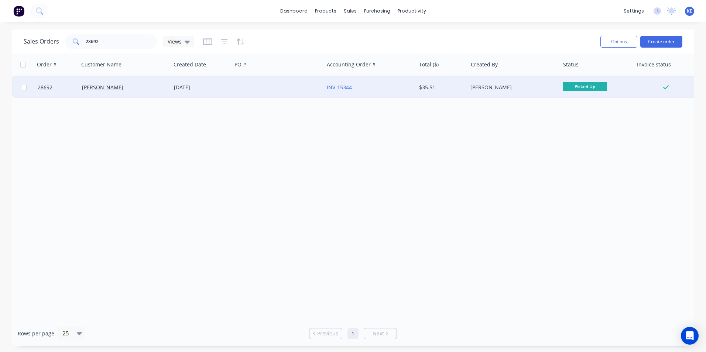
click at [23, 89] on input "checkbox" at bounding box center [24, 88] width 6 height 6
checkbox input "true"
click at [617, 39] on button "Options" at bounding box center [618, 42] width 37 height 12
click at [583, 70] on div "Archive" at bounding box center [596, 75] width 68 height 11
checkbox input "false"
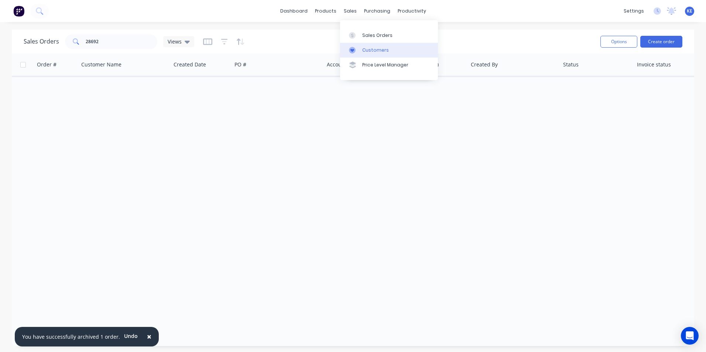
click at [365, 54] on link "Customers" at bounding box center [389, 50] width 98 height 15
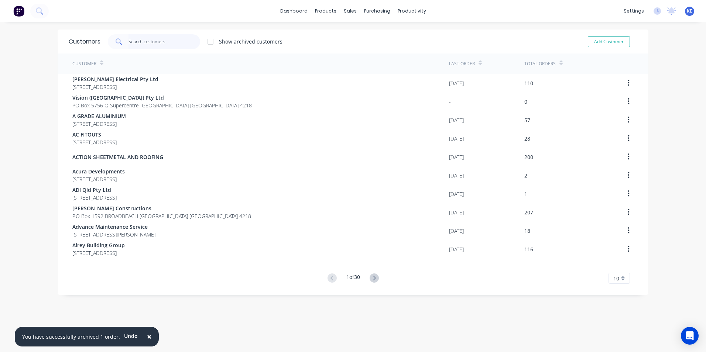
click at [162, 42] on input "text" at bounding box center [164, 41] width 72 height 15
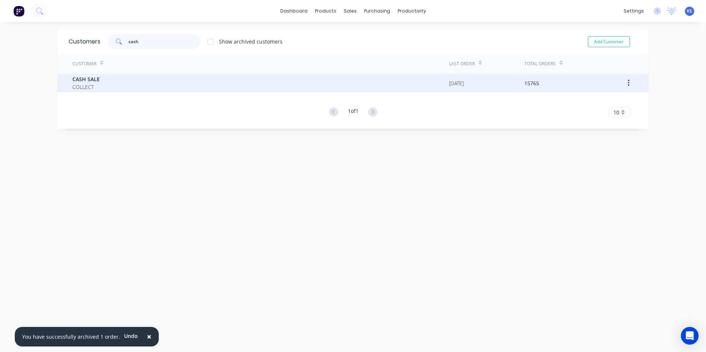
type input "cash"
click at [137, 83] on div "CASH SALE COLLECT" at bounding box center [260, 83] width 376 height 18
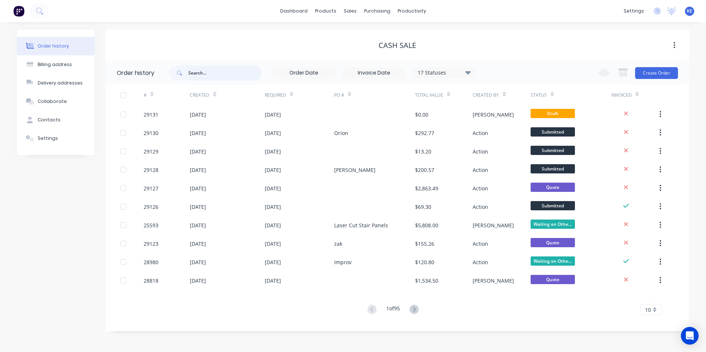
drag, startPoint x: 207, startPoint y: 78, endPoint x: 207, endPoint y: 74, distance: 3.8
click at [207, 76] on input "text" at bounding box center [224, 73] width 73 height 15
type input "27637"
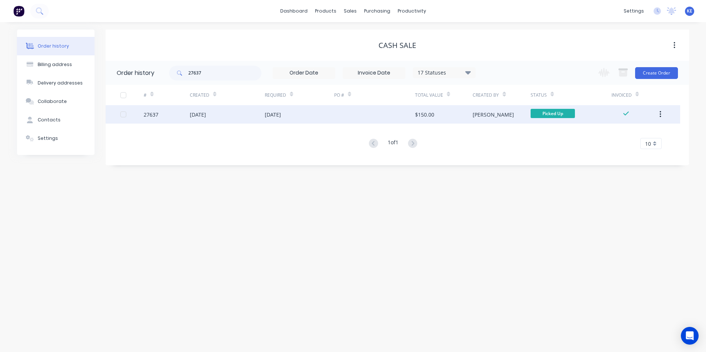
click at [171, 118] on div "27637" at bounding box center [167, 114] width 46 height 18
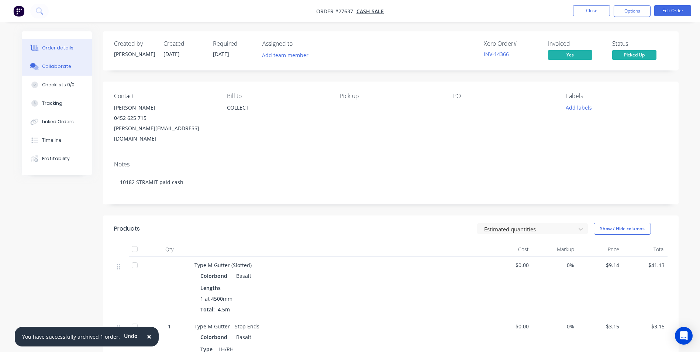
click at [56, 61] on button "Collaborate" at bounding box center [57, 66] width 70 height 18
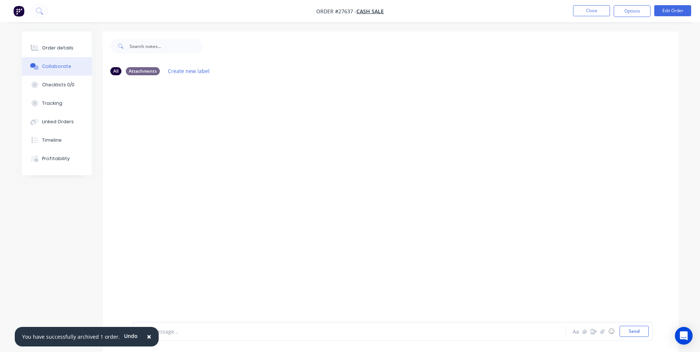
drag, startPoint x: 145, startPoint y: 335, endPoint x: 163, endPoint y: 333, distance: 18.2
click at [147, 334] on span "×" at bounding box center [149, 336] width 4 height 10
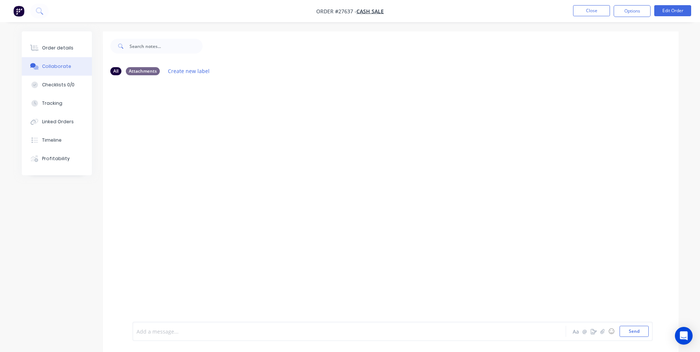
click at [163, 333] on div at bounding box center [329, 332] width 384 height 8
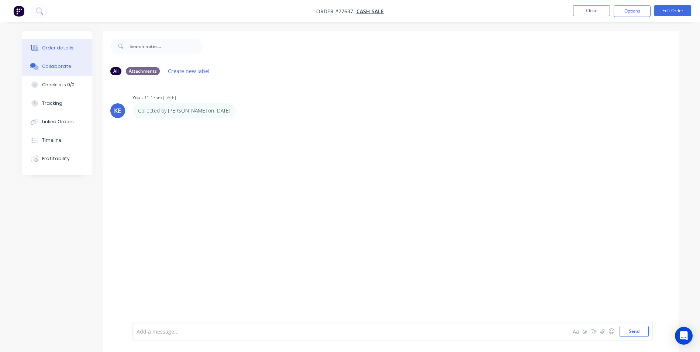
click at [50, 44] on button "Order details" at bounding box center [57, 48] width 70 height 18
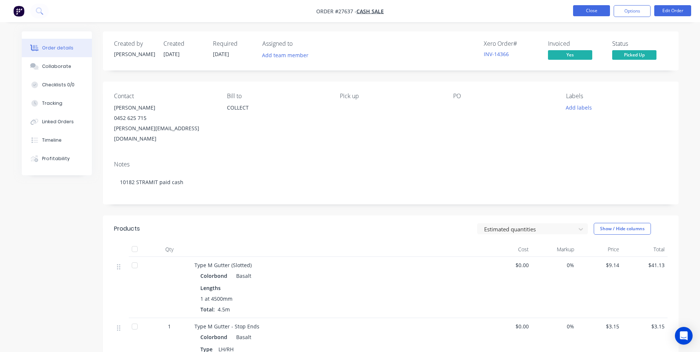
click at [596, 10] on button "Close" at bounding box center [591, 10] width 37 height 11
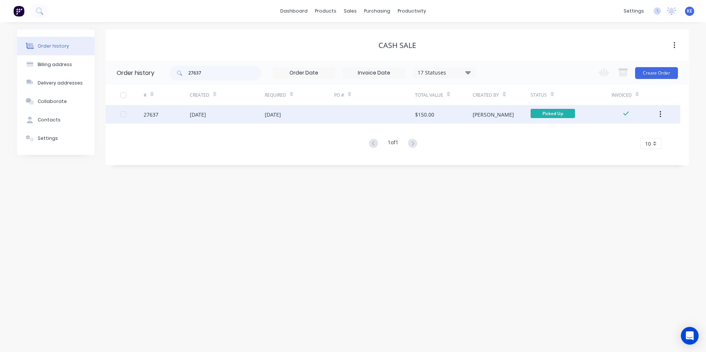
click at [659, 115] on icon "button" at bounding box center [660, 114] width 2 height 8
click at [628, 136] on div "Archive" at bounding box center [633, 133] width 57 height 11
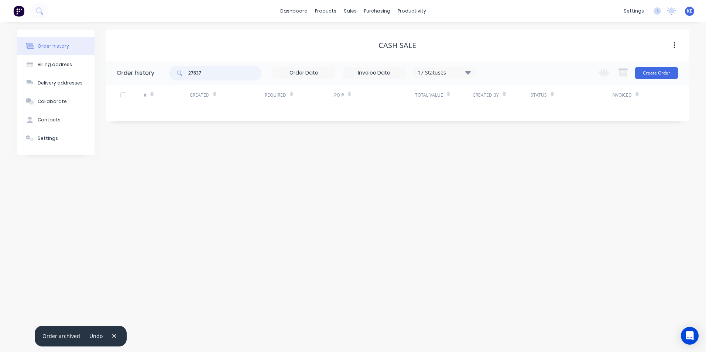
drag, startPoint x: 220, startPoint y: 70, endPoint x: 128, endPoint y: 70, distance: 92.6
click at [128, 70] on header "Order history 27637 17 Statuses Invoice Status Invoiced Not Invoiced Partial Or…" at bounding box center [397, 73] width 583 height 24
type input "28962"
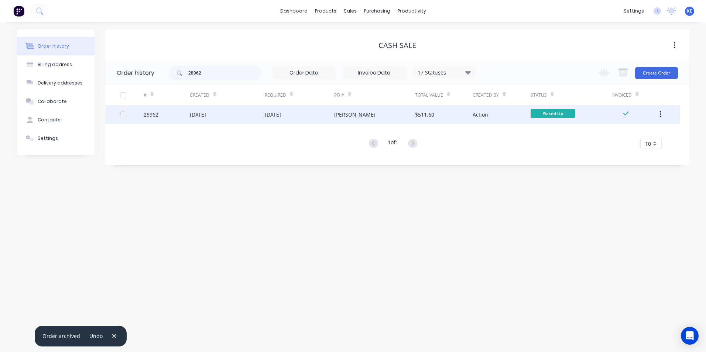
click at [173, 114] on div "28962" at bounding box center [167, 114] width 46 height 18
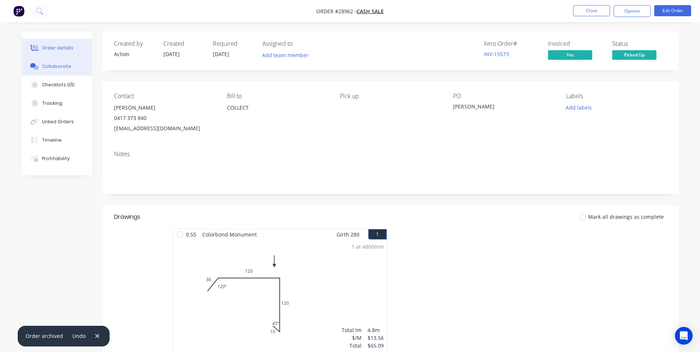
click at [58, 71] on button "Collaborate" at bounding box center [57, 66] width 70 height 18
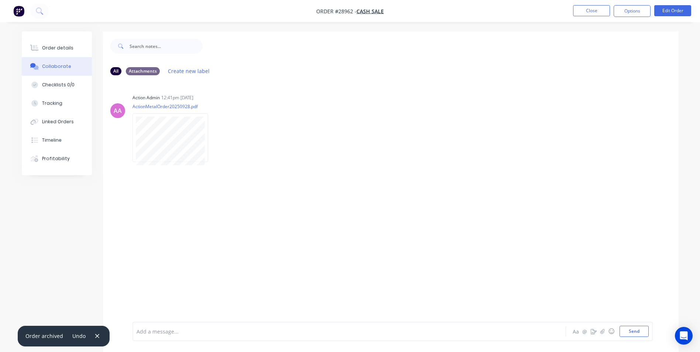
click at [157, 333] on div at bounding box center [329, 332] width 384 height 8
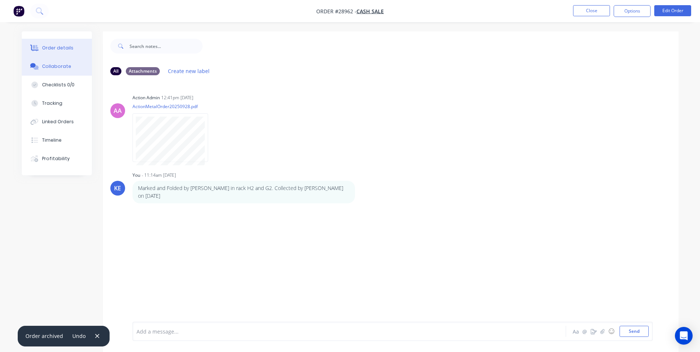
click at [59, 48] on div "Order details" at bounding box center [57, 48] width 31 height 7
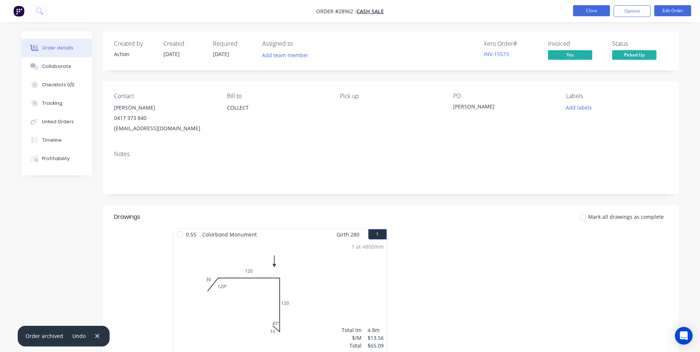
click at [590, 10] on button "Close" at bounding box center [591, 10] width 37 height 11
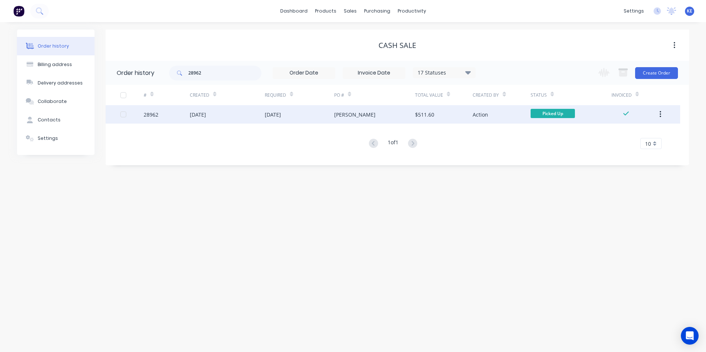
click at [658, 113] on button "button" at bounding box center [659, 114] width 17 height 13
click at [617, 132] on div "Archive" at bounding box center [633, 133] width 57 height 11
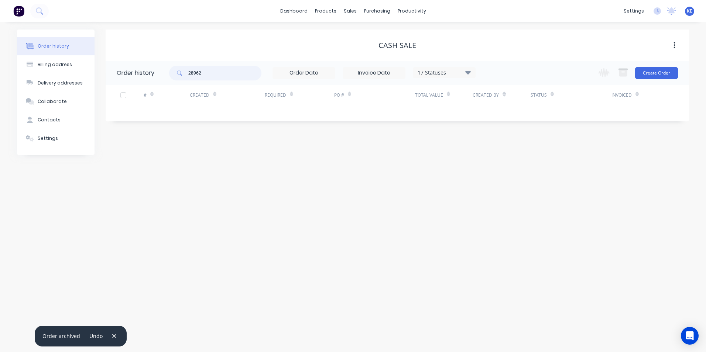
drag, startPoint x: 209, startPoint y: 77, endPoint x: 168, endPoint y: 76, distance: 41.0
click at [168, 76] on header "Order history 28962 17 Statuses Invoice Status Invoiced Not Invoiced Partial Or…" at bounding box center [397, 73] width 583 height 24
type input "29130"
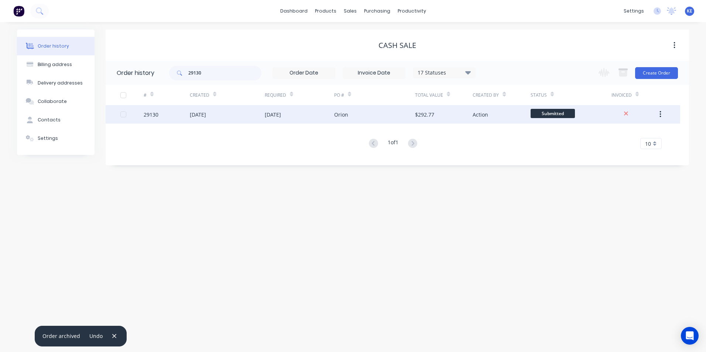
click at [165, 114] on div "29130" at bounding box center [167, 114] width 46 height 18
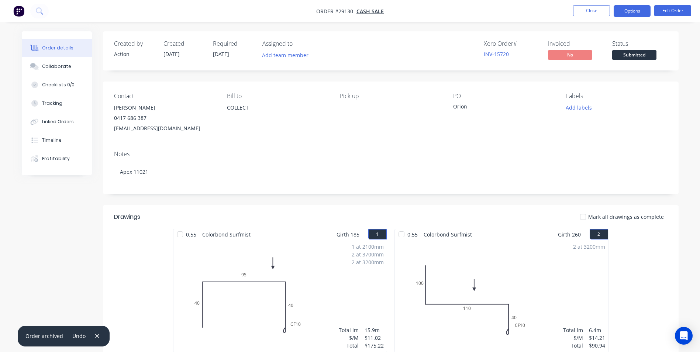
click at [634, 12] on button "Options" at bounding box center [632, 11] width 37 height 12
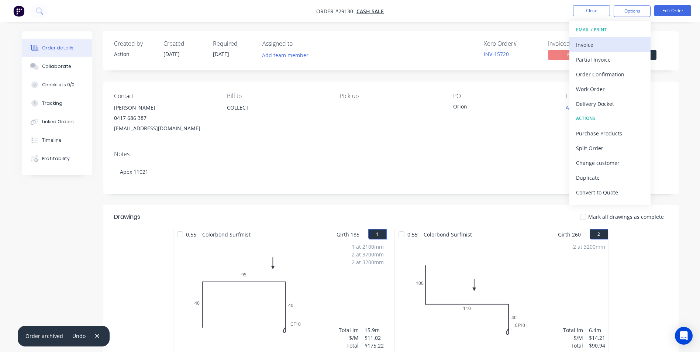
click at [585, 45] on div "Invoice" at bounding box center [610, 44] width 68 height 11
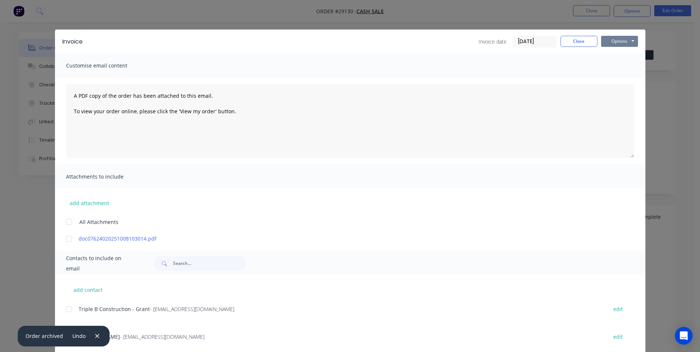
click at [622, 40] on button "Options" at bounding box center [619, 41] width 37 height 11
click at [614, 70] on button "Print" at bounding box center [624, 67] width 47 height 12
click at [578, 37] on button "Close" at bounding box center [579, 41] width 37 height 11
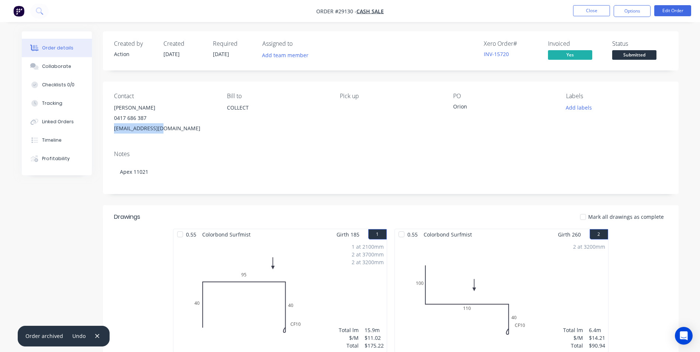
drag, startPoint x: 115, startPoint y: 130, endPoint x: 159, endPoint y: 130, distance: 44.7
click at [159, 130] on div "[EMAIL_ADDRESS][DOMAIN_NAME]" at bounding box center [164, 128] width 101 height 10
copy div "orioncarpentryaus"
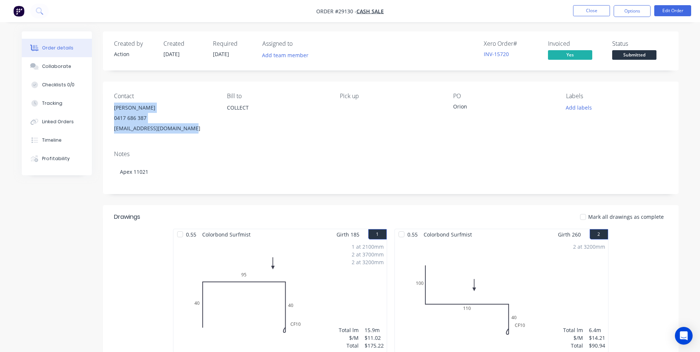
drag, startPoint x: 113, startPoint y: 109, endPoint x: 195, endPoint y: 128, distance: 84.6
click at [195, 128] on div "Contact [PERSON_NAME] 0417 686 387 [EMAIL_ADDRESS][DOMAIN_NAME] [PERSON_NAME] t…" at bounding box center [391, 113] width 576 height 63
copy div "[PERSON_NAME] 0417 686 387 [EMAIL_ADDRESS][DOMAIN_NAME]"
click at [588, 11] on button "Close" at bounding box center [591, 10] width 37 height 11
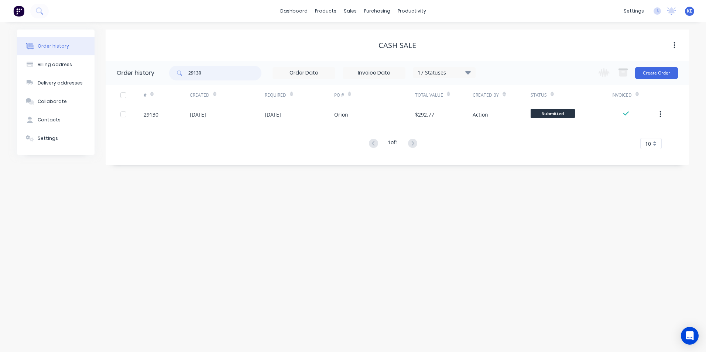
drag, startPoint x: 219, startPoint y: 73, endPoint x: 134, endPoint y: 106, distance: 91.2
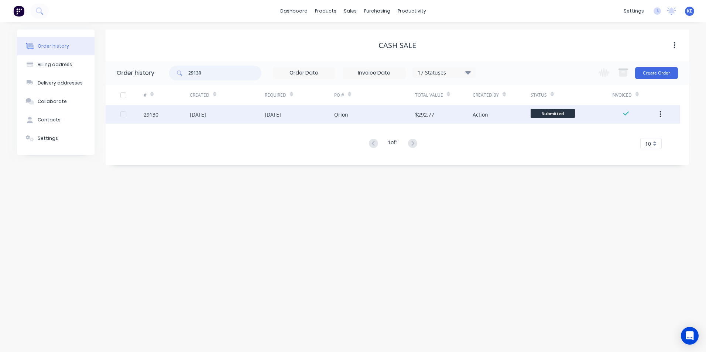
click at [139, 77] on header "Order history 29130 17 Statuses Invoice Status Invoiced Not Invoiced Partial Or…" at bounding box center [397, 73] width 583 height 24
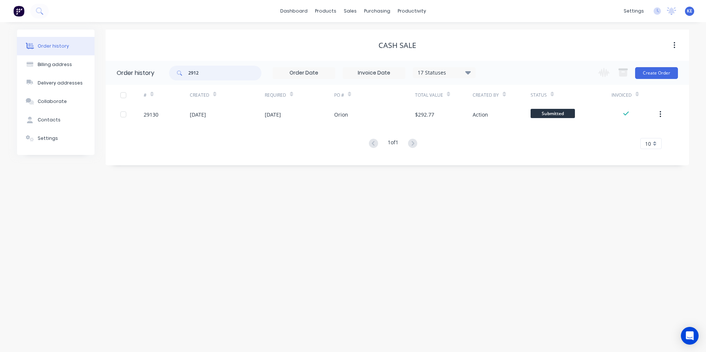
type input "29129"
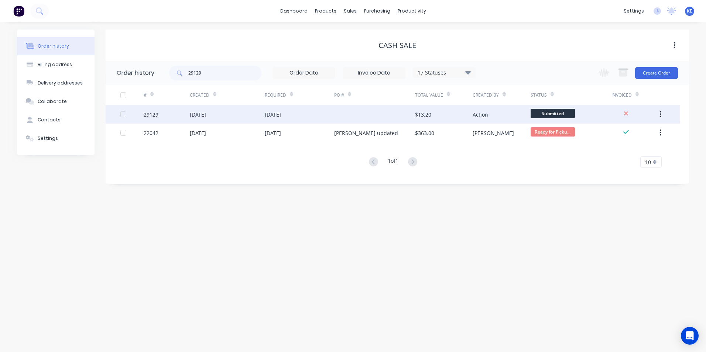
click at [172, 114] on div "29129" at bounding box center [167, 114] width 46 height 18
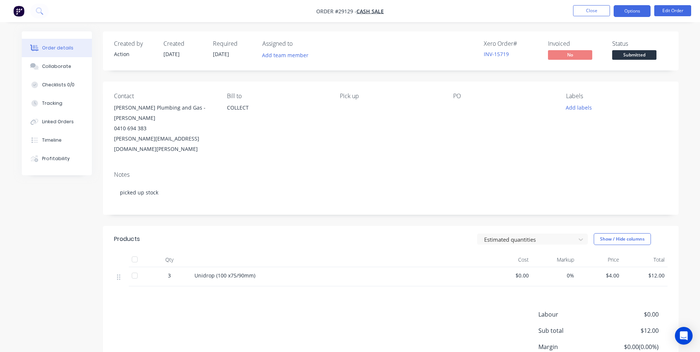
click at [627, 12] on button "Options" at bounding box center [632, 11] width 37 height 12
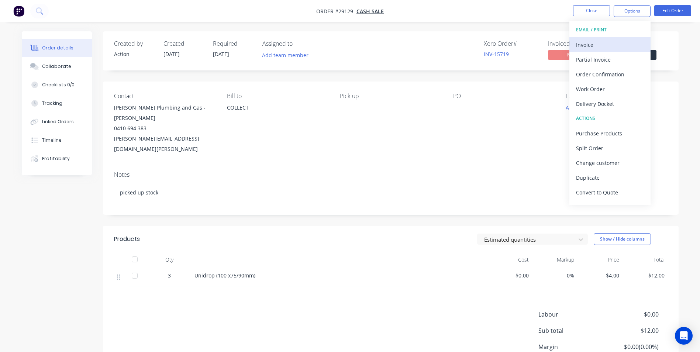
click at [602, 45] on div "Invoice" at bounding box center [610, 44] width 68 height 11
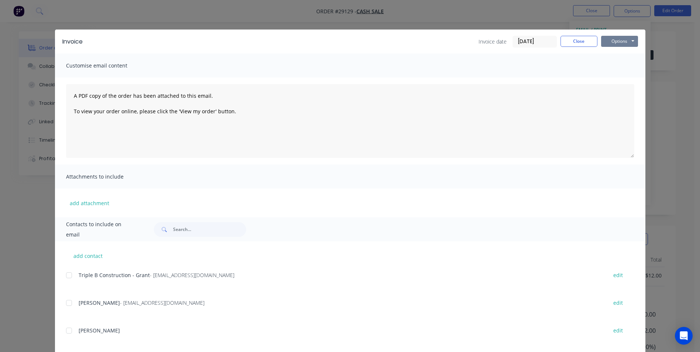
click at [618, 40] on button "Options" at bounding box center [619, 41] width 37 height 11
click at [614, 66] on button "Print" at bounding box center [624, 67] width 47 height 12
click at [570, 45] on button "Close" at bounding box center [579, 41] width 37 height 11
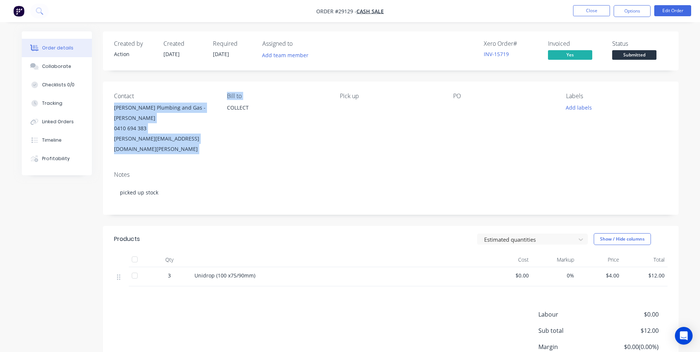
drag, startPoint x: 114, startPoint y: 108, endPoint x: 226, endPoint y: 137, distance: 115.1
click at [226, 137] on div "Contact [PERSON_NAME] Plumbing and Gas - [PERSON_NAME] 0410 694 383 [PERSON_NAM…" at bounding box center [391, 124] width 576 height 84
copy div "[PERSON_NAME] Plumbing and Gas - [PERSON_NAME] 0410 694 383 [PERSON_NAME][EMAIL…"
click at [132, 151] on div "Contact [PERSON_NAME] Plumbing and Gas - [PERSON_NAME] 0410 694 383 [PERSON_NAM…" at bounding box center [391, 124] width 576 height 84
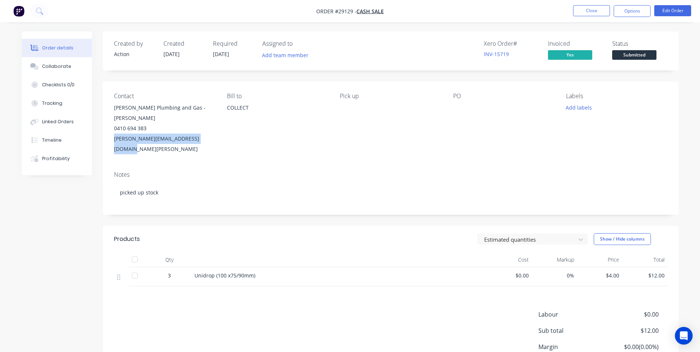
drag, startPoint x: 114, startPoint y: 139, endPoint x: 218, endPoint y: 135, distance: 104.5
click at [218, 135] on div "Contact [PERSON_NAME] Plumbing and Gas - [PERSON_NAME] 0410 694 383 [PERSON_NAM…" at bounding box center [391, 124] width 576 height 84
click at [585, 13] on button "Close" at bounding box center [591, 10] width 37 height 11
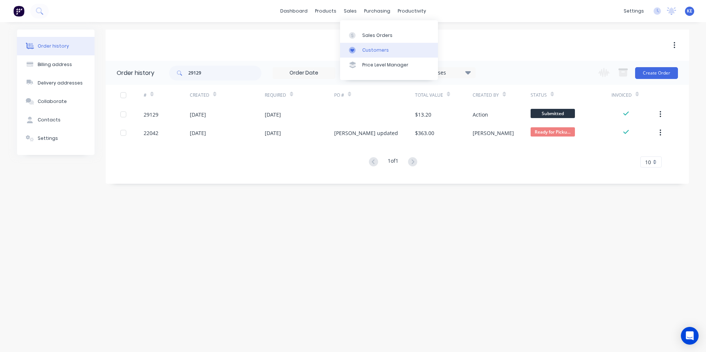
click at [366, 50] on div "Customers" at bounding box center [375, 50] width 27 height 7
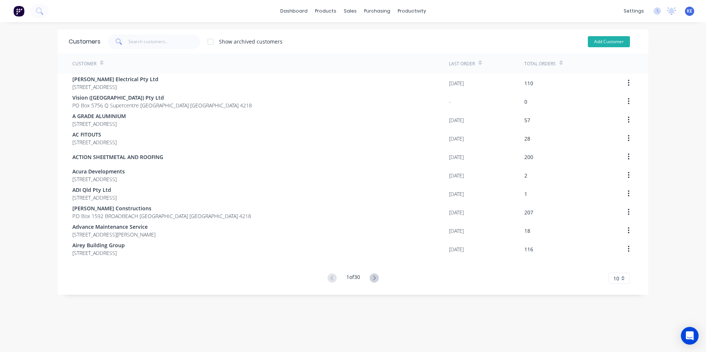
click at [599, 43] on button "Add Customer" at bounding box center [609, 41] width 42 height 11
select select "AU"
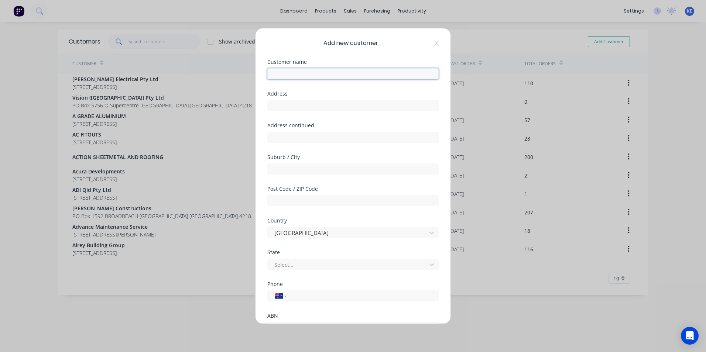
click at [289, 70] on input "text" at bounding box center [352, 73] width 171 height 11
type input "Big Boys Blinds and Awnings"
type input "[STREET_ADDRESS][PERSON_NAME]"
type input "[PERSON_NAME]"
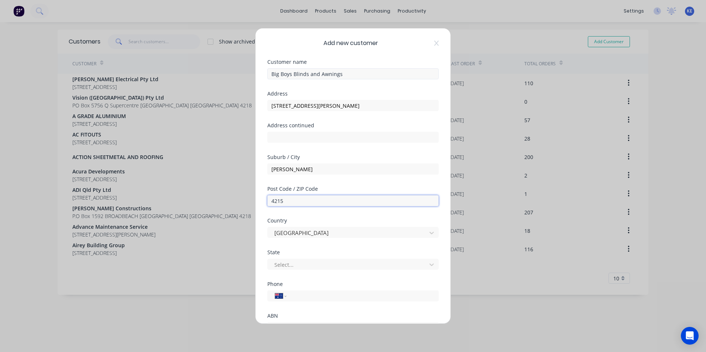
type input "4215"
type input "q"
click at [295, 297] on input "tel" at bounding box center [361, 296] width 139 height 8
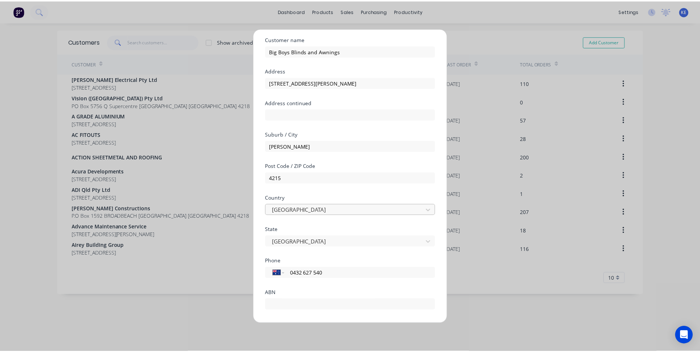
scroll to position [65, 0]
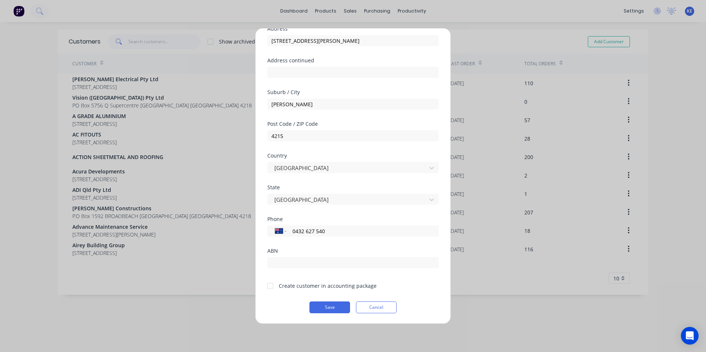
type input "0432 627 540"
click at [292, 269] on div "ABN" at bounding box center [352, 264] width 171 height 32
click at [286, 264] on input "text" at bounding box center [352, 262] width 171 height 11
type input "75650024276"
click at [269, 285] on div at bounding box center [270, 286] width 15 height 15
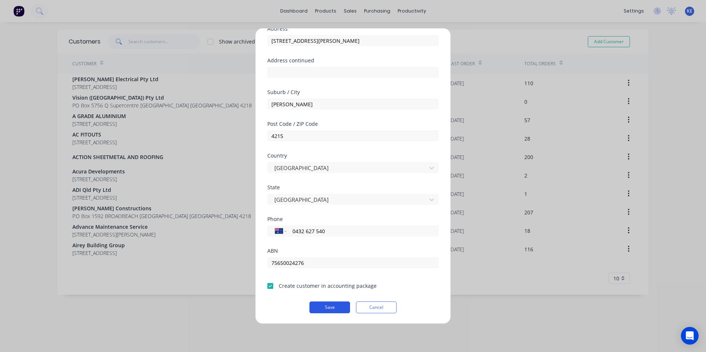
click at [332, 306] on button "Save" at bounding box center [329, 308] width 41 height 12
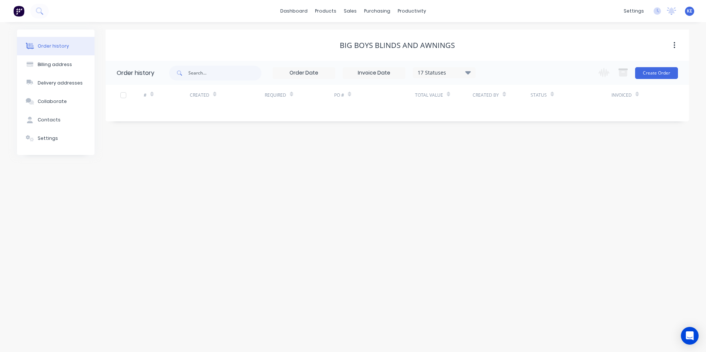
drag, startPoint x: 190, startPoint y: 263, endPoint x: 263, endPoint y: 2, distance: 271.1
click at [191, 254] on div "Order history Billing address Delivery addresses Collaborate Contacts Settings …" at bounding box center [353, 187] width 706 height 330
click at [369, 35] on div "Sales Orders" at bounding box center [377, 35] width 30 height 7
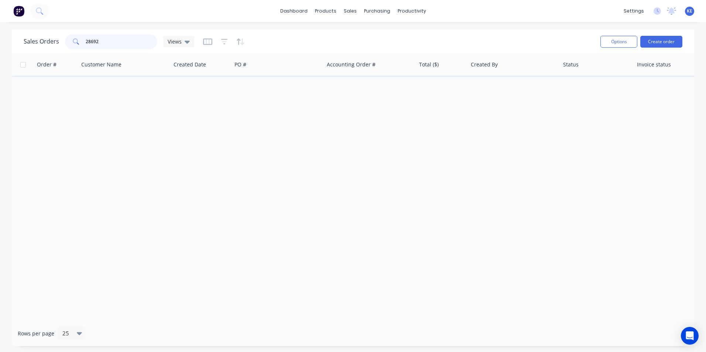
drag, startPoint x: 86, startPoint y: 40, endPoint x: 7, endPoint y: 40, distance: 79.3
click at [7, 40] on div "Sales Orders 28692 Views Options Create order Order # Customer Name Created Dat…" at bounding box center [353, 188] width 706 height 317
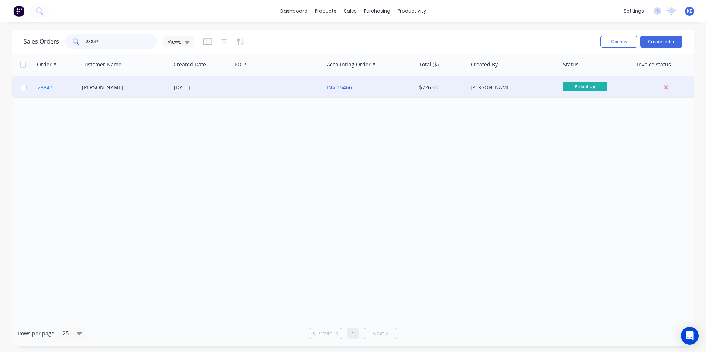
type input "28847"
click at [73, 88] on link "28847" at bounding box center [60, 87] width 44 height 22
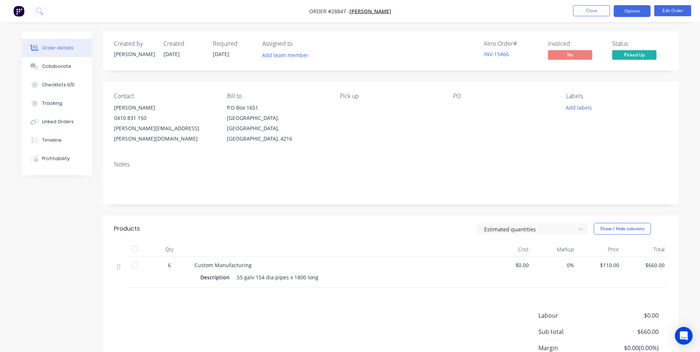
click at [621, 9] on button "Options" at bounding box center [632, 11] width 37 height 12
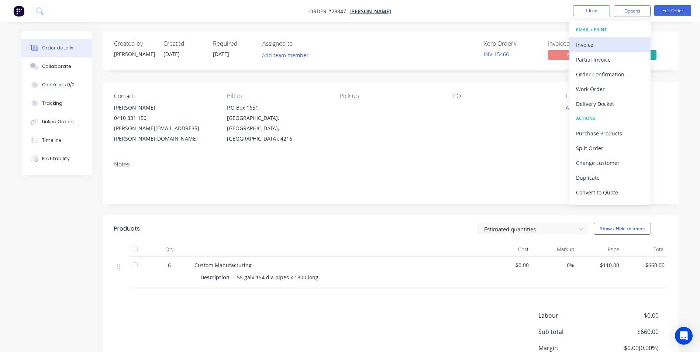
click at [599, 43] on div "Invoice" at bounding box center [610, 44] width 68 height 11
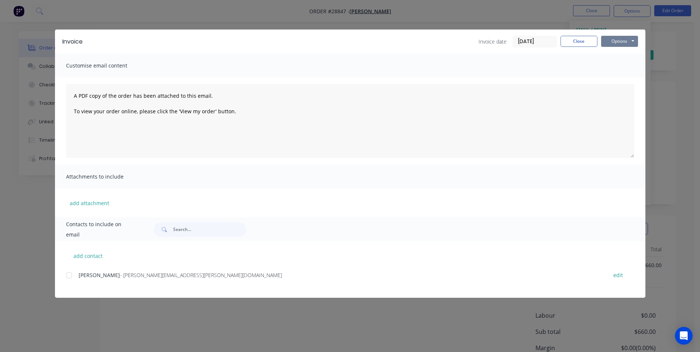
click at [613, 41] on button "Options" at bounding box center [619, 41] width 37 height 11
click at [617, 67] on button "Print" at bounding box center [624, 67] width 47 height 12
click at [576, 41] on button "Close" at bounding box center [579, 41] width 37 height 11
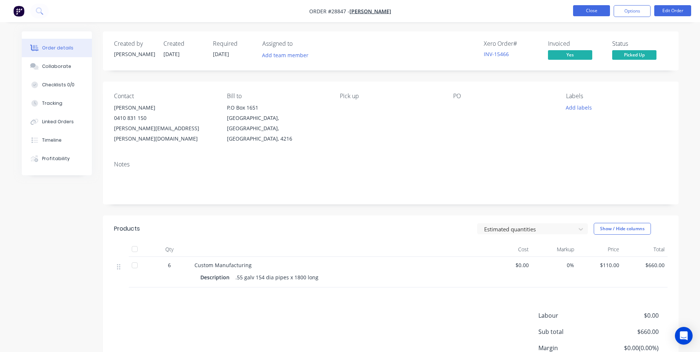
click at [583, 13] on button "Close" at bounding box center [591, 10] width 37 height 11
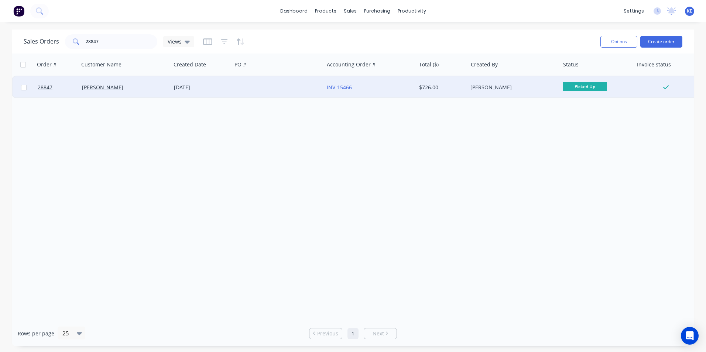
click at [24, 89] on input "checkbox" at bounding box center [24, 88] width 6 height 6
checkbox input "true"
click at [612, 44] on button "Options" at bounding box center [618, 42] width 37 height 12
click at [571, 75] on div "Archive" at bounding box center [596, 75] width 68 height 11
checkbox input "false"
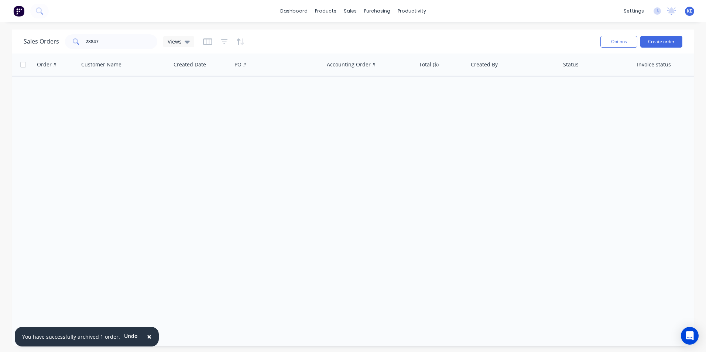
click at [147, 335] on span "×" at bounding box center [149, 336] width 4 height 10
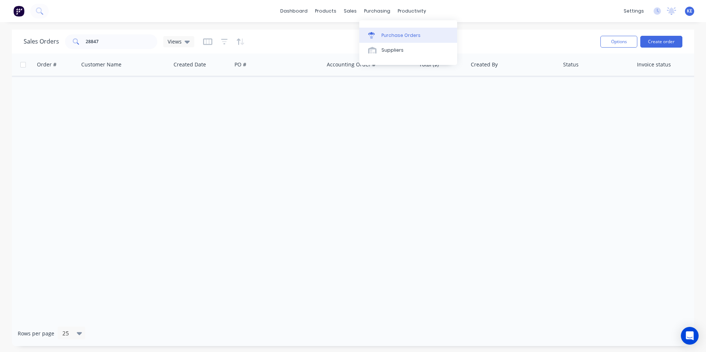
click at [391, 37] on div "Purchase Orders" at bounding box center [400, 35] width 39 height 7
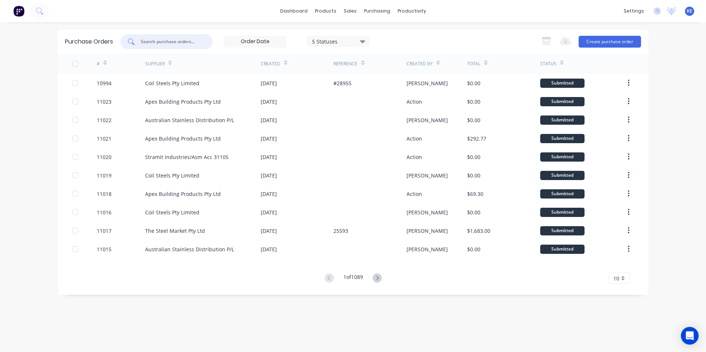
click at [171, 41] on input "text" at bounding box center [170, 41] width 61 height 7
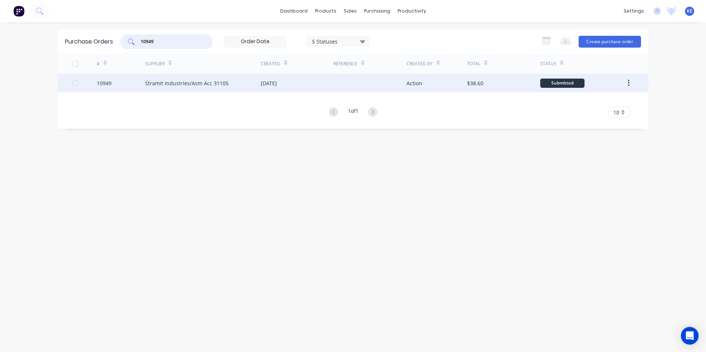
type input "10949"
click at [125, 84] on div "10949" at bounding box center [121, 83] width 49 height 18
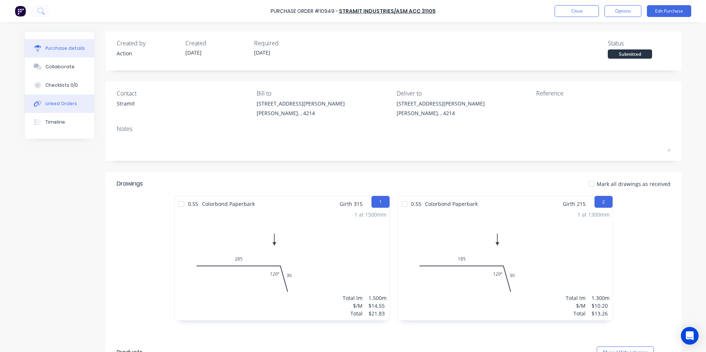
click at [52, 106] on div "Linked Orders" at bounding box center [61, 103] width 32 height 7
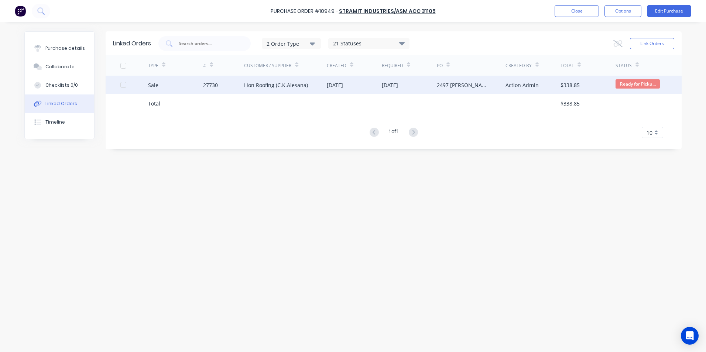
click at [185, 87] on div "Sale" at bounding box center [175, 85] width 55 height 18
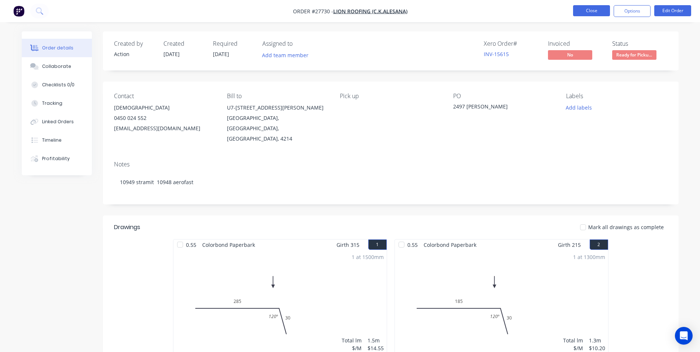
click at [592, 12] on button "Close" at bounding box center [591, 10] width 37 height 11
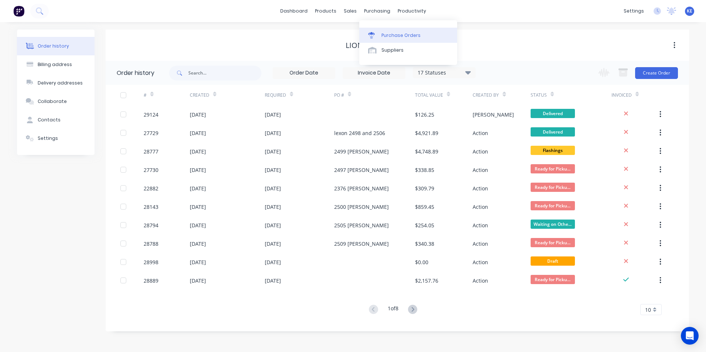
click at [404, 32] on link "Purchase Orders" at bounding box center [408, 35] width 98 height 15
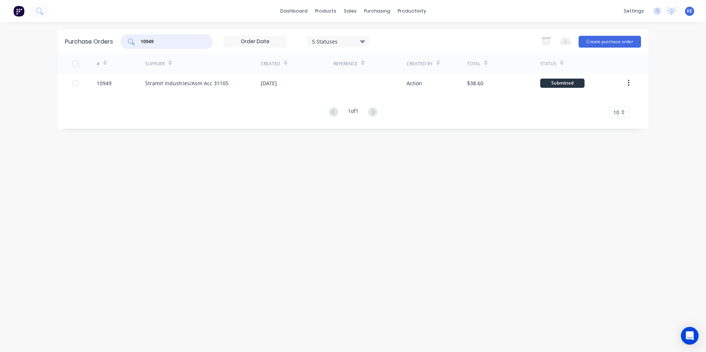
drag, startPoint x: 165, startPoint y: 42, endPoint x: 83, endPoint y: 41, distance: 82.3
click at [83, 41] on div "Purchase Orders 10949 5 Statuses 5 Statuses Export to Excel (XLSX) Create purch…" at bounding box center [353, 42] width 590 height 24
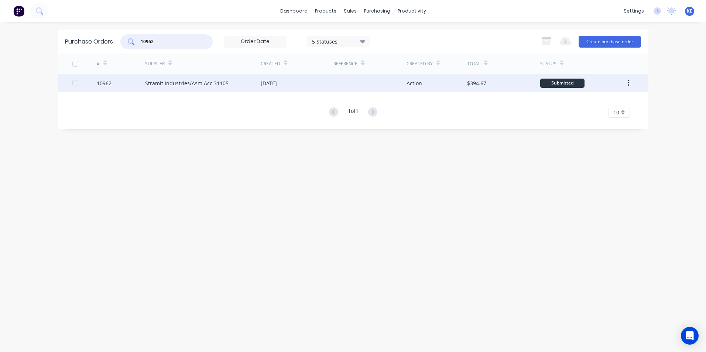
type input "10962"
click at [124, 82] on div "10962" at bounding box center [121, 83] width 49 height 18
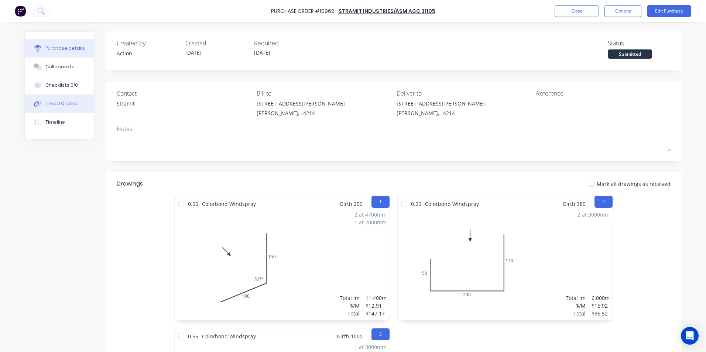
click at [55, 101] on div "Linked Orders" at bounding box center [61, 103] width 32 height 7
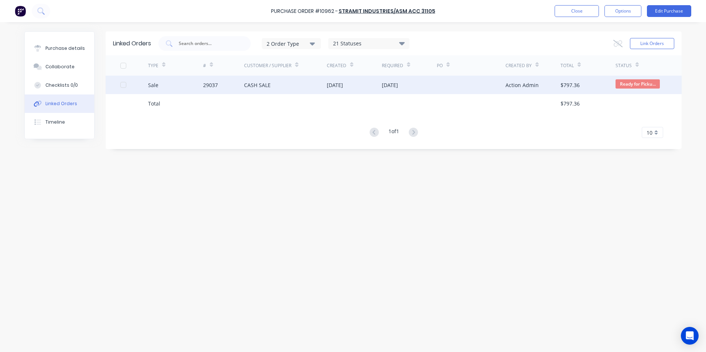
click at [182, 81] on div "Sale" at bounding box center [175, 85] width 55 height 18
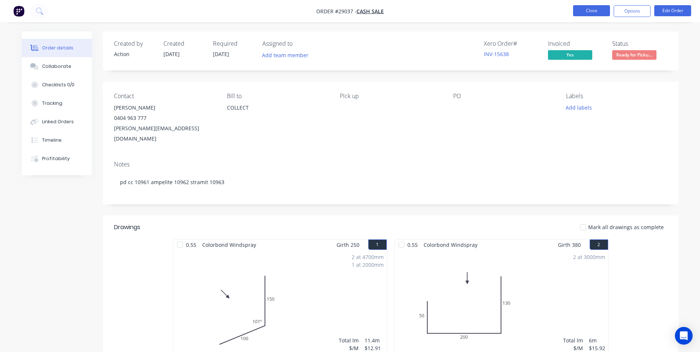
click at [588, 12] on button "Close" at bounding box center [591, 10] width 37 height 11
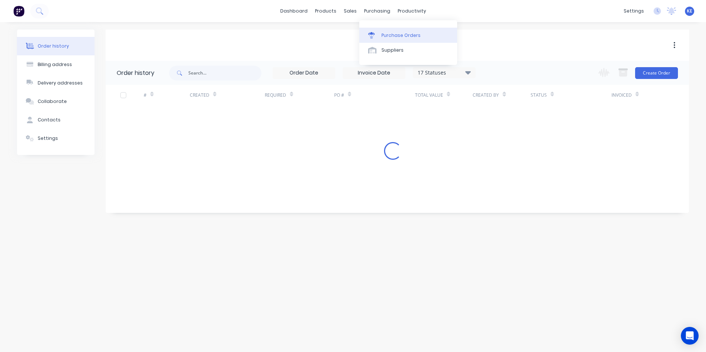
click at [389, 34] on div "Purchase Orders" at bounding box center [400, 35] width 39 height 7
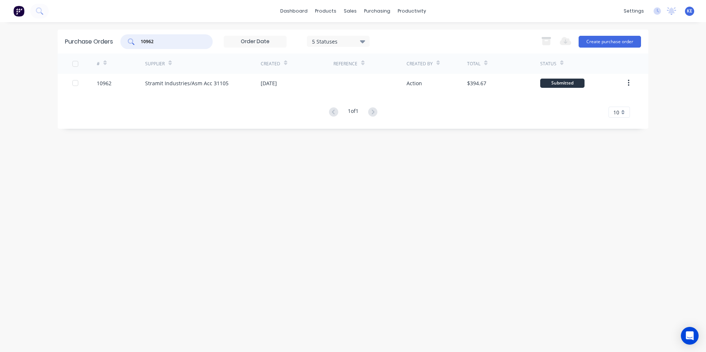
drag, startPoint x: 172, startPoint y: 44, endPoint x: 50, endPoint y: 42, distance: 121.4
click at [50, 42] on div "dashboard products sales purchasing productivity dashboard products Product Cat…" at bounding box center [353, 176] width 706 height 352
type input "10960"
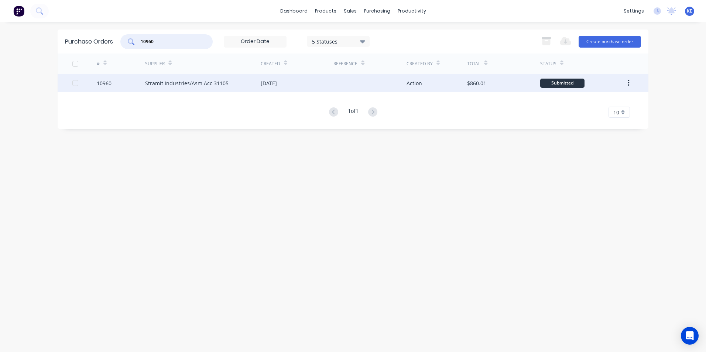
click at [123, 84] on div "10960" at bounding box center [121, 83] width 49 height 18
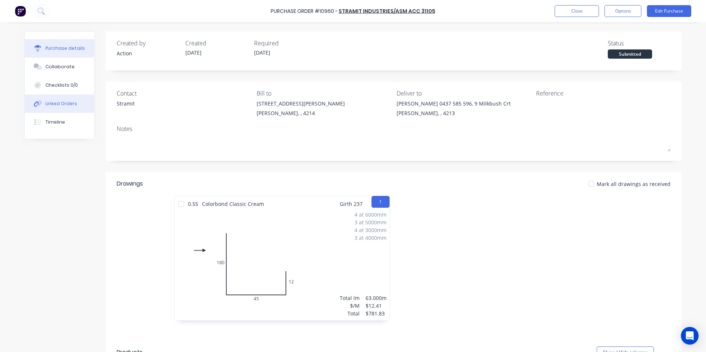
drag, startPoint x: 52, startPoint y: 102, endPoint x: 60, endPoint y: 100, distance: 8.5
click at [54, 101] on div "Linked Orders" at bounding box center [61, 103] width 32 height 7
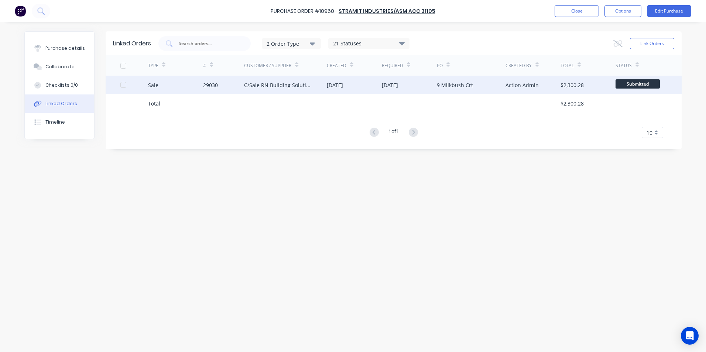
click at [178, 86] on div "Sale" at bounding box center [175, 85] width 55 height 18
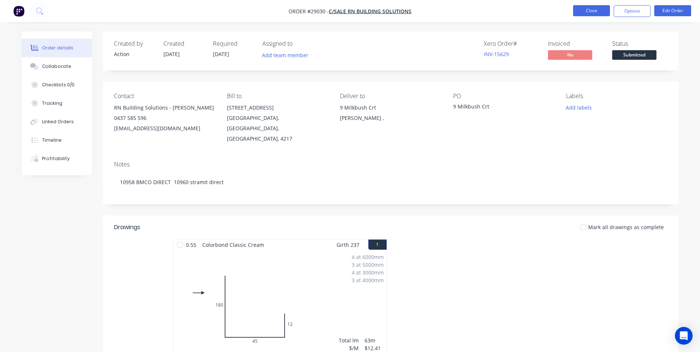
click at [586, 7] on button "Close" at bounding box center [591, 10] width 37 height 11
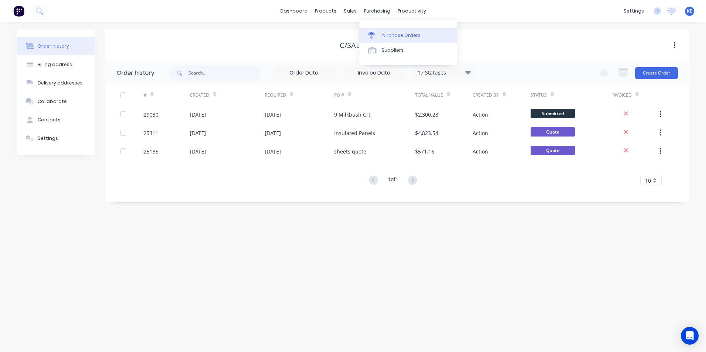
click at [394, 32] on div "Purchase Orders" at bounding box center [400, 35] width 39 height 7
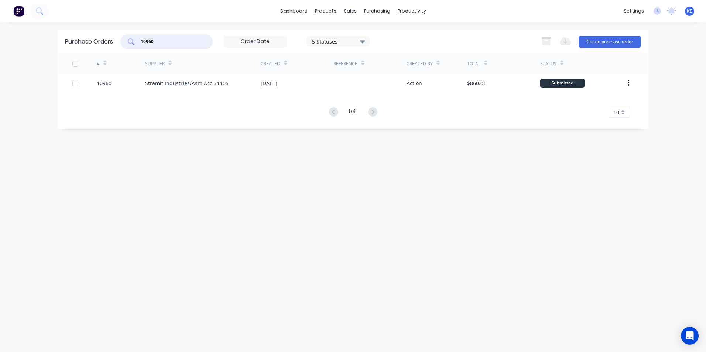
drag, startPoint x: 166, startPoint y: 44, endPoint x: 116, endPoint y: 44, distance: 49.5
click at [116, 44] on div "Purchase Orders 10960 5 Statuses 5 Statuses Export to Excel (XLSX) Create purch…" at bounding box center [353, 42] width 590 height 24
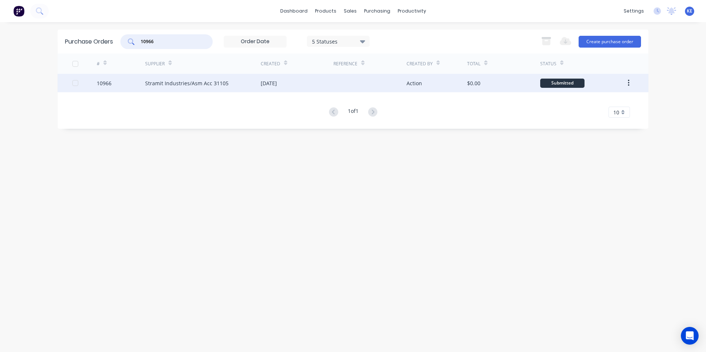
type input "10966"
click at [120, 89] on div "10966" at bounding box center [121, 83] width 49 height 18
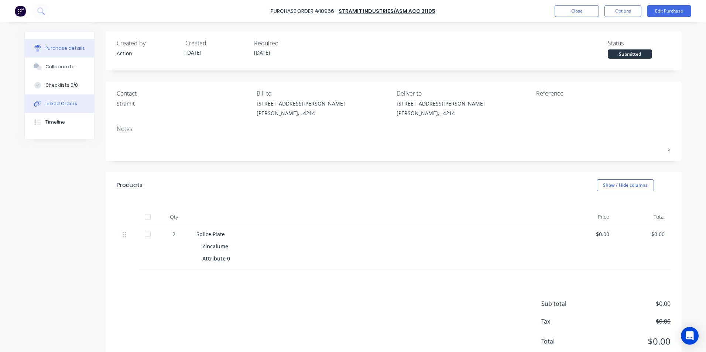
click at [60, 99] on button "Linked Orders" at bounding box center [59, 103] width 69 height 18
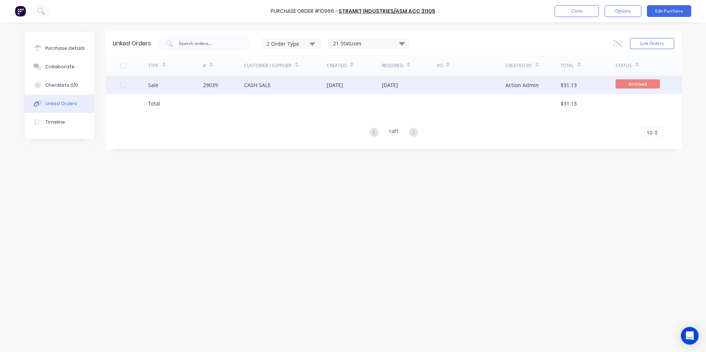
click at [179, 80] on div "Sale" at bounding box center [175, 85] width 55 height 18
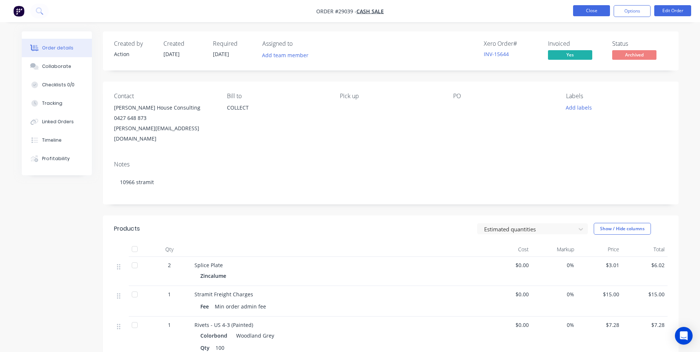
click at [584, 11] on button "Close" at bounding box center [591, 10] width 37 height 11
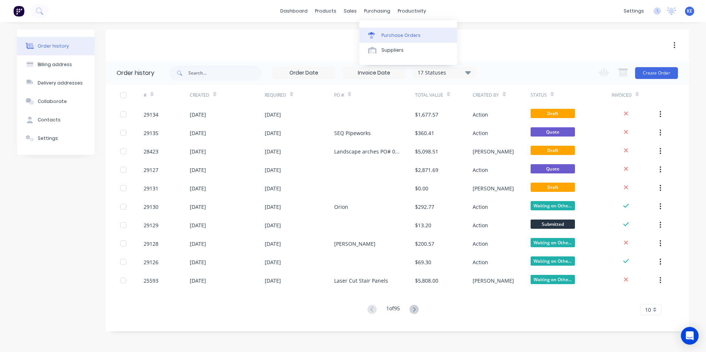
click at [406, 36] on div "Purchase Orders" at bounding box center [400, 35] width 39 height 7
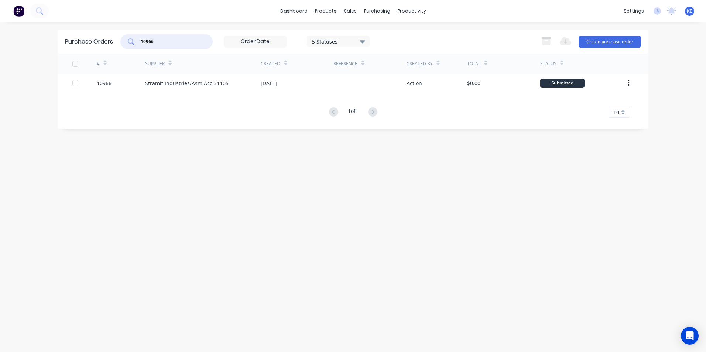
drag, startPoint x: 162, startPoint y: 41, endPoint x: 105, endPoint y: 49, distance: 57.7
click at [105, 49] on div "Purchase Orders 10966 5 Statuses 5 Statuses Export to Excel (XLSX) Create purch…" at bounding box center [353, 42] width 590 height 24
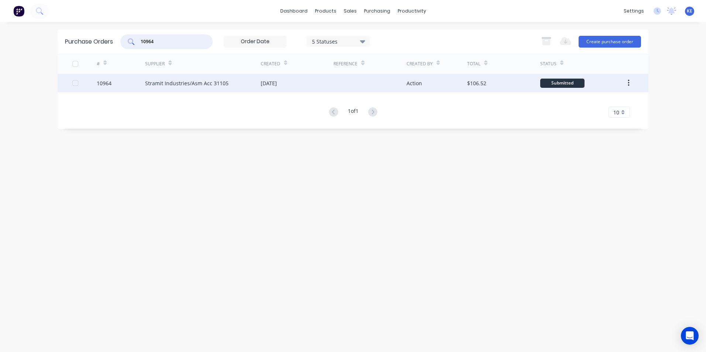
type input "10964"
click at [127, 83] on div "10964" at bounding box center [121, 83] width 49 height 18
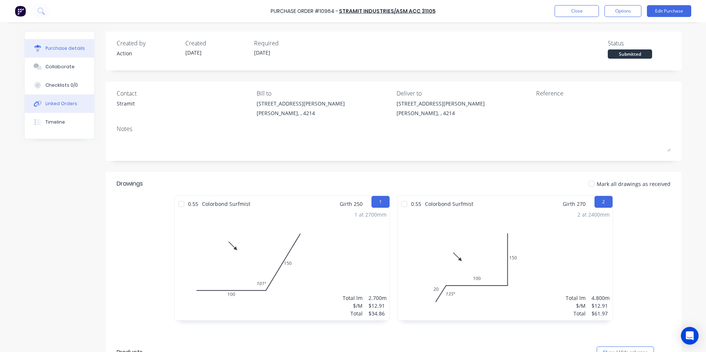
click at [57, 98] on button "Linked Orders" at bounding box center [59, 103] width 69 height 18
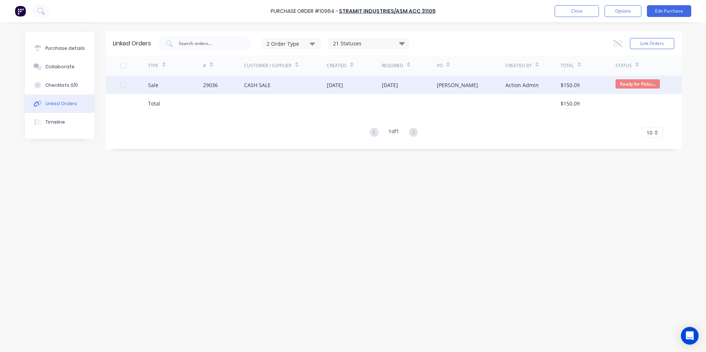
click at [178, 88] on div "Sale" at bounding box center [175, 85] width 55 height 18
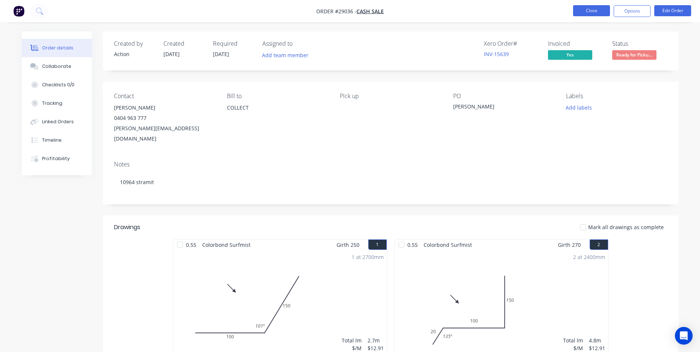
click at [598, 11] on button "Close" at bounding box center [591, 10] width 37 height 11
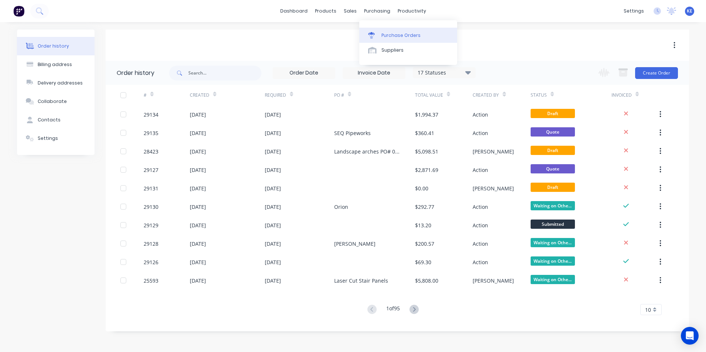
click at [391, 35] on div "Purchase Orders" at bounding box center [400, 35] width 39 height 7
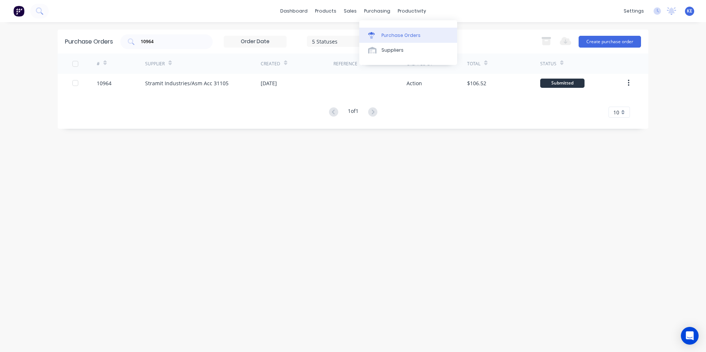
click at [379, 34] on link "Purchase Orders" at bounding box center [408, 35] width 98 height 15
drag, startPoint x: 118, startPoint y: 44, endPoint x: 111, endPoint y: 44, distance: 7.8
click at [111, 44] on div "Purchase Orders 10964 5 Statuses 5 Statuses Export to Excel (XLSX) Create purch…" at bounding box center [353, 42] width 590 height 24
click at [145, 158] on div "Purchase Orders 10964 5 Statuses 5 Statuses Export to Excel (XLSX) Create purch…" at bounding box center [353, 187] width 590 height 315
drag, startPoint x: 162, startPoint y: 42, endPoint x: 116, endPoint y: 42, distance: 46.1
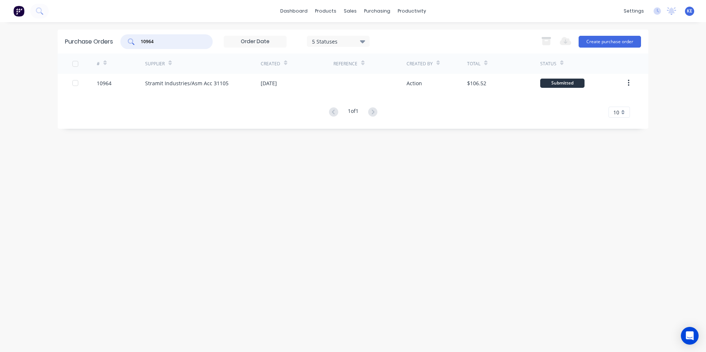
click at [116, 42] on div "Purchase Orders 10964 5 Statuses 5 Statuses Export to Excel (XLSX) Create purch…" at bounding box center [353, 42] width 590 height 24
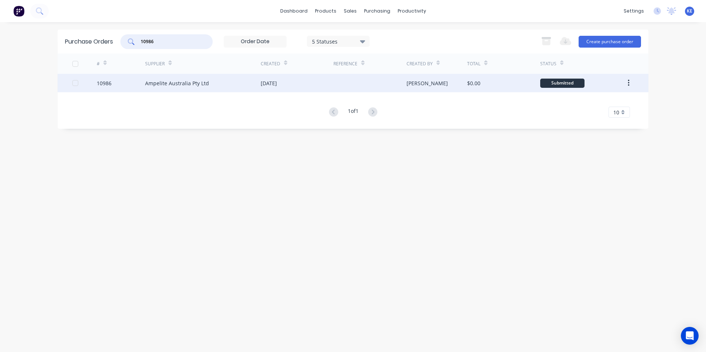
type input "10986"
click at [111, 85] on div "10986" at bounding box center [121, 83] width 49 height 18
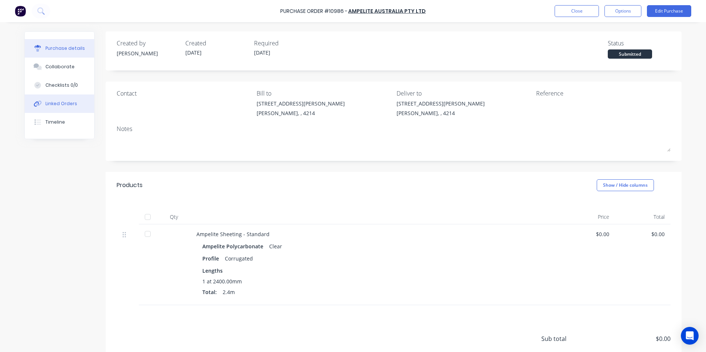
click at [47, 103] on div "Linked Orders" at bounding box center [61, 103] width 32 height 7
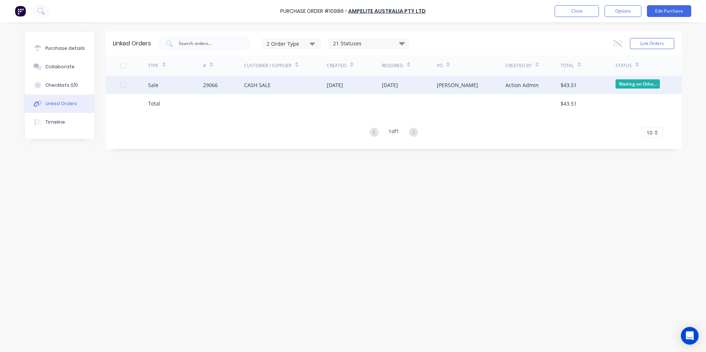
click at [174, 86] on div "Sale" at bounding box center [175, 85] width 55 height 18
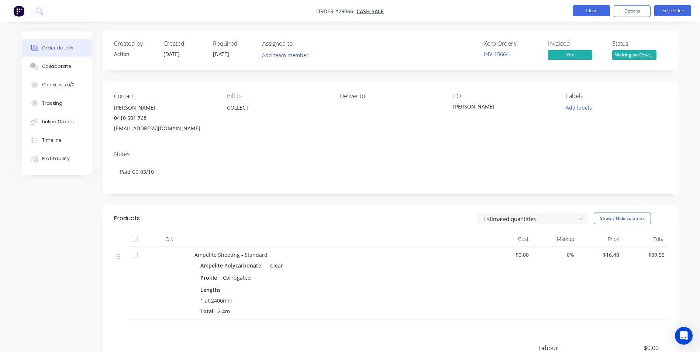
click at [583, 13] on button "Close" at bounding box center [591, 10] width 37 height 11
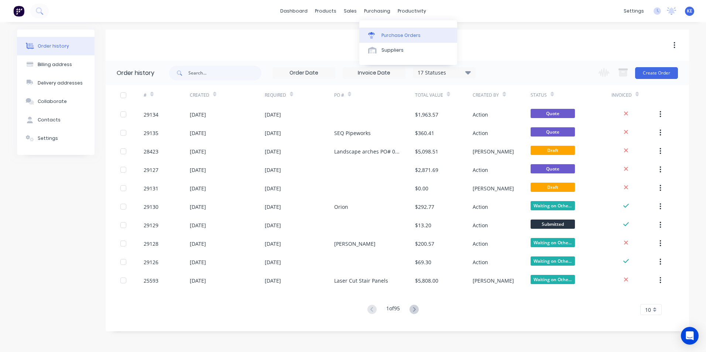
click at [381, 35] on link "Purchase Orders" at bounding box center [408, 35] width 98 height 15
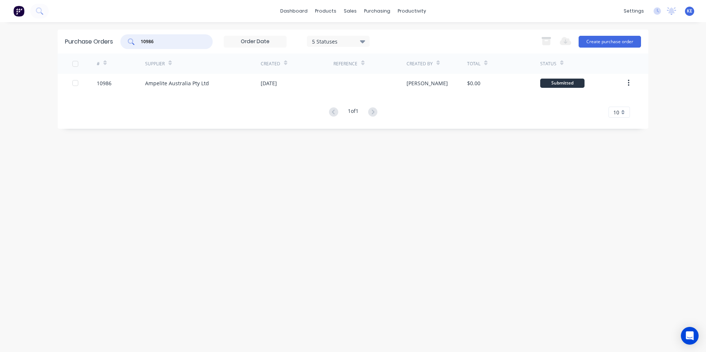
drag, startPoint x: 171, startPoint y: 39, endPoint x: 114, endPoint y: 43, distance: 56.6
click at [114, 43] on div "Purchase Orders 10986 5 Statuses 5 Statuses Export to Excel (XLSX) Create purch…" at bounding box center [353, 42] width 590 height 24
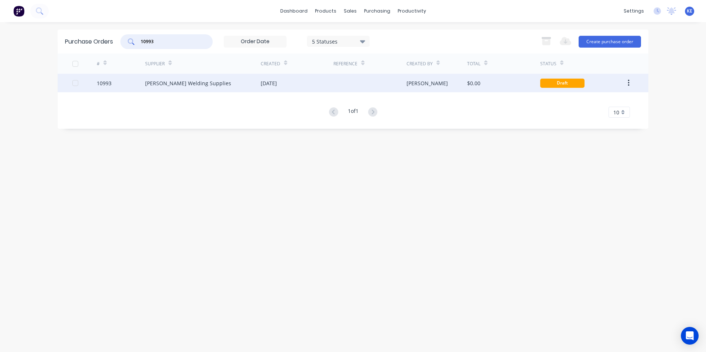
type input "10993"
click at [126, 88] on div "10993" at bounding box center [121, 83] width 49 height 18
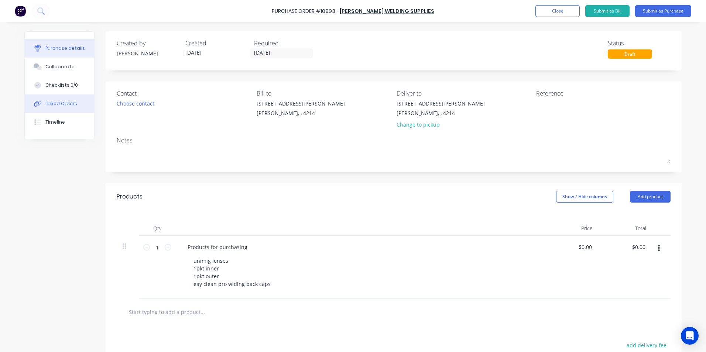
click at [61, 101] on div "Linked Orders" at bounding box center [61, 103] width 32 height 7
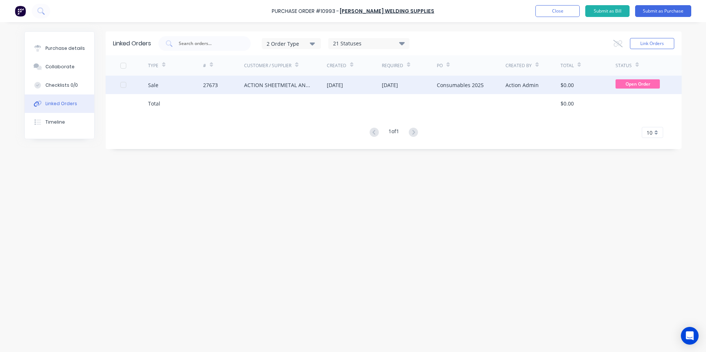
click at [188, 85] on div "Sale" at bounding box center [175, 85] width 55 height 18
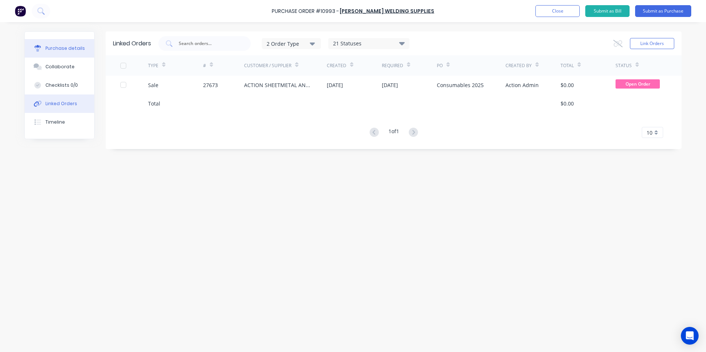
click at [44, 43] on button "Purchase details" at bounding box center [59, 48] width 69 height 18
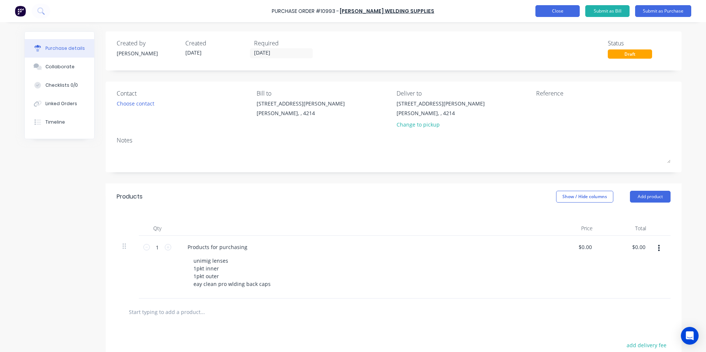
drag, startPoint x: 559, startPoint y: 10, endPoint x: 555, endPoint y: 8, distance: 4.3
click at [555, 8] on button "Close" at bounding box center [557, 11] width 44 height 12
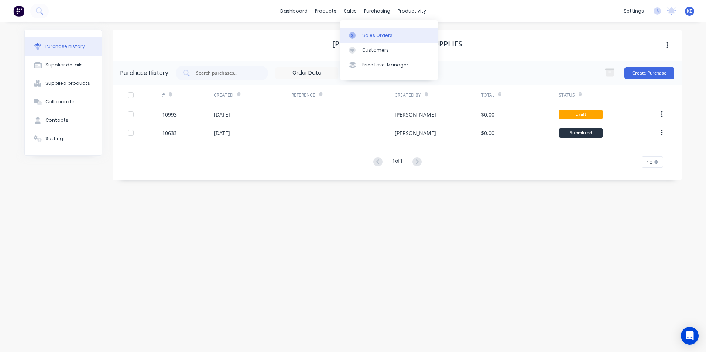
click at [368, 31] on link "Sales Orders" at bounding box center [389, 35] width 98 height 15
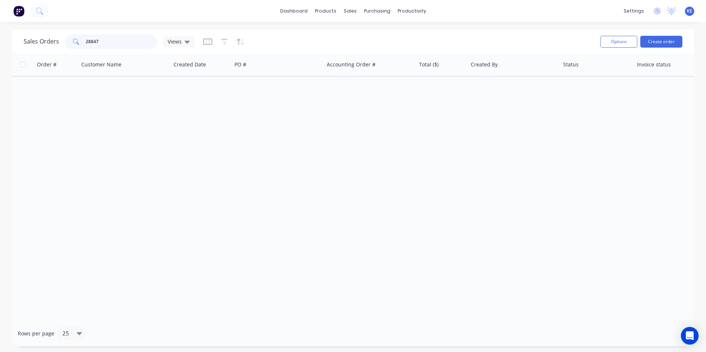
drag, startPoint x: 111, startPoint y: 39, endPoint x: 65, endPoint y: 42, distance: 46.2
click at [65, 42] on div "28847" at bounding box center [111, 41] width 92 height 15
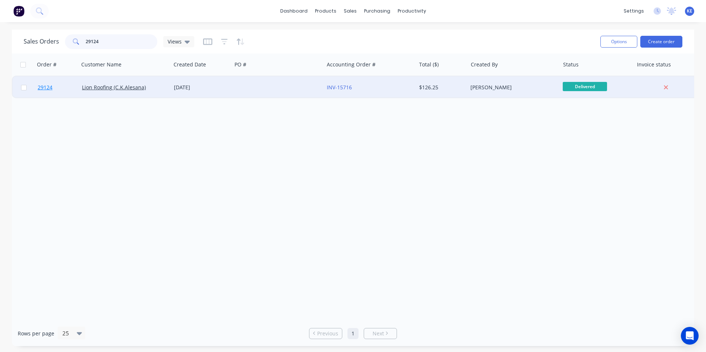
type input "29124"
click at [66, 87] on link "29124" at bounding box center [60, 87] width 44 height 22
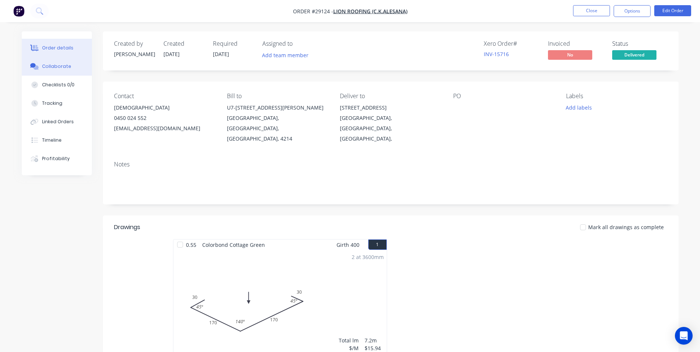
click at [68, 68] on div "Collaborate" at bounding box center [56, 66] width 29 height 7
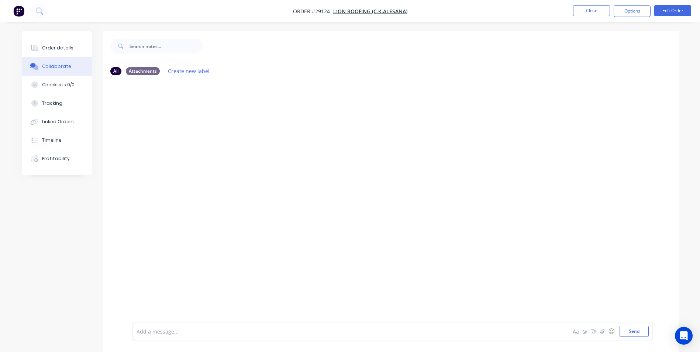
drag, startPoint x: 145, startPoint y: 333, endPoint x: 145, endPoint y: 326, distance: 7.0
click at [145, 330] on div at bounding box center [329, 332] width 384 height 8
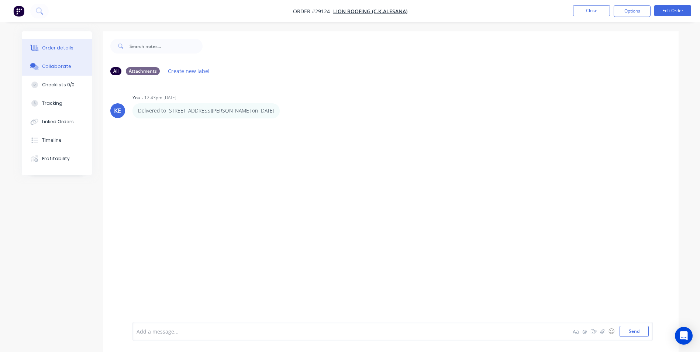
click at [54, 44] on button "Order details" at bounding box center [57, 48] width 70 height 18
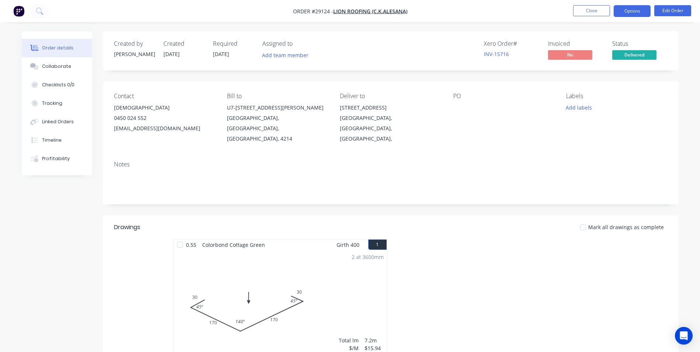
click at [628, 11] on button "Options" at bounding box center [632, 11] width 37 height 12
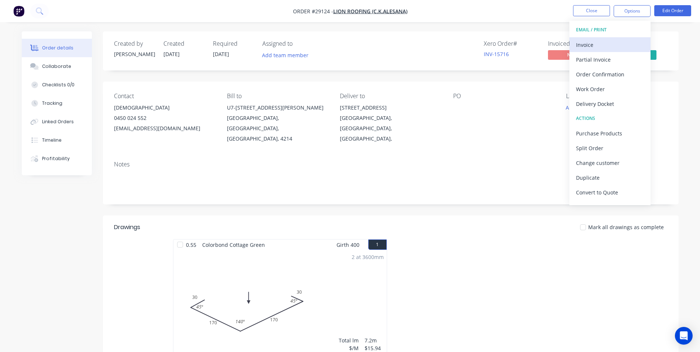
click at [612, 43] on div "Invoice" at bounding box center [610, 44] width 68 height 11
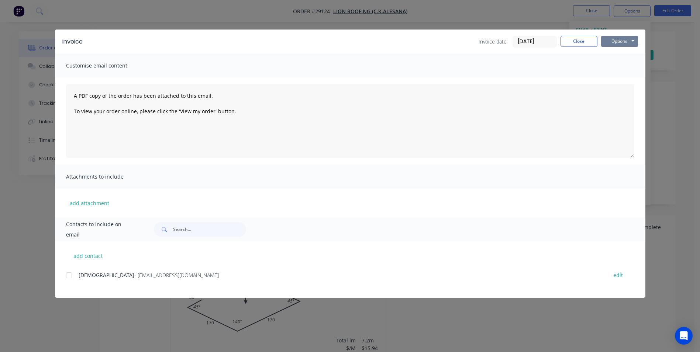
click at [621, 39] on button "Options" at bounding box center [619, 41] width 37 height 11
click at [611, 66] on button "Print" at bounding box center [624, 67] width 47 height 12
click at [579, 41] on button "Close" at bounding box center [579, 41] width 37 height 11
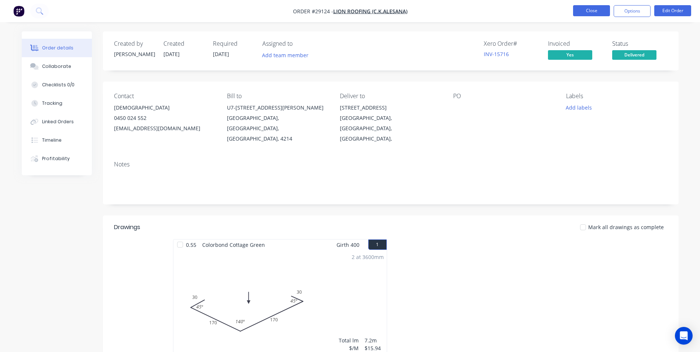
click at [594, 12] on button "Close" at bounding box center [591, 10] width 37 height 11
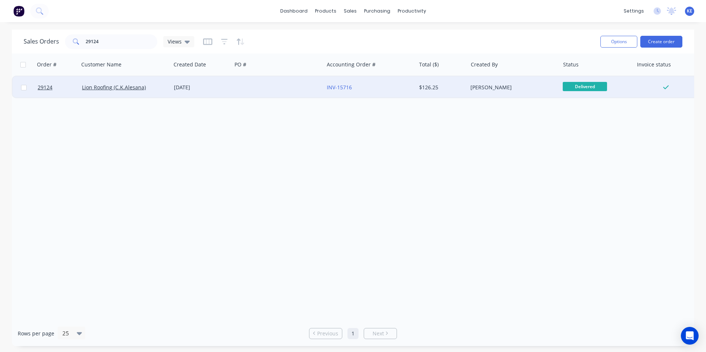
click at [23, 87] on input "checkbox" at bounding box center [24, 88] width 6 height 6
checkbox input "true"
click at [622, 40] on button "Options" at bounding box center [618, 42] width 37 height 12
click at [575, 76] on div "Archive" at bounding box center [596, 75] width 68 height 11
checkbox input "false"
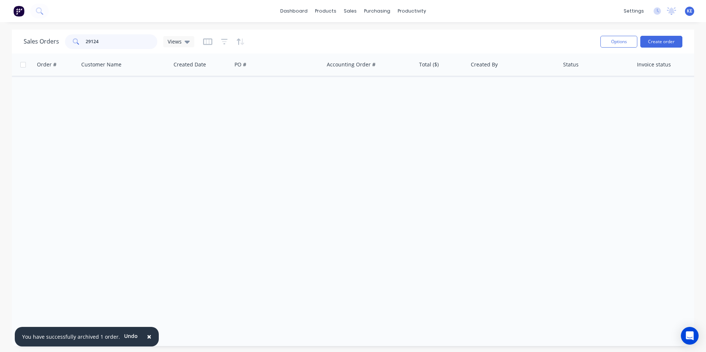
drag, startPoint x: 111, startPoint y: 44, endPoint x: 38, endPoint y: 51, distance: 73.0
click at [38, 51] on div "Sales Orders 29124 Views Options Create order" at bounding box center [353, 42] width 682 height 24
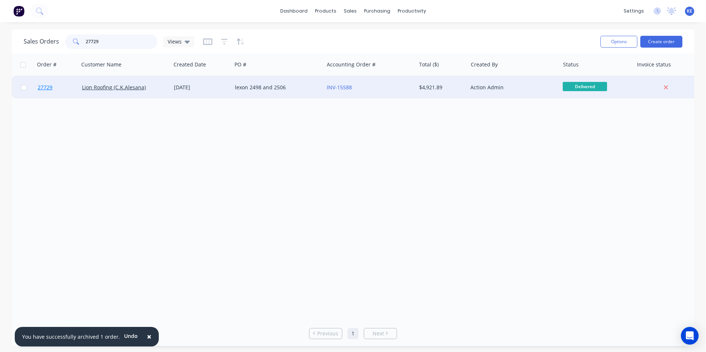
type input "27729"
click at [69, 90] on link "27729" at bounding box center [60, 87] width 44 height 22
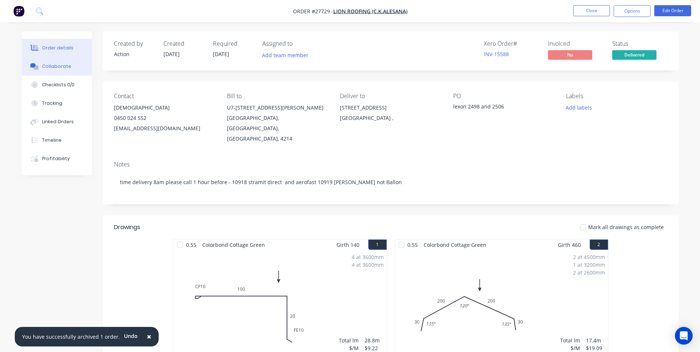
click at [59, 68] on div "Collaborate" at bounding box center [56, 66] width 29 height 7
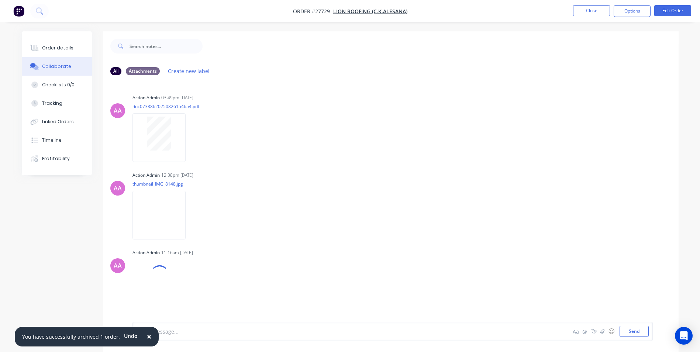
click at [147, 337] on span "×" at bounding box center [149, 336] width 4 height 10
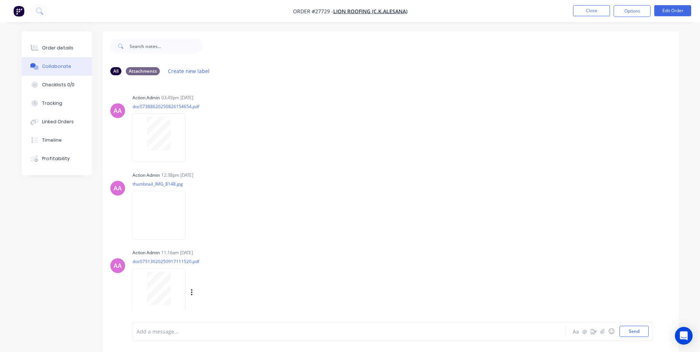
drag, startPoint x: 175, startPoint y: 337, endPoint x: 215, endPoint y: 307, distance: 49.6
click at [179, 331] on div "Add a message... Aa @ ☺ Send" at bounding box center [392, 331] width 520 height 19
click at [143, 331] on div at bounding box center [329, 332] width 384 height 8
click at [48, 42] on button "Order details" at bounding box center [57, 48] width 70 height 18
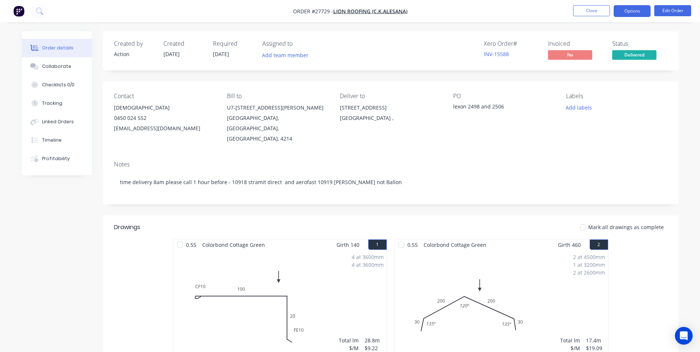
click at [629, 16] on button "Options" at bounding box center [632, 11] width 37 height 12
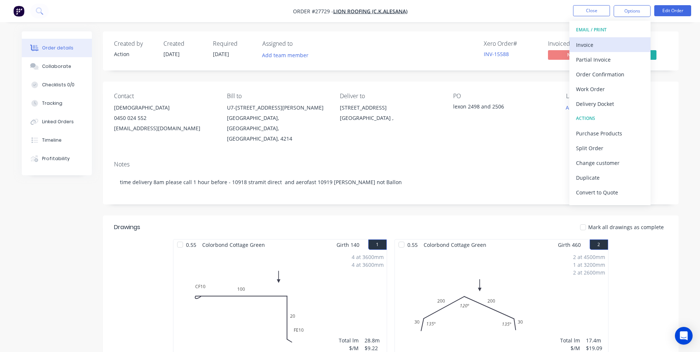
click at [608, 41] on div "Invoice" at bounding box center [610, 44] width 68 height 11
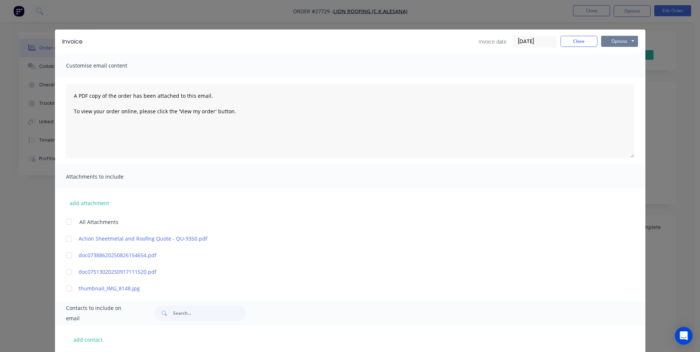
click at [612, 41] on button "Options" at bounding box center [619, 41] width 37 height 11
click at [617, 63] on button "Print" at bounding box center [624, 67] width 47 height 12
click at [577, 39] on button "Close" at bounding box center [579, 41] width 37 height 11
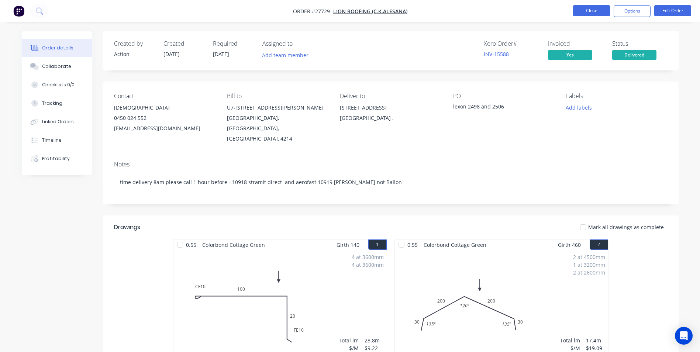
click at [595, 12] on button "Close" at bounding box center [591, 10] width 37 height 11
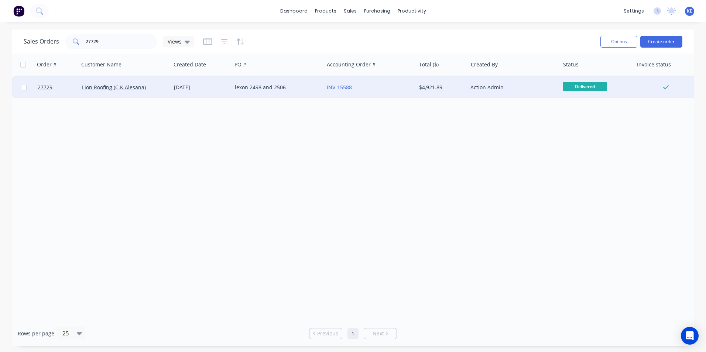
click at [23, 90] on input "checkbox" at bounding box center [24, 88] width 6 height 6
checkbox input "true"
click at [607, 40] on button "Options" at bounding box center [618, 42] width 37 height 12
click at [572, 74] on div "Archive" at bounding box center [596, 75] width 68 height 11
checkbox input "false"
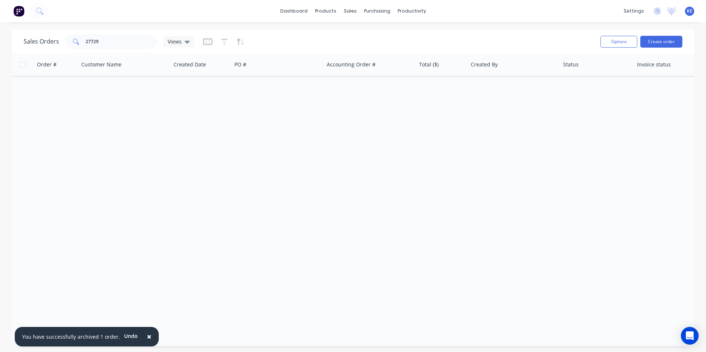
click at [211, 117] on div "Order # Customer Name Created Date PO # Accounting Order # Total ($) Created By…" at bounding box center [353, 187] width 682 height 267
drag, startPoint x: 112, startPoint y: 40, endPoint x: 17, endPoint y: 47, distance: 95.4
click at [17, 47] on div "Sales Orders 27729 Views Options Create order" at bounding box center [353, 42] width 682 height 24
type input "26288"
click at [369, 49] on div "Customers" at bounding box center [375, 50] width 27 height 7
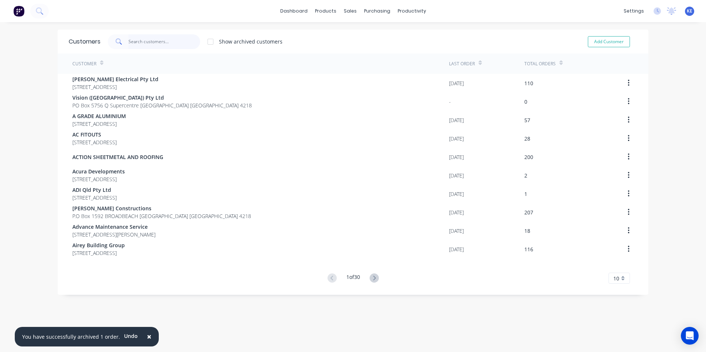
click at [151, 41] on input "text" at bounding box center [164, 41] width 72 height 15
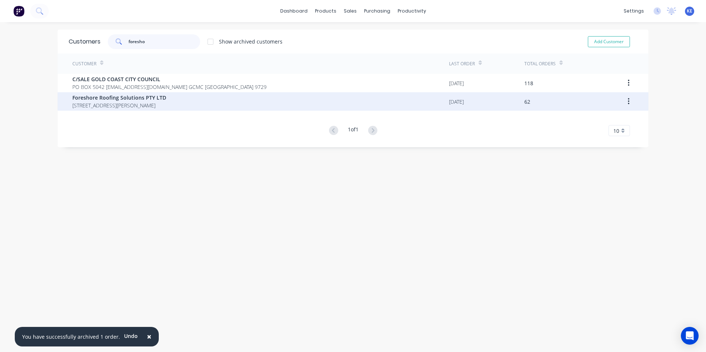
type input "foresho"
click at [148, 99] on span "Foreshore Roofing Solutions PTY LTD" at bounding box center [119, 98] width 94 height 8
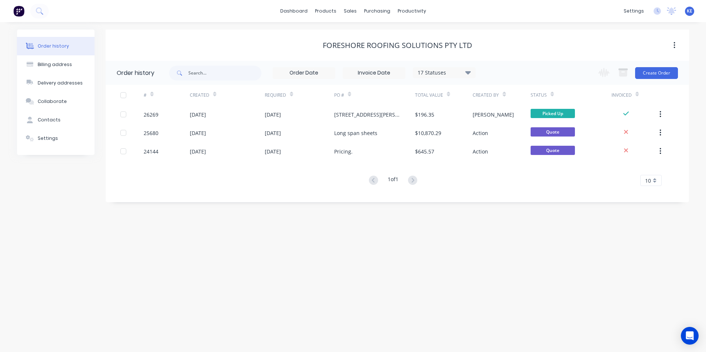
click at [452, 70] on div "17 Statuses" at bounding box center [444, 73] width 62 height 8
click at [505, 158] on label at bounding box center [505, 158] width 0 height 0
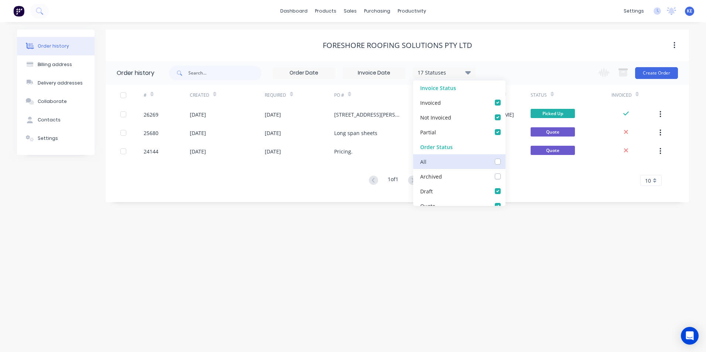
click at [505, 163] on input "checkbox" at bounding box center [508, 161] width 6 height 7
checkbox input "true"
click at [306, 209] on div "Order history Billing address Delivery addresses Collaborate Contacts Settings …" at bounding box center [353, 187] width 706 height 330
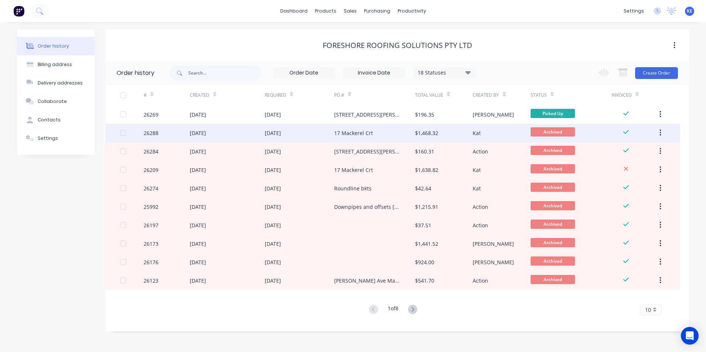
click at [163, 132] on div "26288" at bounding box center [167, 133] width 46 height 18
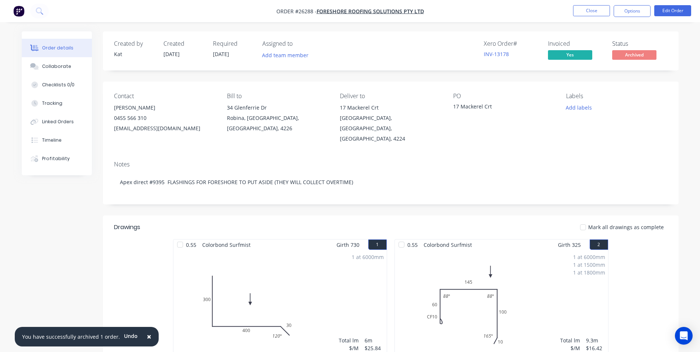
drag, startPoint x: 143, startPoint y: 337, endPoint x: 134, endPoint y: 315, distance: 23.7
click at [147, 334] on span "×" at bounding box center [149, 336] width 4 height 10
